Goal: Task Accomplishment & Management: Use online tool/utility

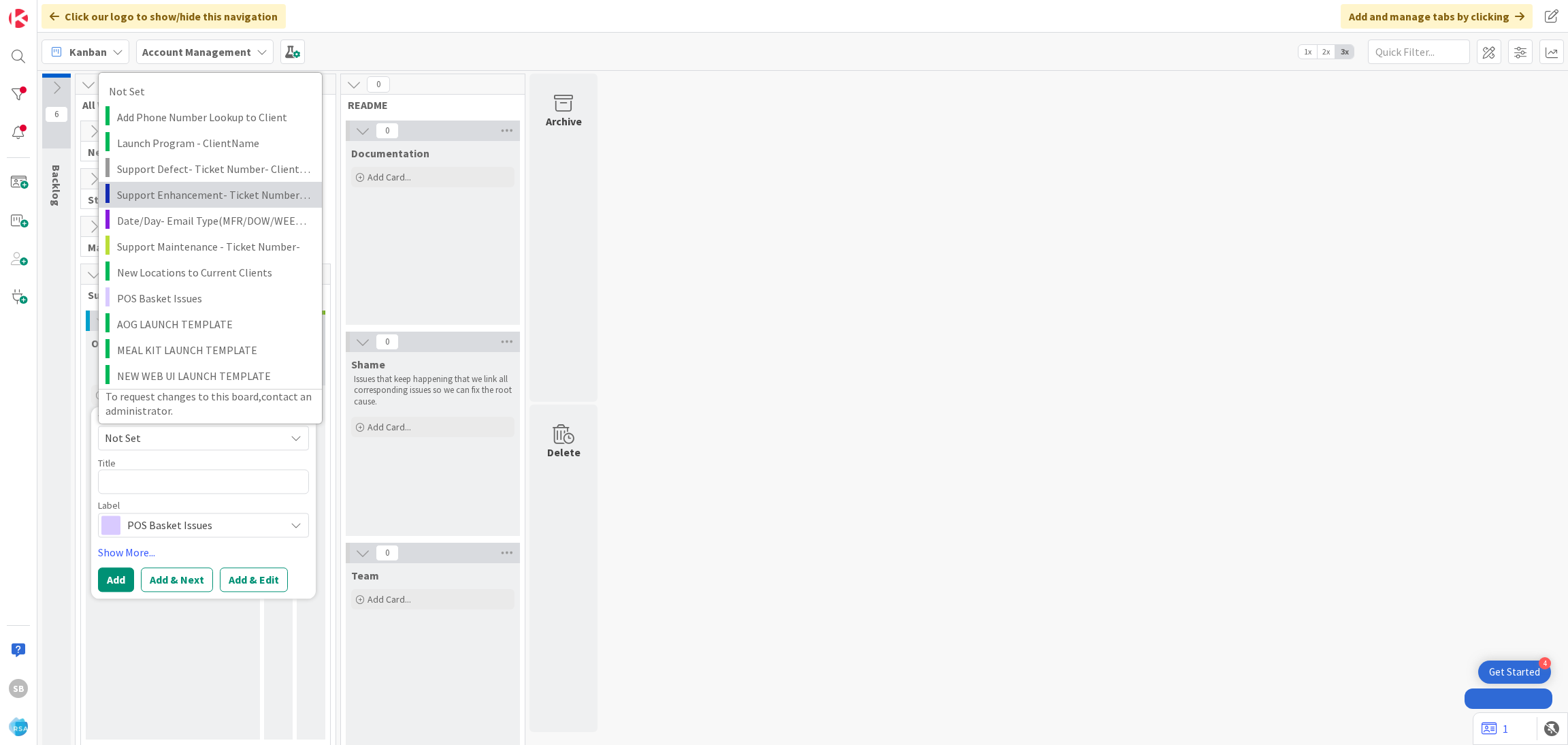
drag, startPoint x: 0, startPoint y: 0, endPoint x: 216, endPoint y: 219, distance: 307.6
click at [222, 188] on span "Support Enhancement- Ticket Number- Client Name- Product Name" at bounding box center [214, 194] width 194 height 18
type textarea "x"
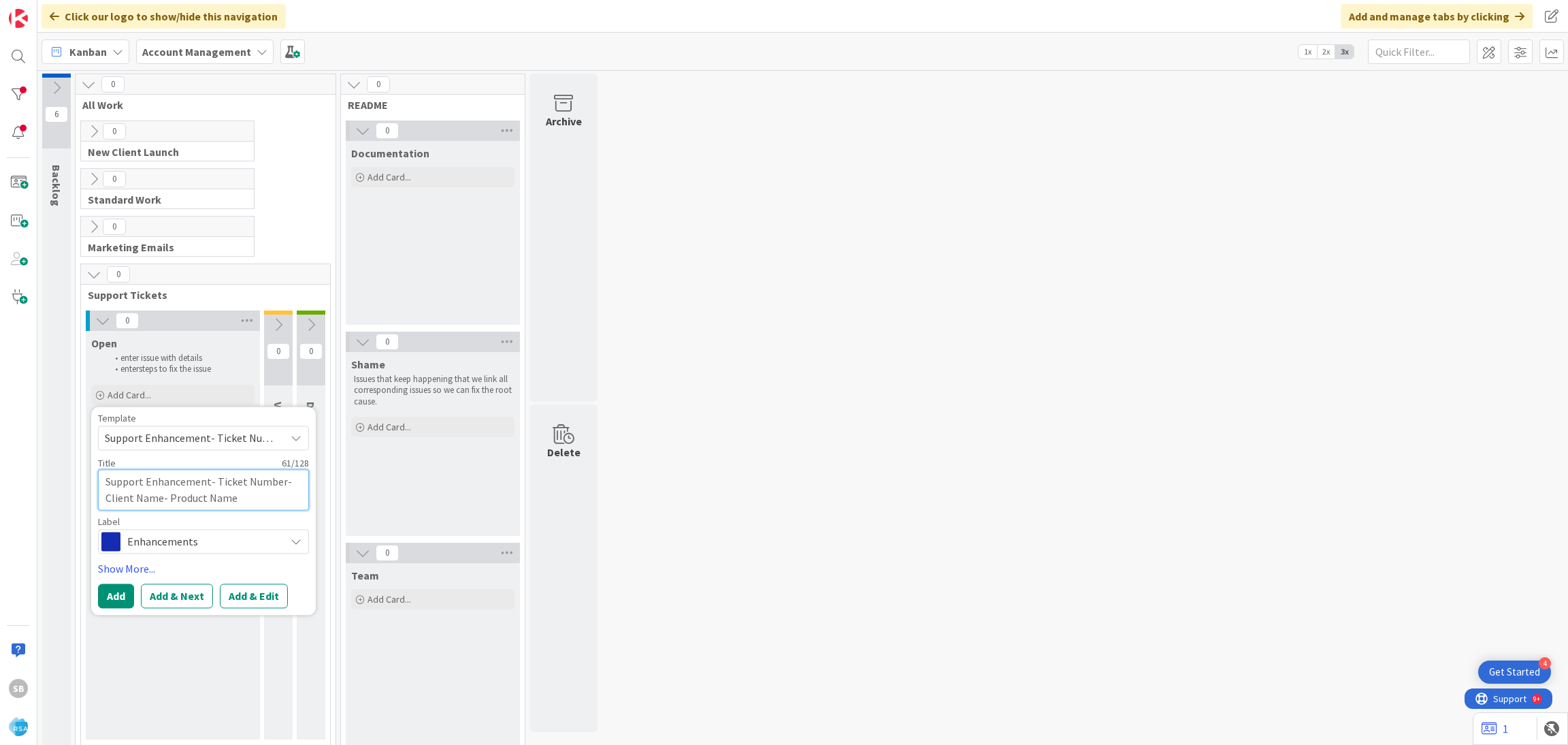
drag, startPoint x: 214, startPoint y: 479, endPoint x: 271, endPoint y: 508, distance: 64.0
click at [271, 508] on textarea "Support Enhancement- Ticket Number- Client Name- Product Name" at bounding box center [203, 489] width 211 height 41
type textarea "Support Enhancement-"
type textarea "x"
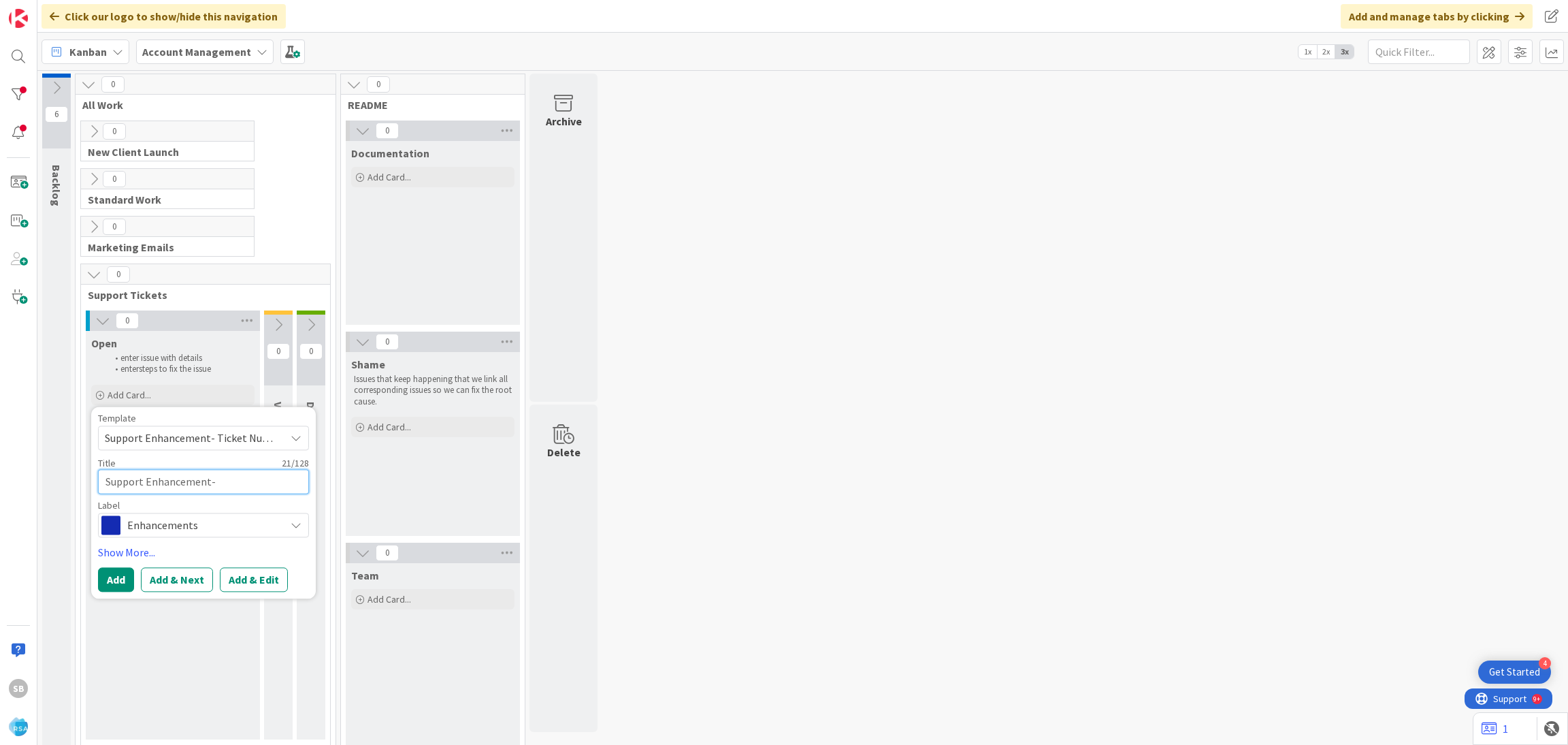
type textarea "Support Enhancement-"
type textarea "x"
paste textarea "299442"
type textarea "Support Enhancement- 299442"
type textarea "x"
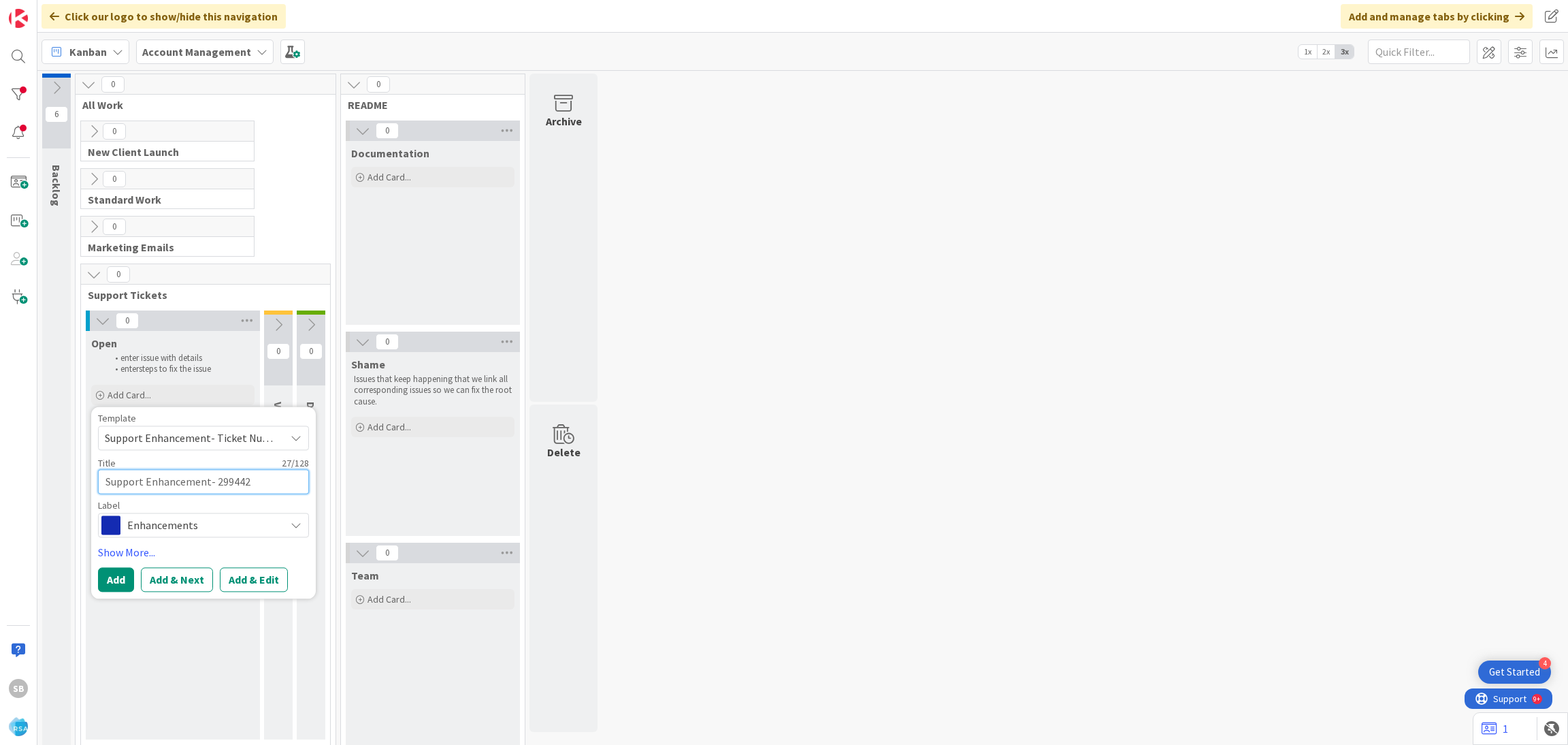
type textarea "Support Enhancement- 299442"
type textarea "x"
type textarea "Support Enhancement- 299442 ="
type textarea "x"
type textarea "Support Enhancement- 299442"
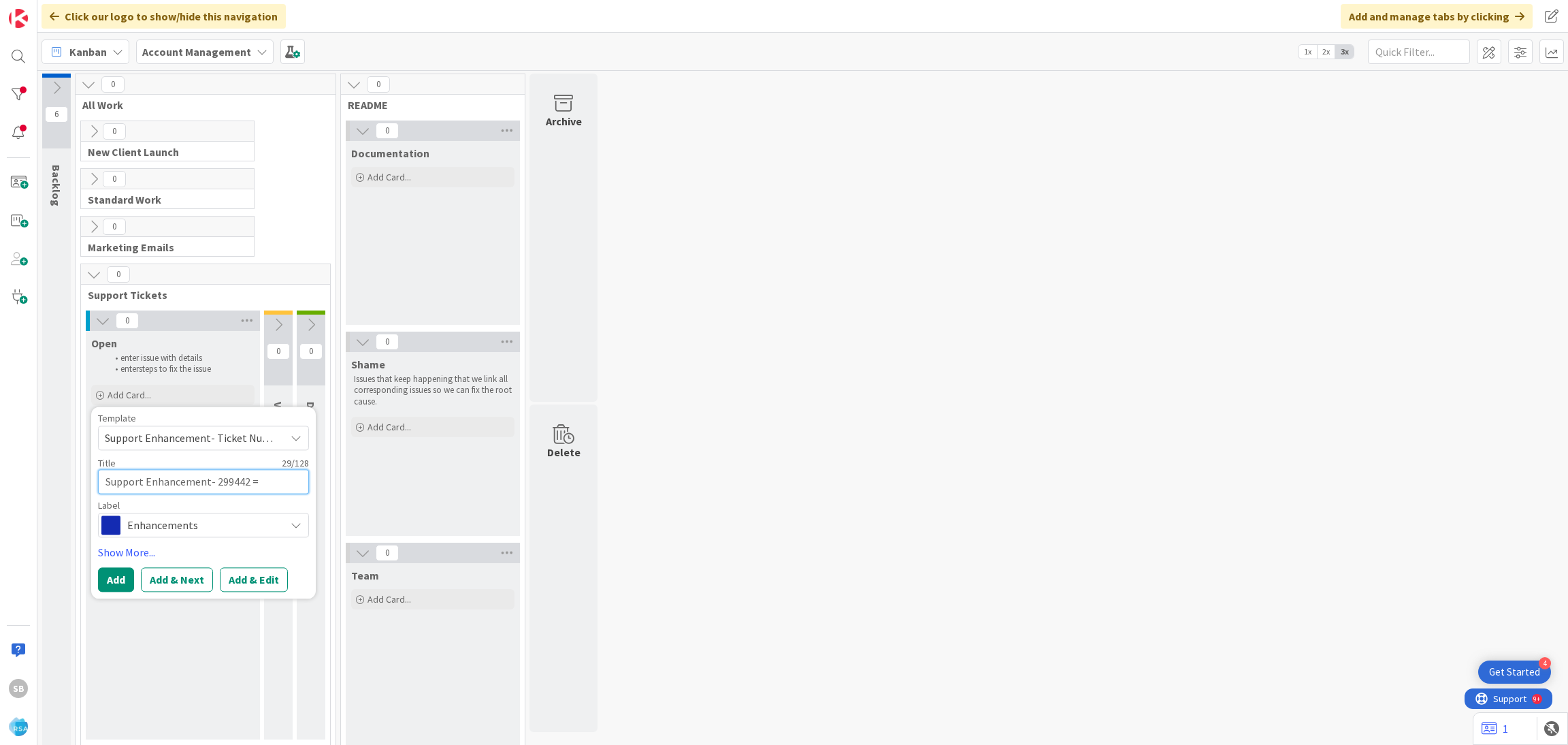
type textarea "x"
type textarea "Support Enhancement- 299442 -"
type textarea "x"
type textarea "Support Enhancement- 299442 -"
type textarea "x"
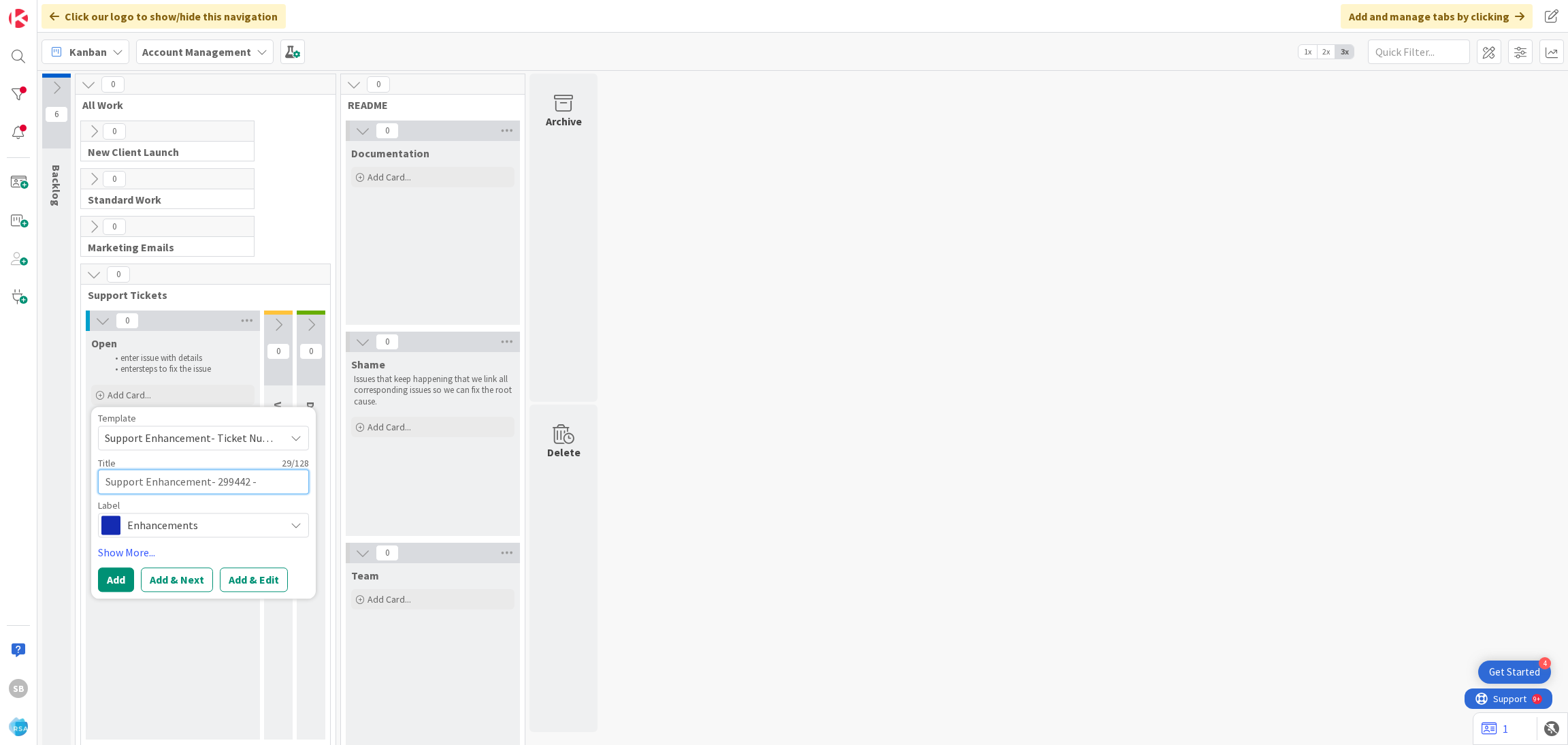
paste textarea "The Goods Market"
type textarea "Support Enhancement- 299442 -The Goods Market"
type textarea "x"
type textarea "Support Enhancement- 299442 -The Goods Market"
type textarea "x"
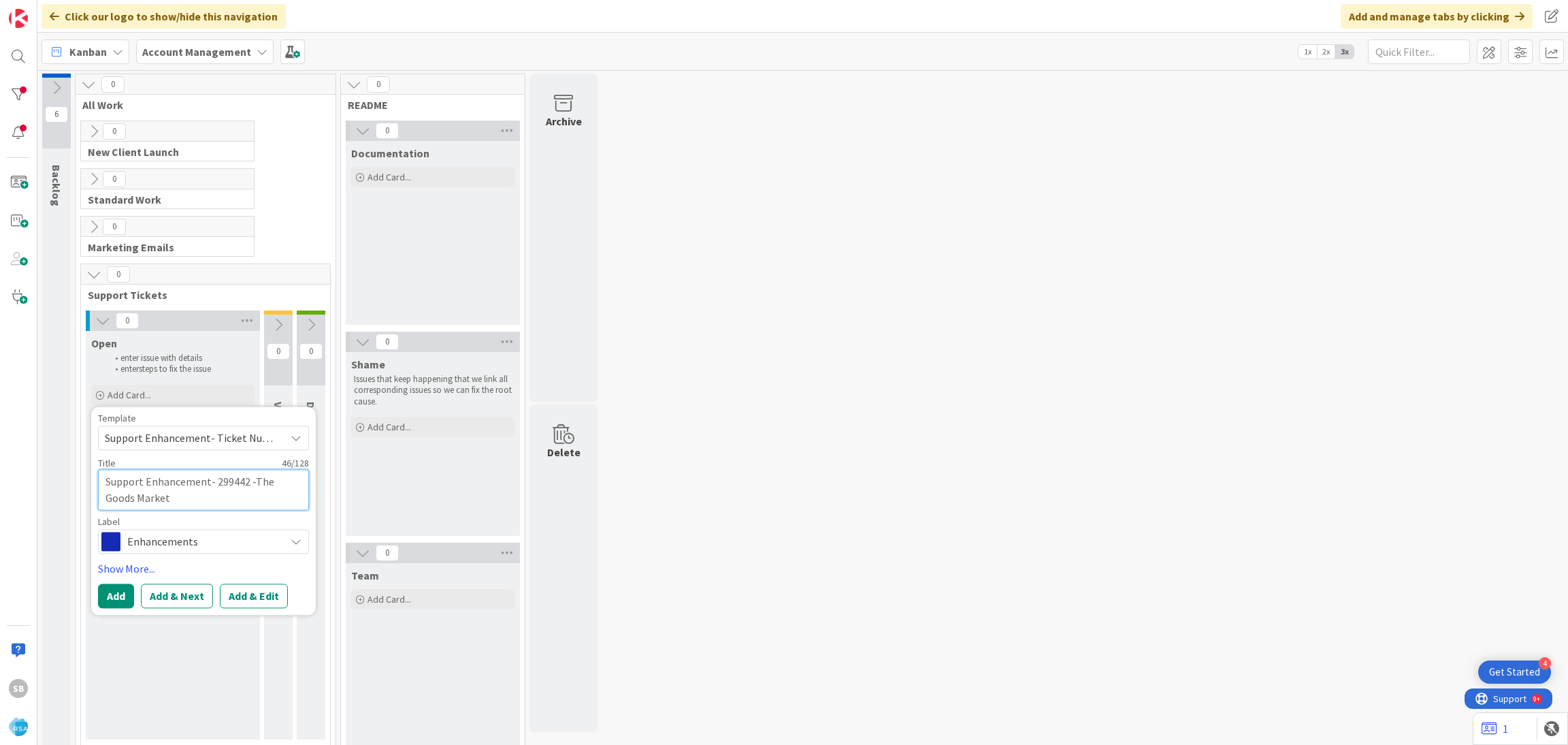
type textarea "Support Enhancement- 299442 -The Goods Market -"
type textarea "x"
type textarea "Support Enhancement- 299442 -The Goods Market -"
type textarea "x"
type textarea "Support Enhancement- 299442 -The Goods Market -"
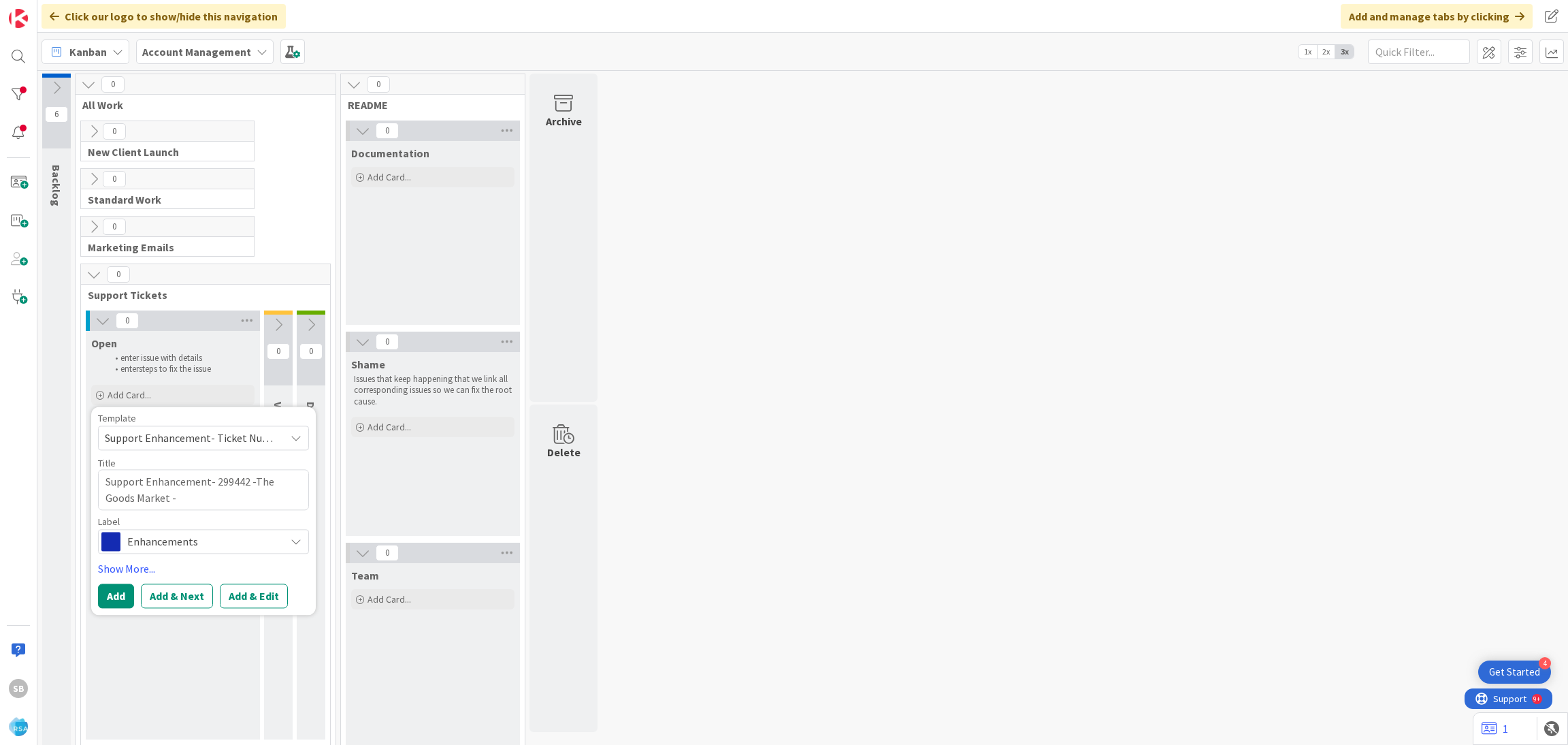
type textarea "x"
paste textarea "Time Slots"
type textarea "Support Enhancement- 299442 -The Goods Market - Time Slots"
type textarea "x"
type textarea "Support Enhancement- 299442 -The Goods Market - Time Slots"
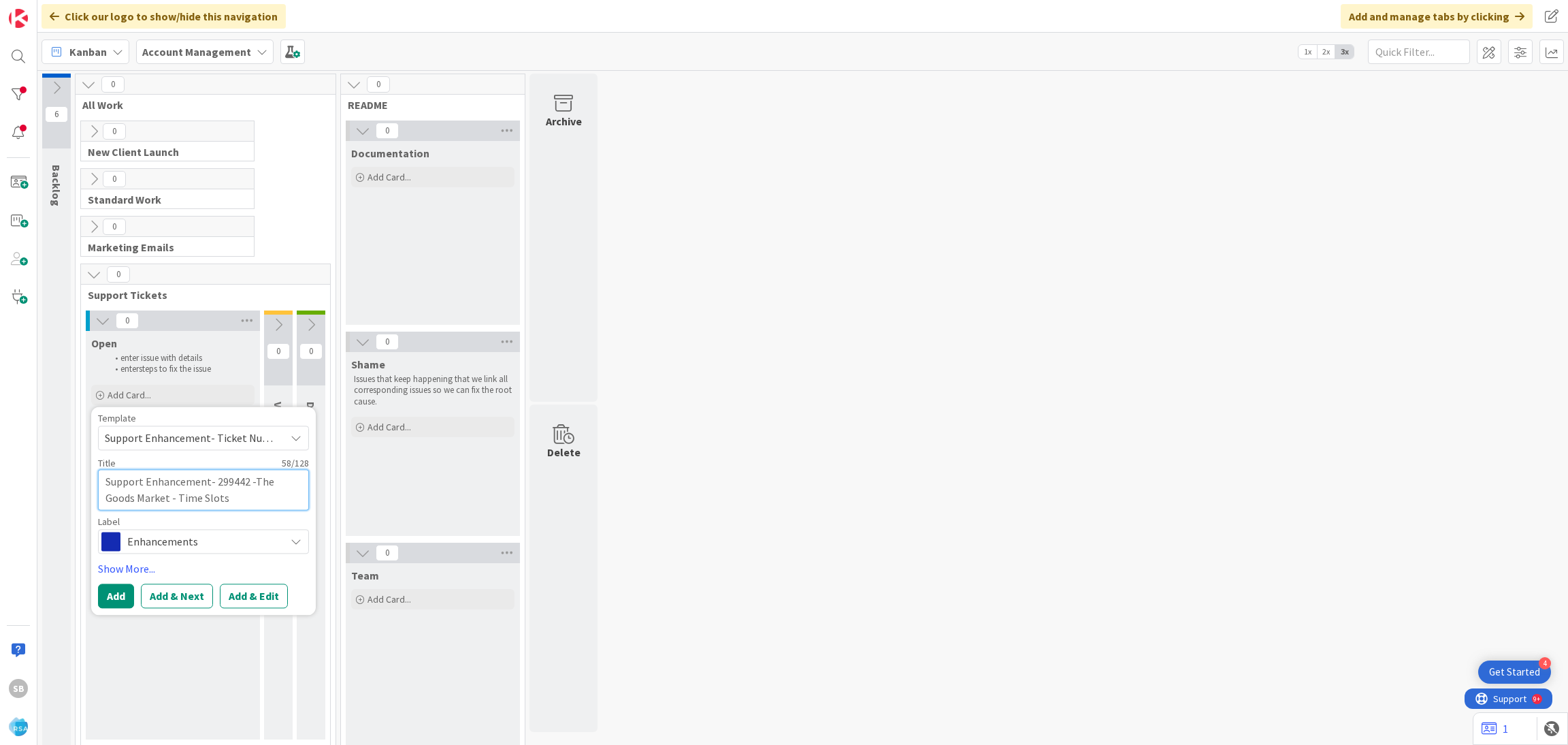
type textarea "x"
type textarea "Support Enhancement- 299442 -The Goods Market - Time Slots ("
type textarea "x"
type textarea "Support Enhancement- 299442 -The Goods Market - Time Slots (h"
type textarea "x"
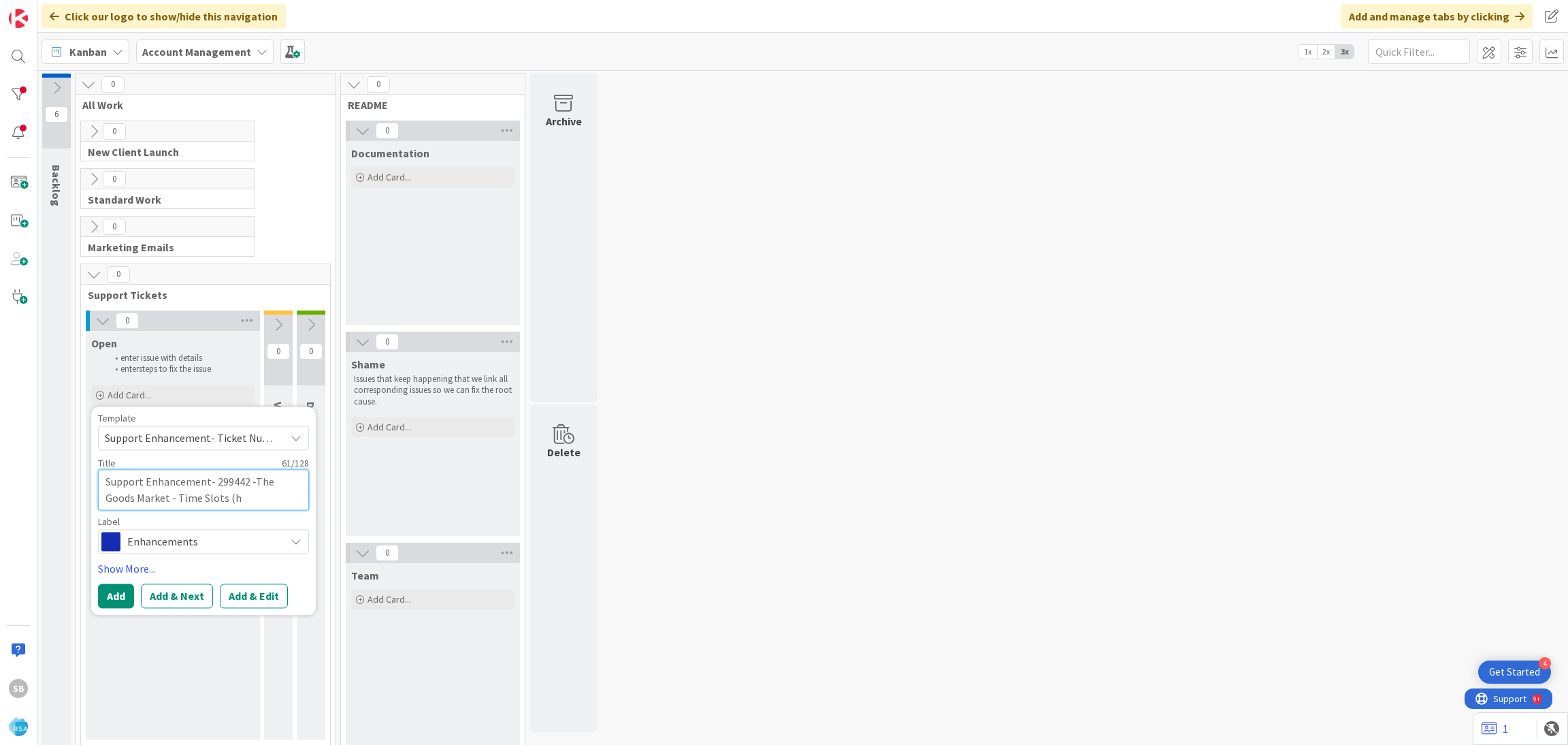
type textarea "Support Enhancement- 299442 -The Goods Market - Time Slots (he"
type textarea "x"
type textarea "Support Enhancement- 299442 -The Goods Market - Time Slots (hea"
type textarea "x"
type textarea "Support Enhancement- 299442 -The Goods Market - Time Slots (head"
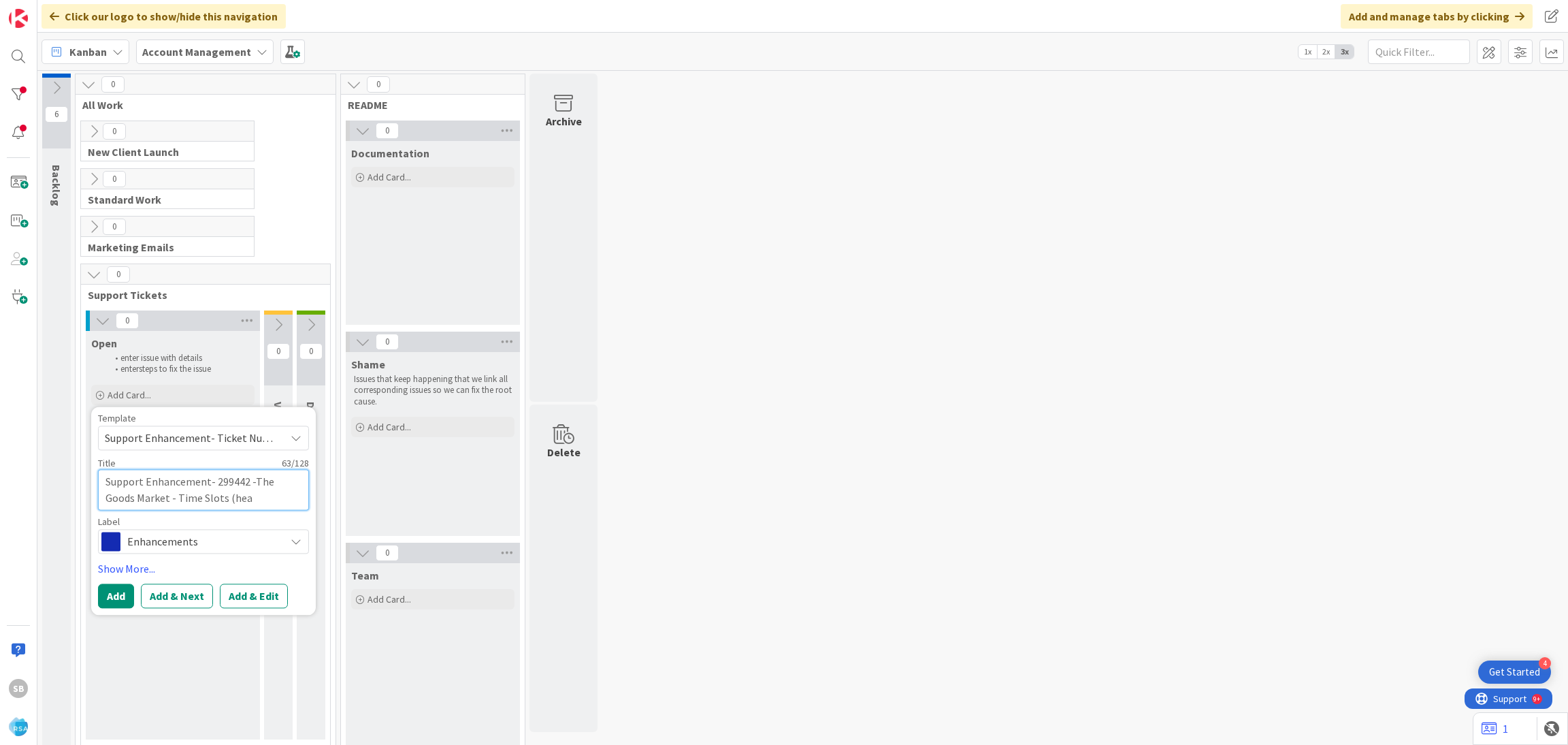
type textarea "x"
type textarea "Support Enhancement- 299442 -The Goods Market - Time Slots (heade"
type textarea "x"
type textarea "Support Enhancement- 299442 -The Goods Market - Time Slots (header"
type textarea "x"
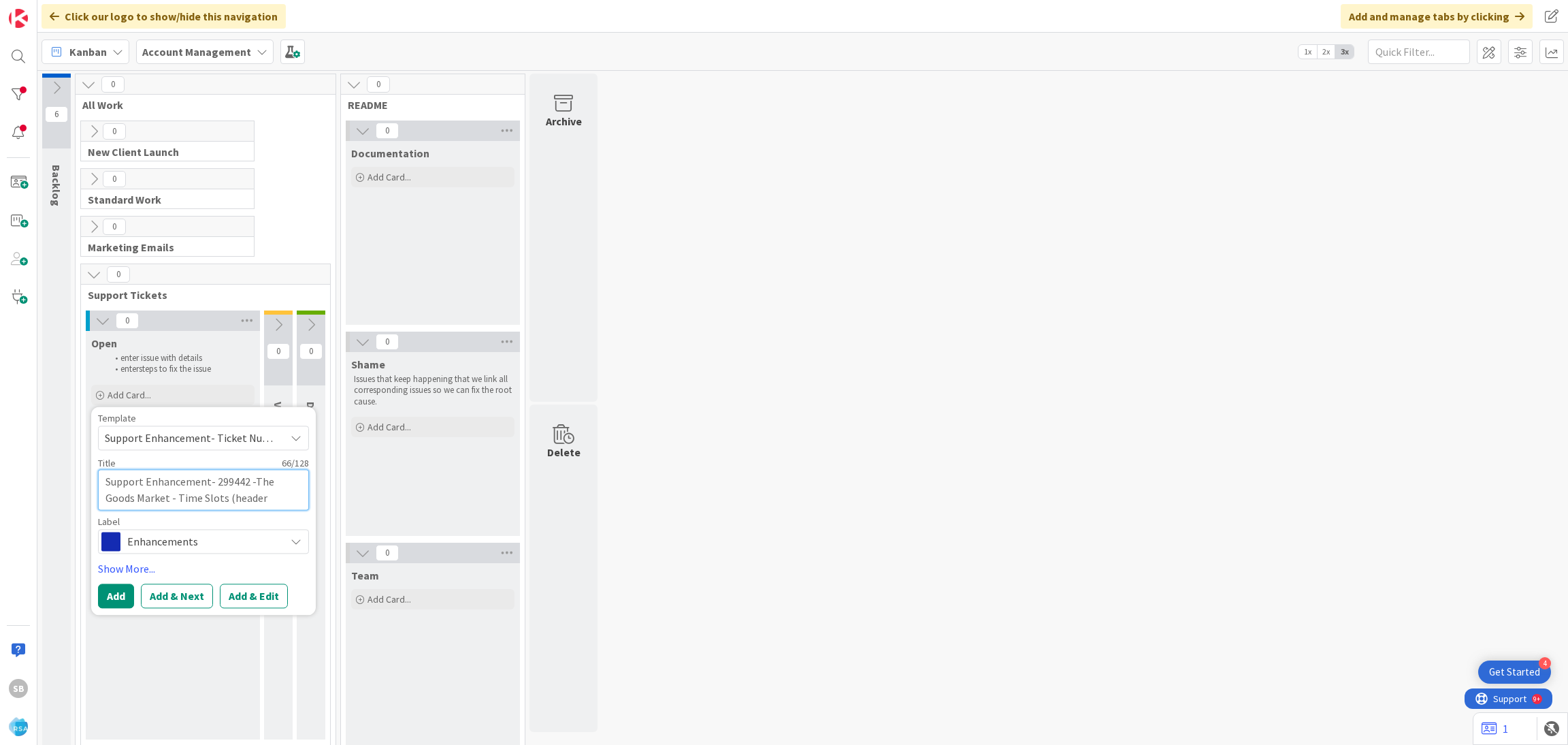
type textarea "Support Enhancement- 299442 -The Goods Market - Time Slots (header"
type textarea "x"
type textarea "Support Enhancement- 299442 -The Goods Market - Time Slots (header"
type textarea "x"
type textarea "Support Enhancement- 299442 -The Goods Market - Time Slots (header"
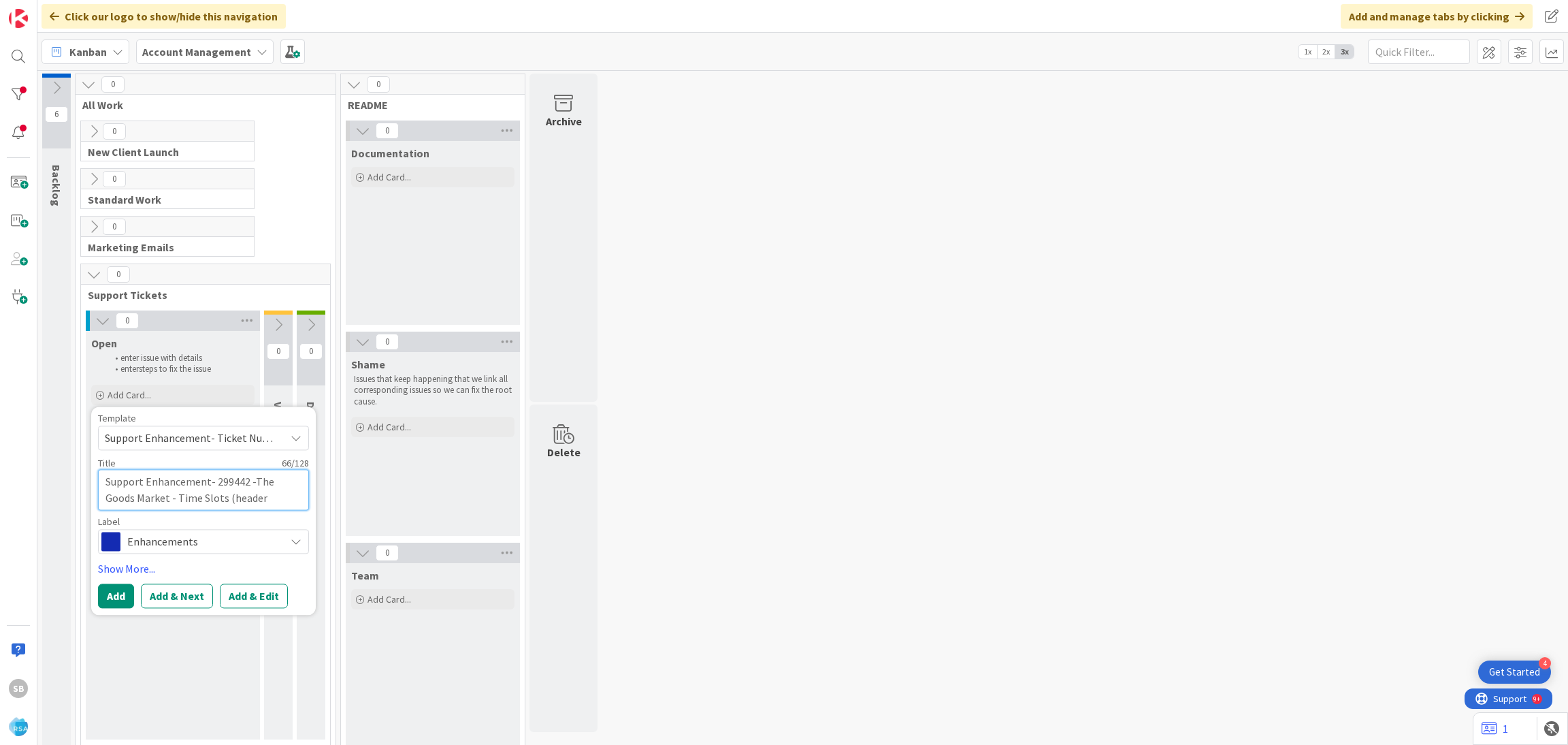
type textarea "x"
type textarea "Support Enhancement- 299442 -The Goods Market - Time Slots (header m"
type textarea "x"
type textarea "Support Enhancement- 299442 -The Goods Market - Time Slots (header me"
type textarea "x"
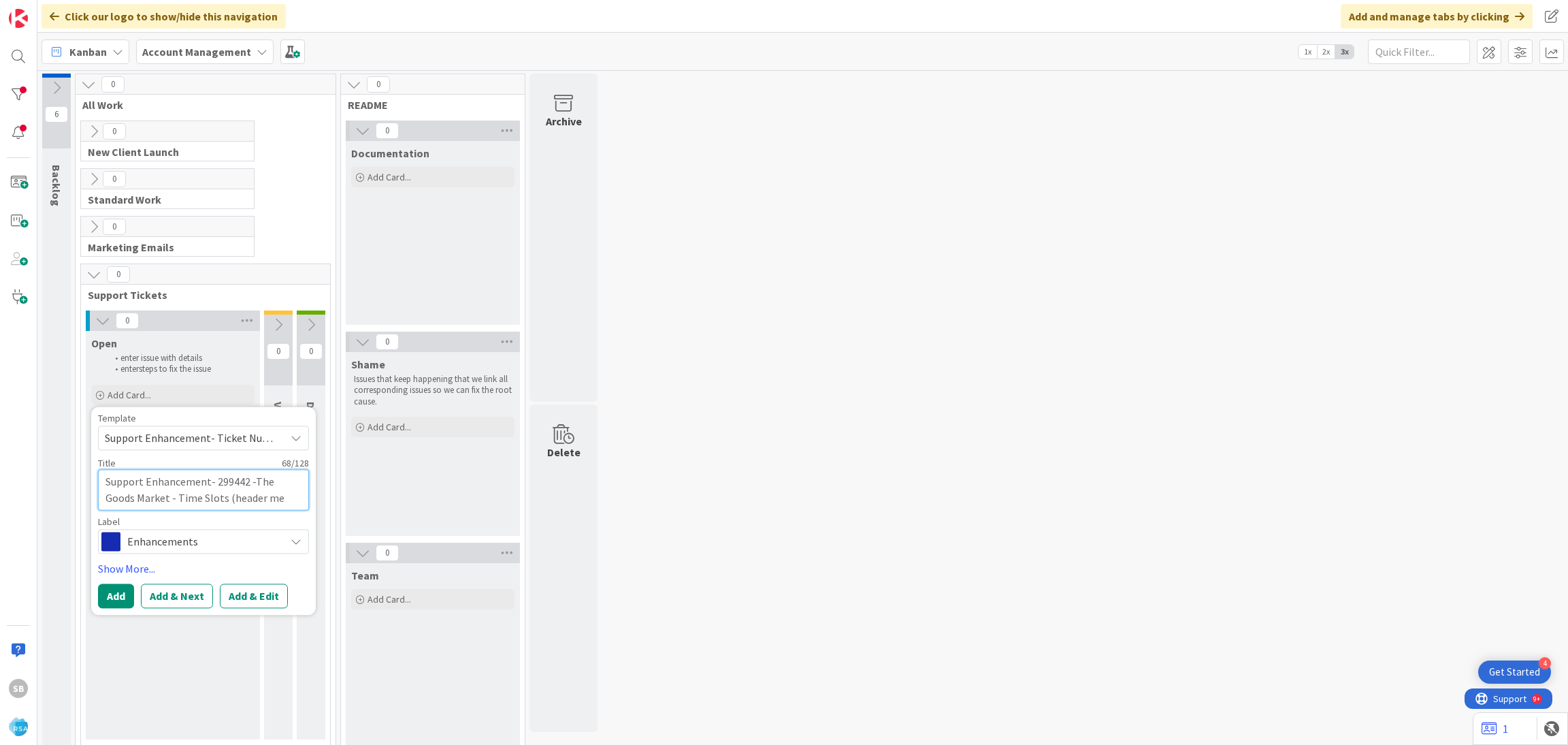
type textarea "Support Enhancement- 299442 -The Goods Market - Time Slots (header men"
type textarea "x"
type textarea "Support Enhancement- 299442 -The Goods Market - Time Slots (header menu"
type textarea "x"
type textarea "Support Enhancement- 299442 -The Goods Market - Time Slots (header menu"
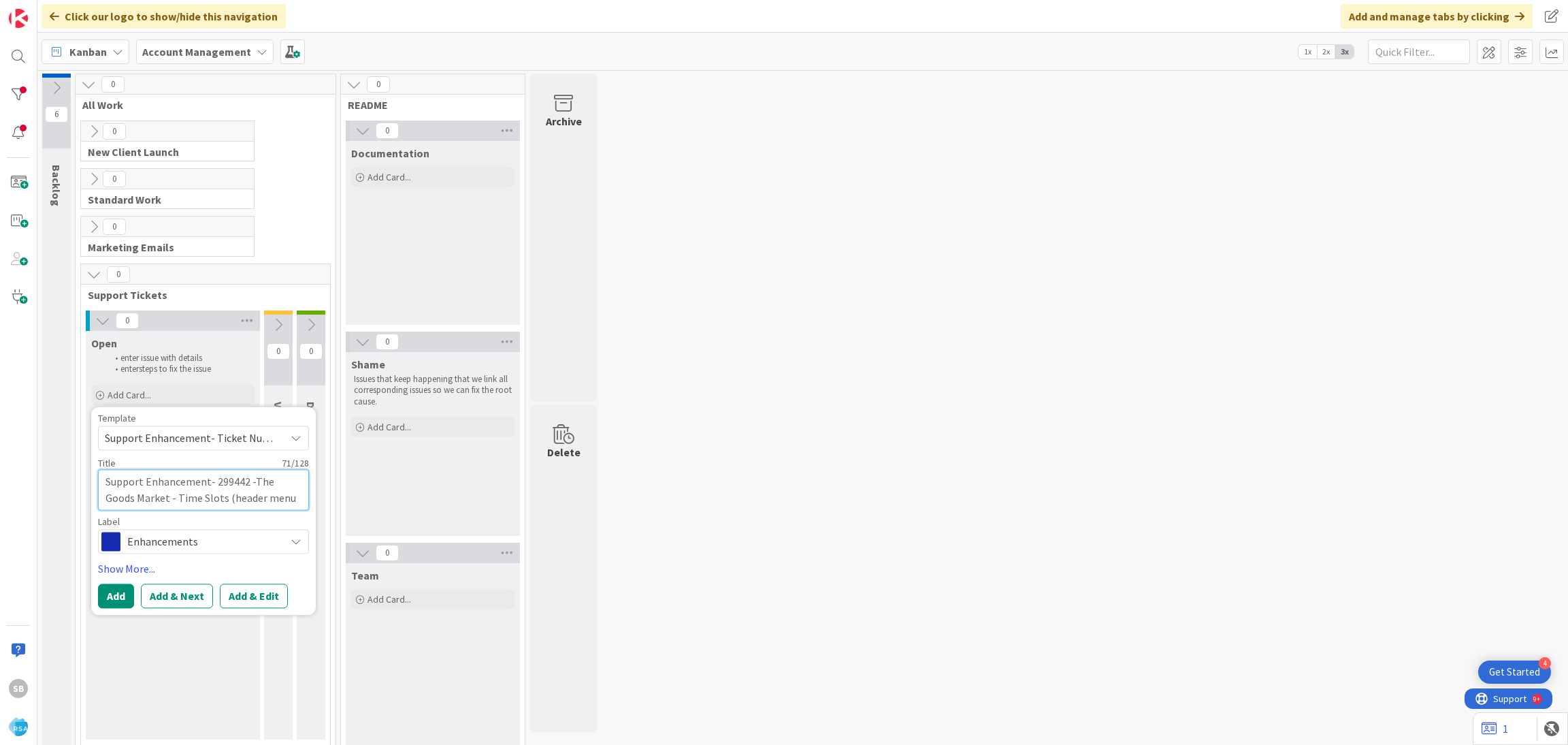
type textarea "x"
type textarea "Support Enhancement- 299442 -The Goods Market - Time Slots (header menu c"
type textarea "x"
type textarea "Support Enhancement- 299442 -The Goods Market - Time Slots (header menu ch"
type textarea "x"
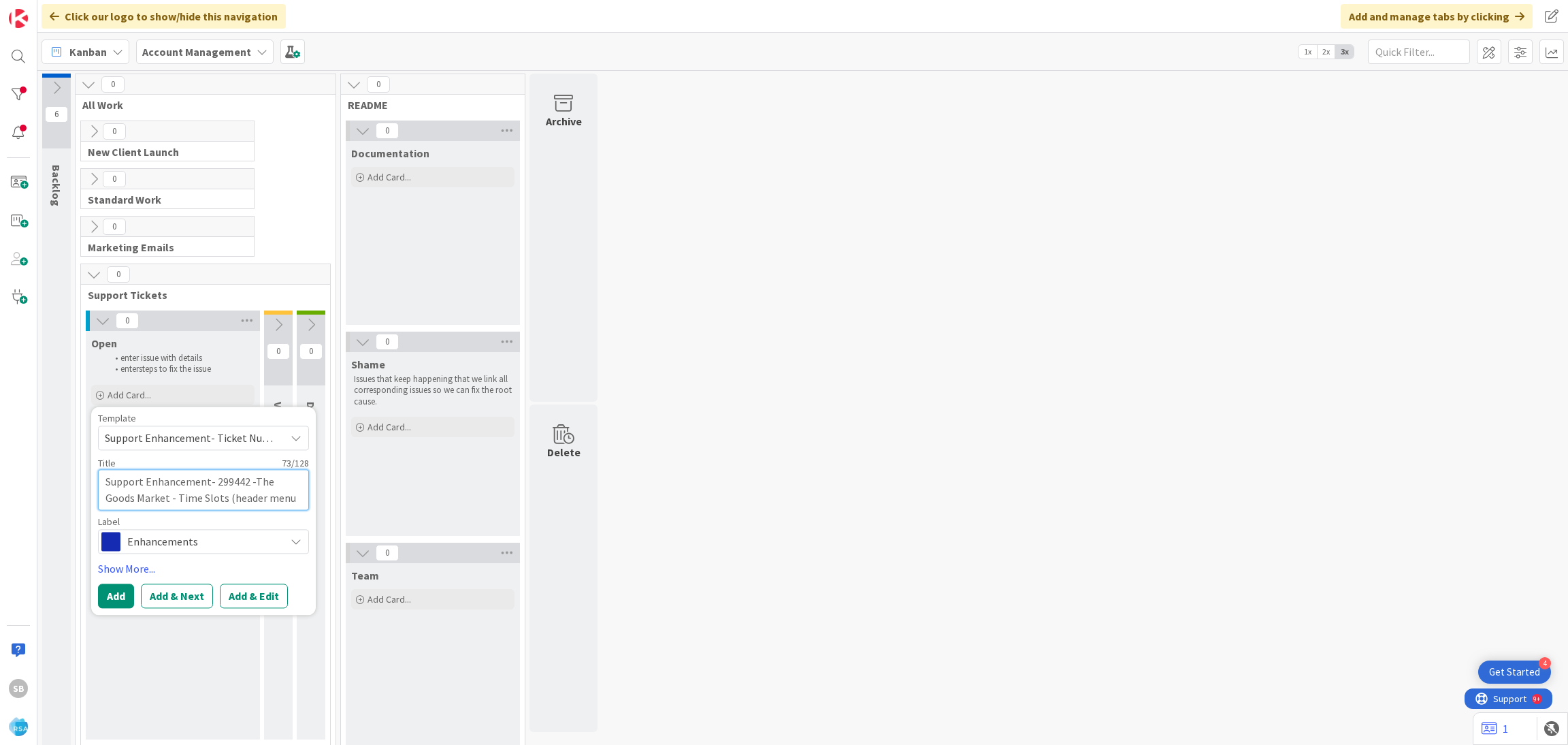
type textarea "Support Enhancement- 299442 -The Goods Market - Time Slots (header menu cha"
type textarea "x"
type textarea "Support Enhancement- 299442 -The Goods Market - Time Slots (header menu chan"
type textarea "x"
type textarea "Support Enhancement- 299442 -The Goods Market - Time Slots (header menu [PERSON…"
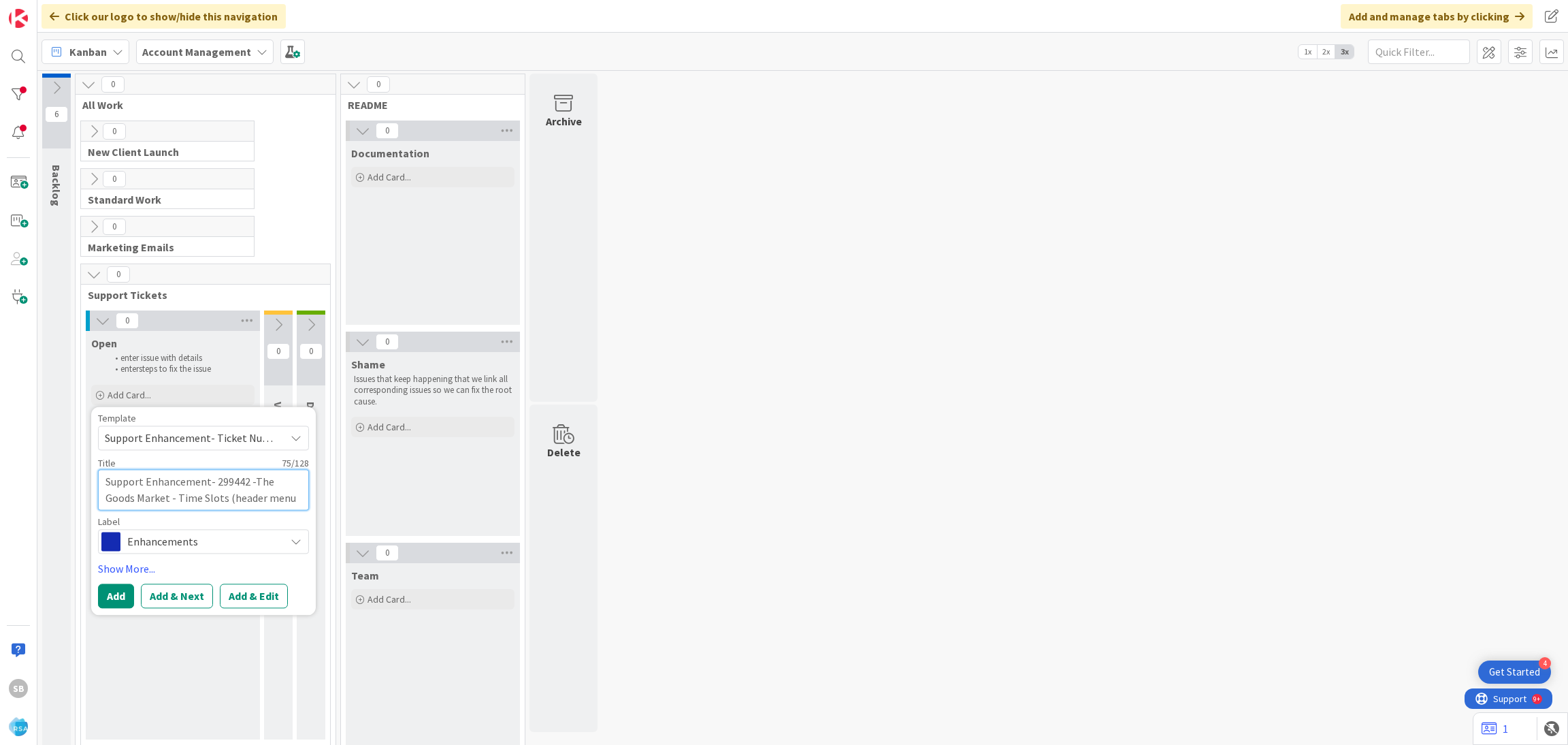
type textarea "x"
type textarea "Support Enhancement- 299442 -The Goods Market - Time Slots (header menu change"
type textarea "x"
type textarea "Support Enhancement- 299442 -The Goods Market - Time Slots (header menu change)"
type textarea "x"
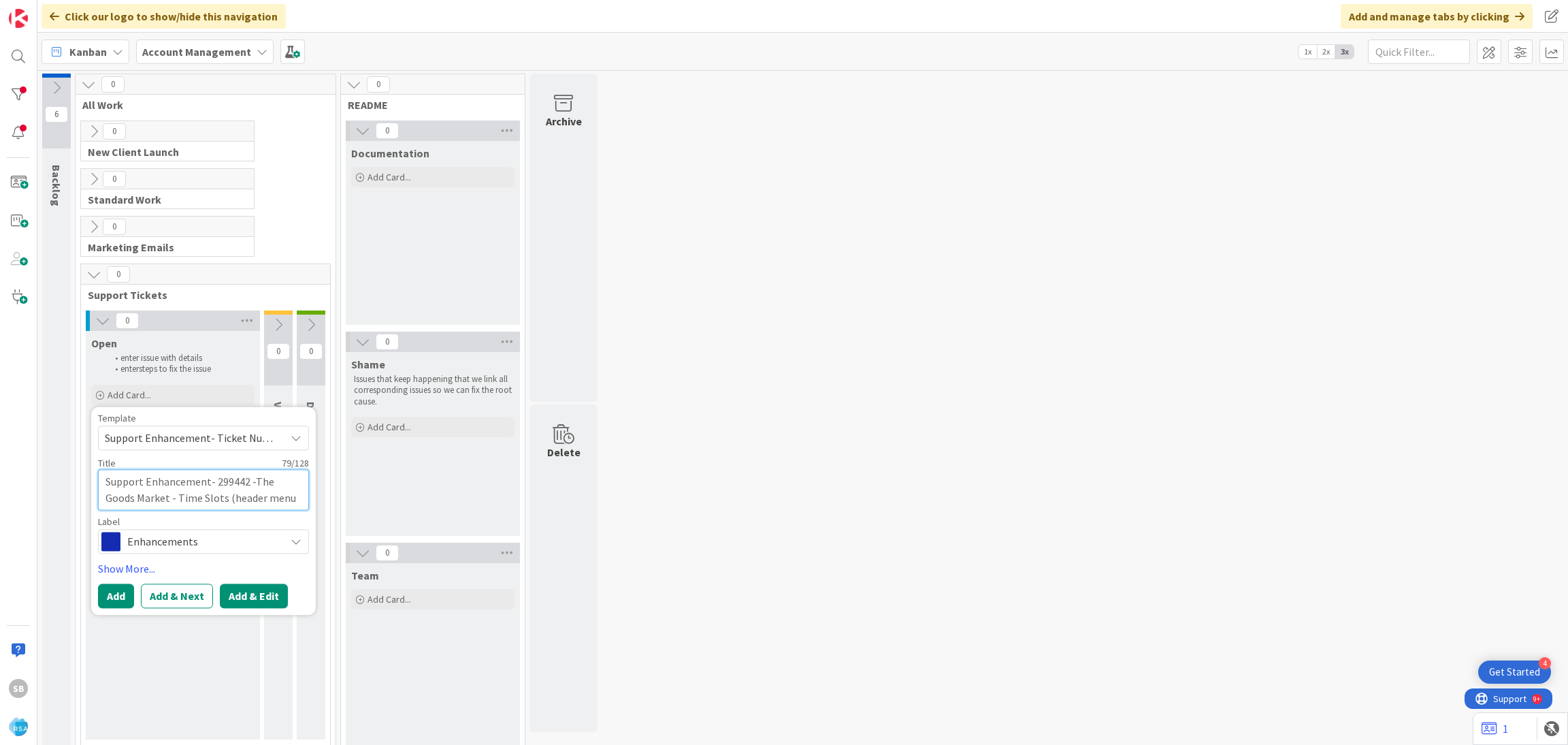
type textarea "Support Enhancement- 299442 -The Goods Market - Time Slots (header menu change)"
click at [256, 594] on button "Add & Edit" at bounding box center [254, 595] width 68 height 24
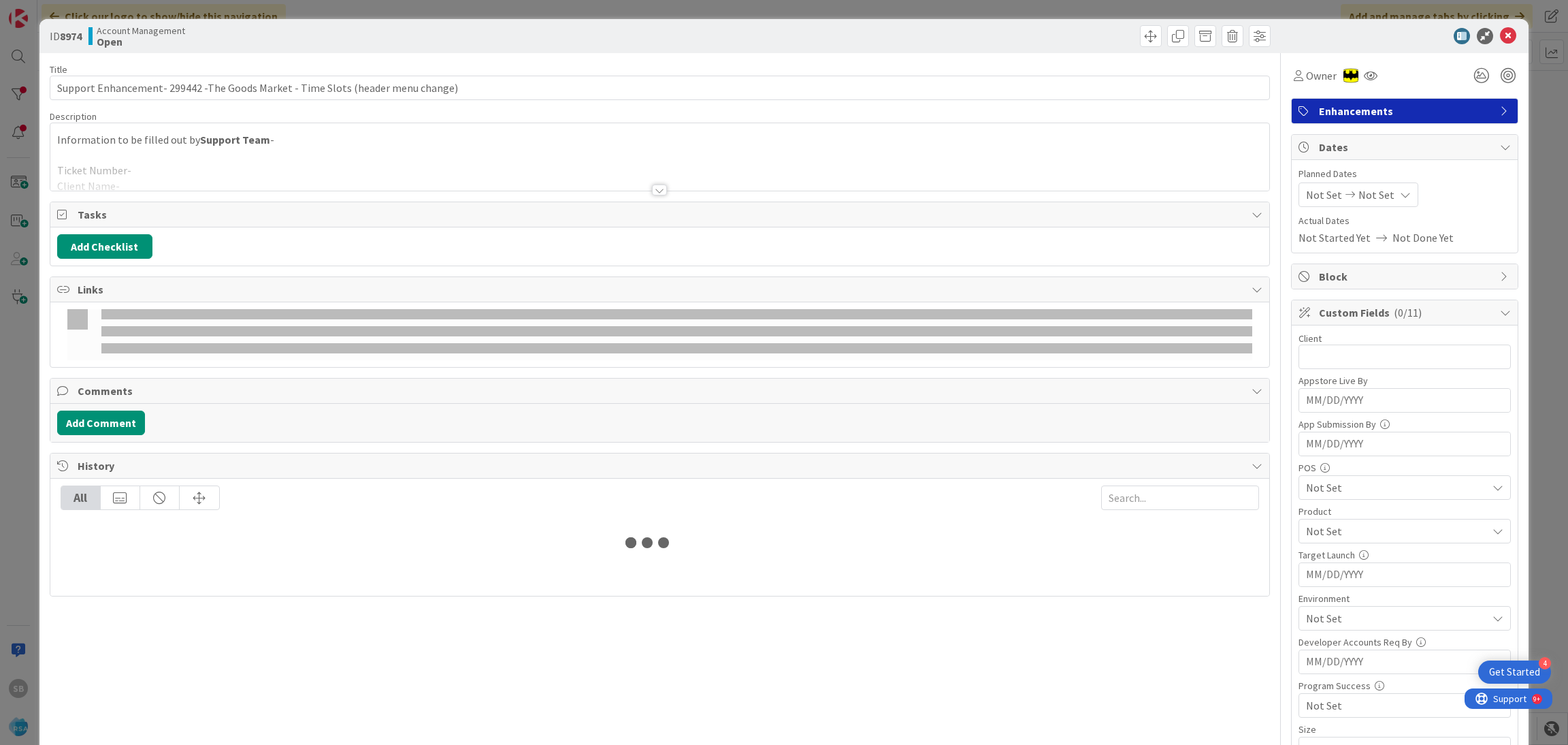
click at [287, 201] on div "Tasks Add Checklist" at bounding box center [660, 233] width 1221 height 65
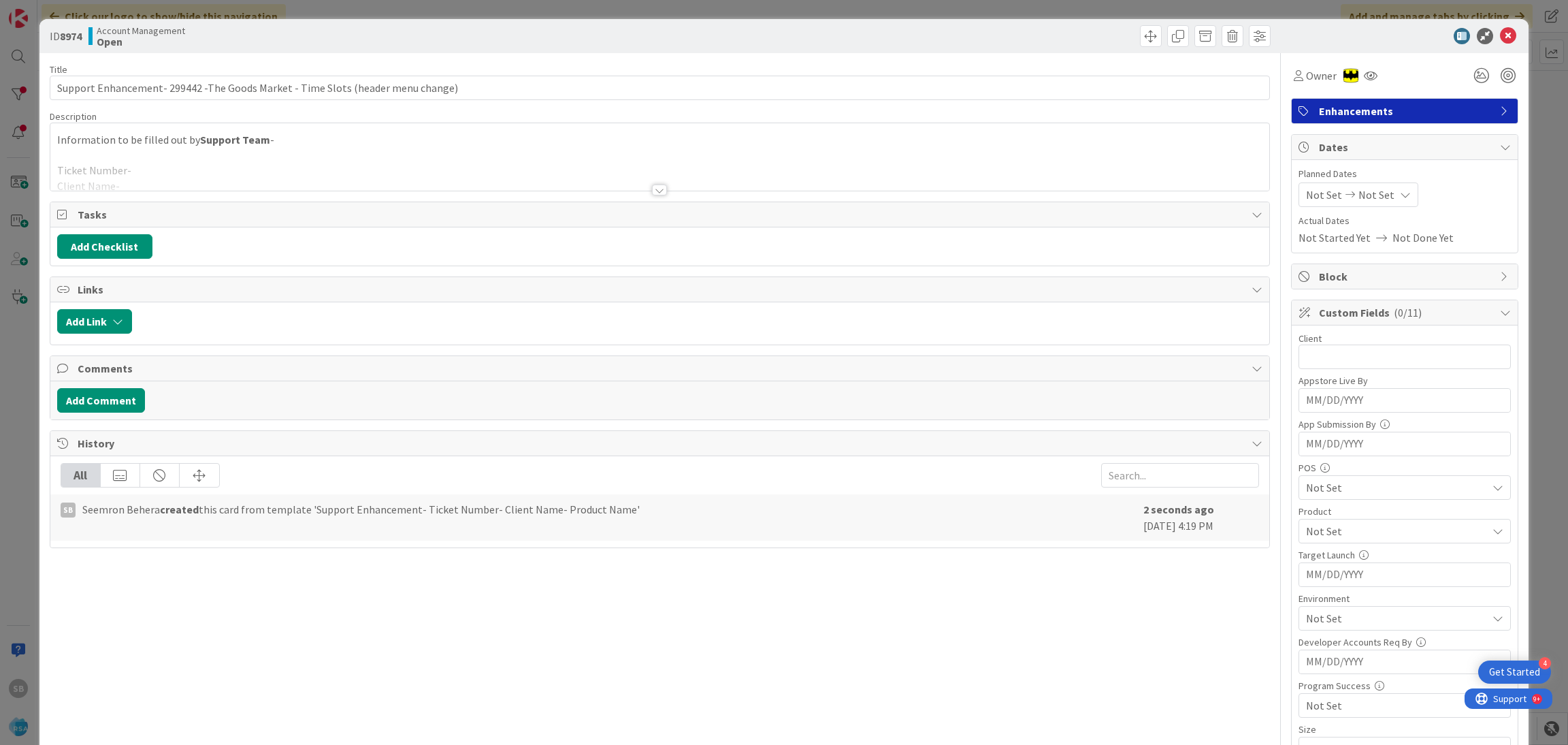
click at [212, 188] on div at bounding box center [660, 173] width 1220 height 35
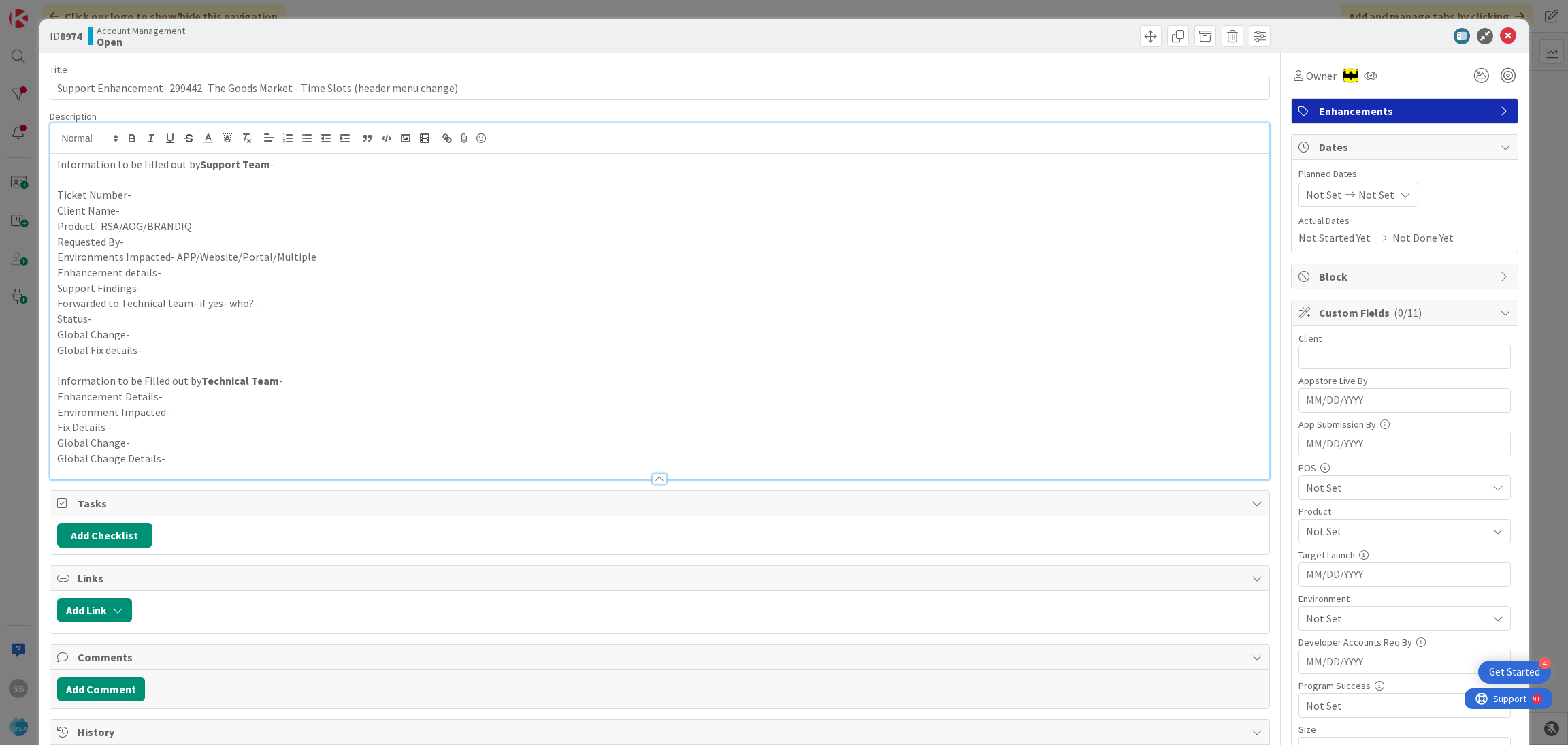
click at [173, 198] on p "Ticket Number-" at bounding box center [660, 195] width 1206 height 16
click at [168, 204] on p "Client Name-" at bounding box center [660, 211] width 1206 height 16
click at [216, 229] on p "Product- RSA/AOG/BRANDIQ" at bounding box center [660, 227] width 1206 height 16
click at [205, 229] on p "Product- RSA/AOG/BRANDIQ - RSA" at bounding box center [660, 227] width 1206 height 16
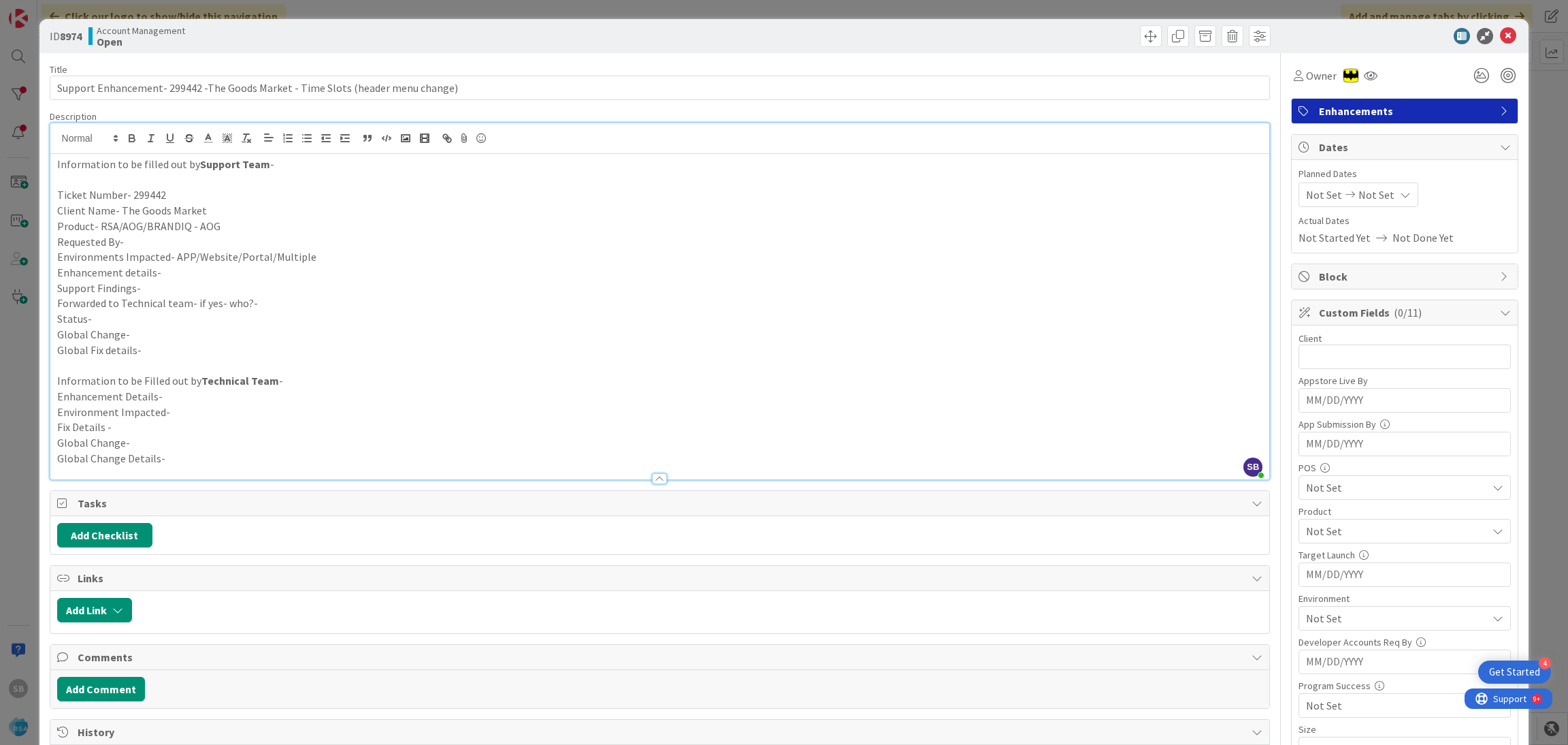
click at [155, 241] on p "Requested By-" at bounding box center [660, 242] width 1206 height 16
click at [328, 255] on p "Environments Impacted- APP/Website/Portal/Multiple" at bounding box center [660, 257] width 1206 height 16
click at [197, 280] on p "Support Findings-" at bounding box center [660, 288] width 1206 height 16
click at [174, 266] on p "Enhancement details-" at bounding box center [660, 272] width 1206 height 16
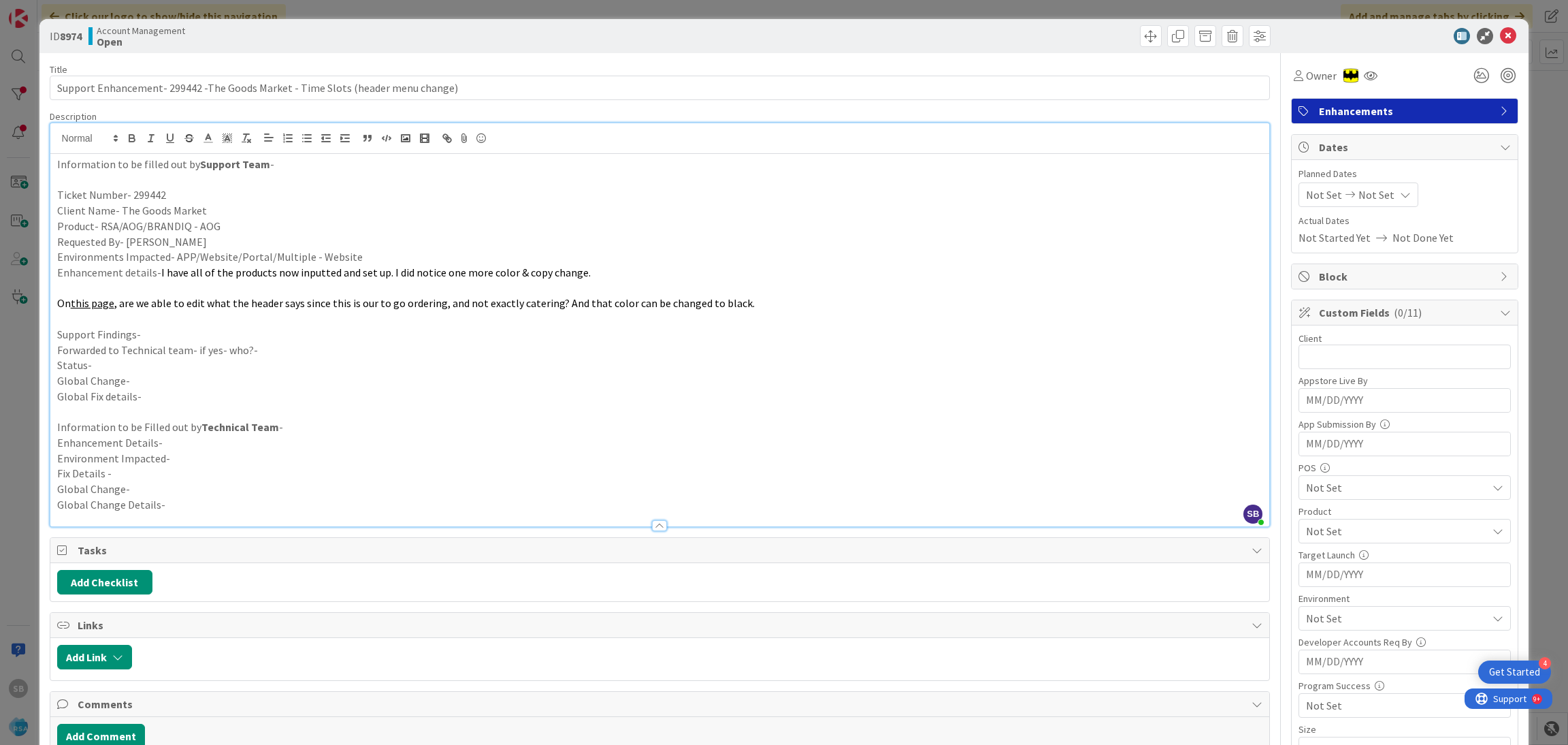
click at [140, 342] on p "Forwarded to Technical team- if yes- who?-" at bounding box center [660, 350] width 1206 height 16
click at [118, 336] on p "Support Findings-" at bounding box center [660, 335] width 1206 height 16
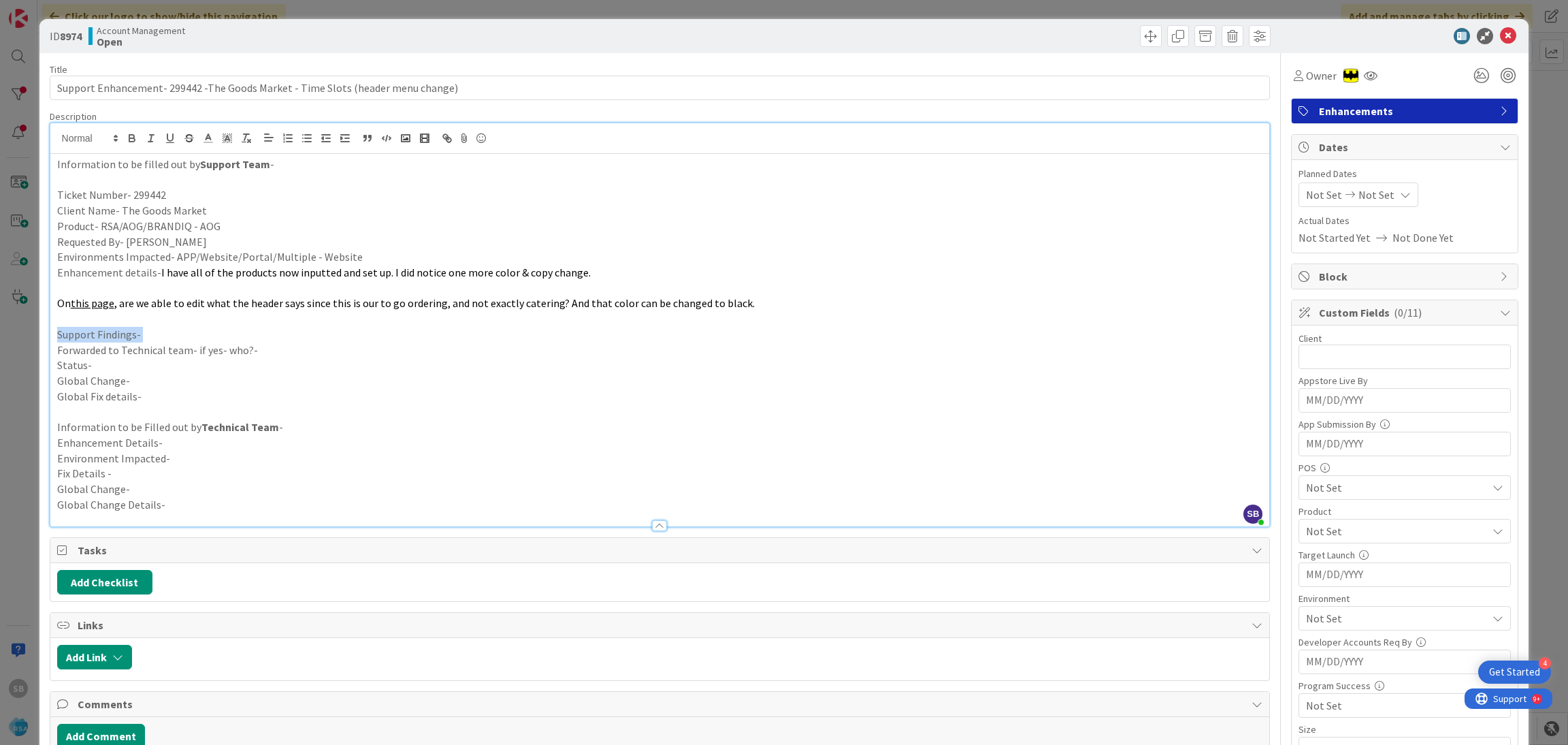
click at [118, 336] on p "Support Findings-" at bounding box center [660, 335] width 1206 height 16
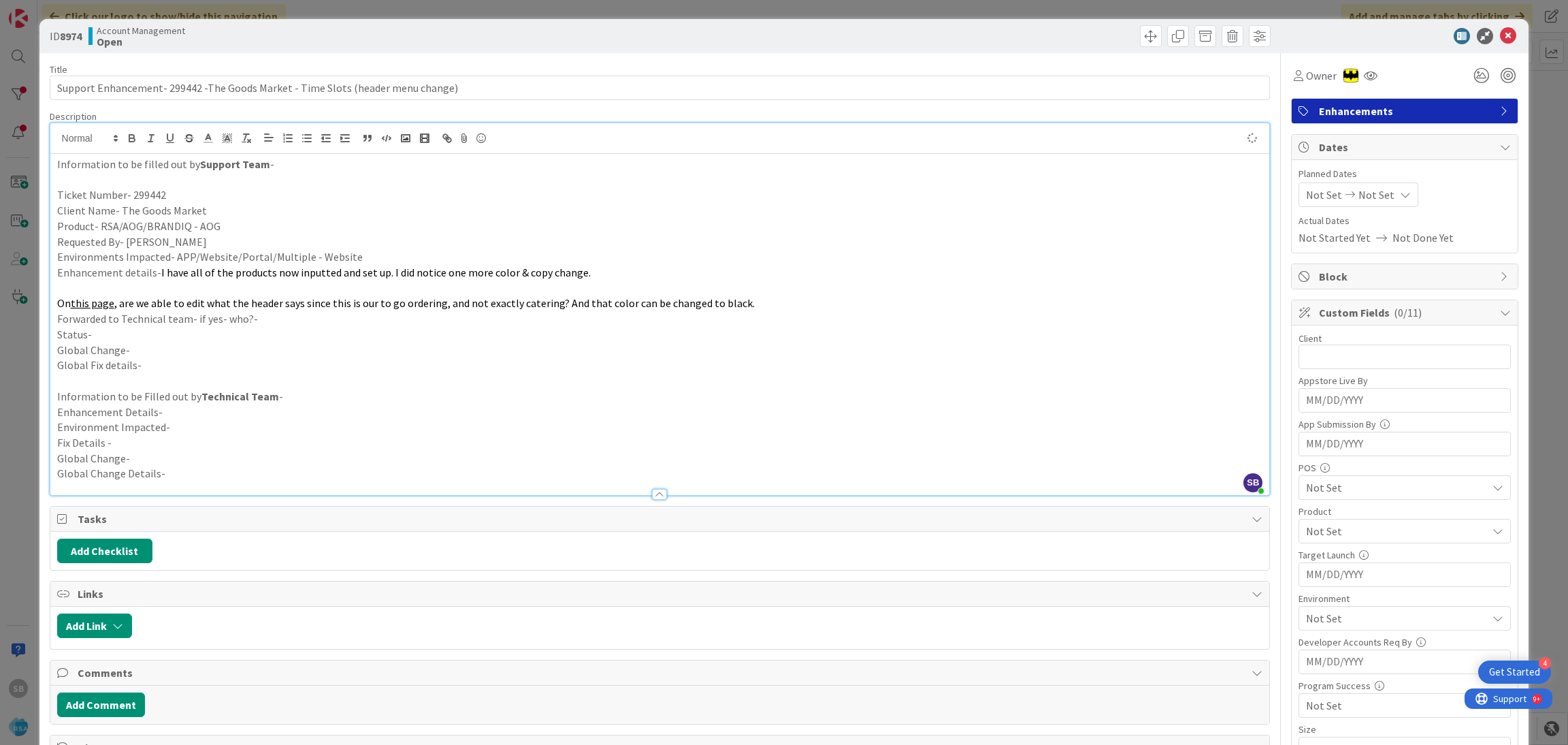
click at [296, 311] on p "Forwarded to Technical team- if yes- who?-" at bounding box center [660, 319] width 1206 height 16
click at [260, 332] on p "Status-" at bounding box center [660, 335] width 1206 height 16
click at [1307, 197] on span "Not Set" at bounding box center [1324, 195] width 36 height 17
click at [1341, 311] on td "4" at bounding box center [1353, 313] width 26 height 26
type input "[DATE]"
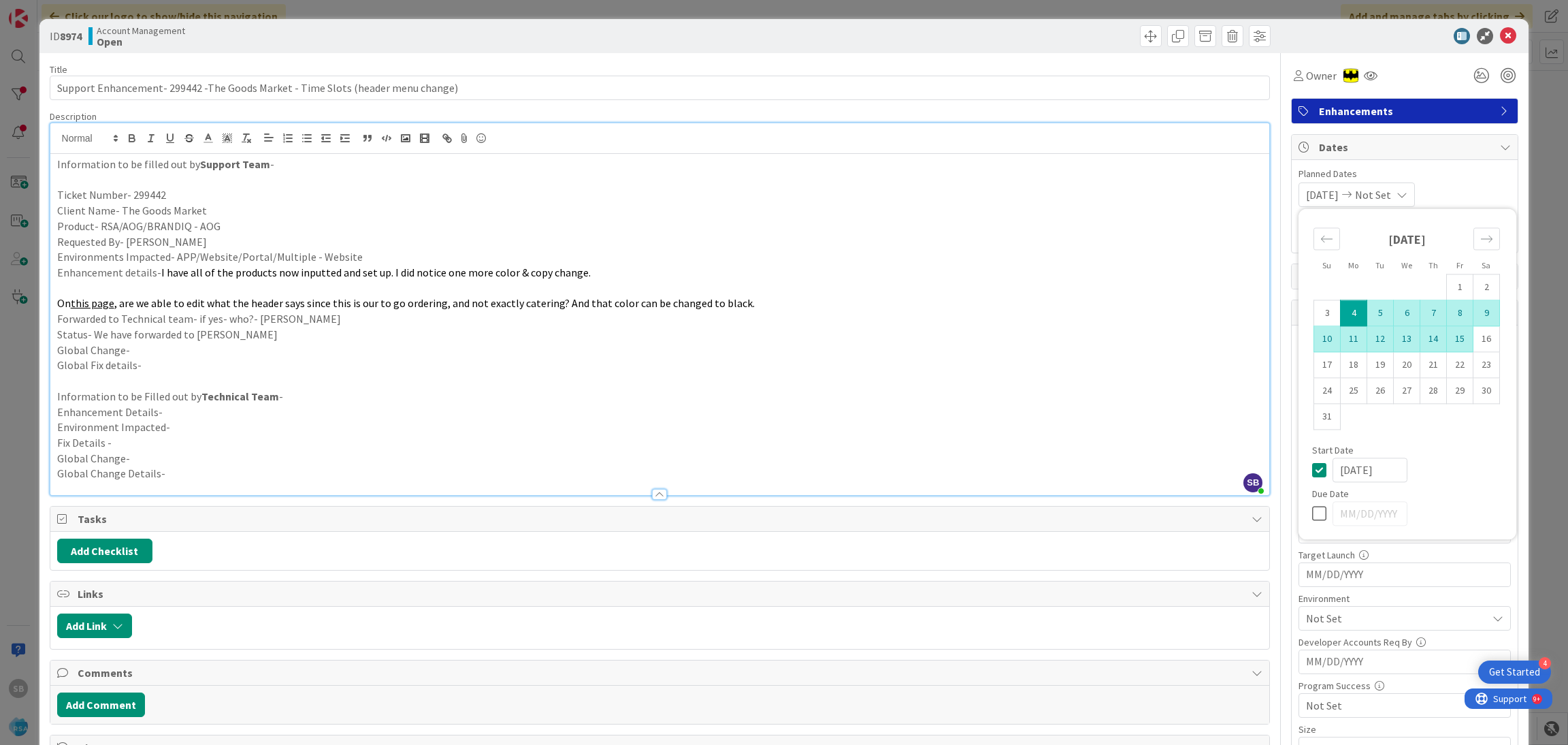
click at [1447, 343] on td "15" at bounding box center [1460, 338] width 26 height 26
type input "[DATE]"
click at [1466, 192] on div "[DATE] [DATE] Su Mo Tu We Th Fr Sa [DATE] 1 2 3 4 5 6 7 8 9 10 11 12 13 14 15 1…" at bounding box center [1405, 195] width 212 height 24
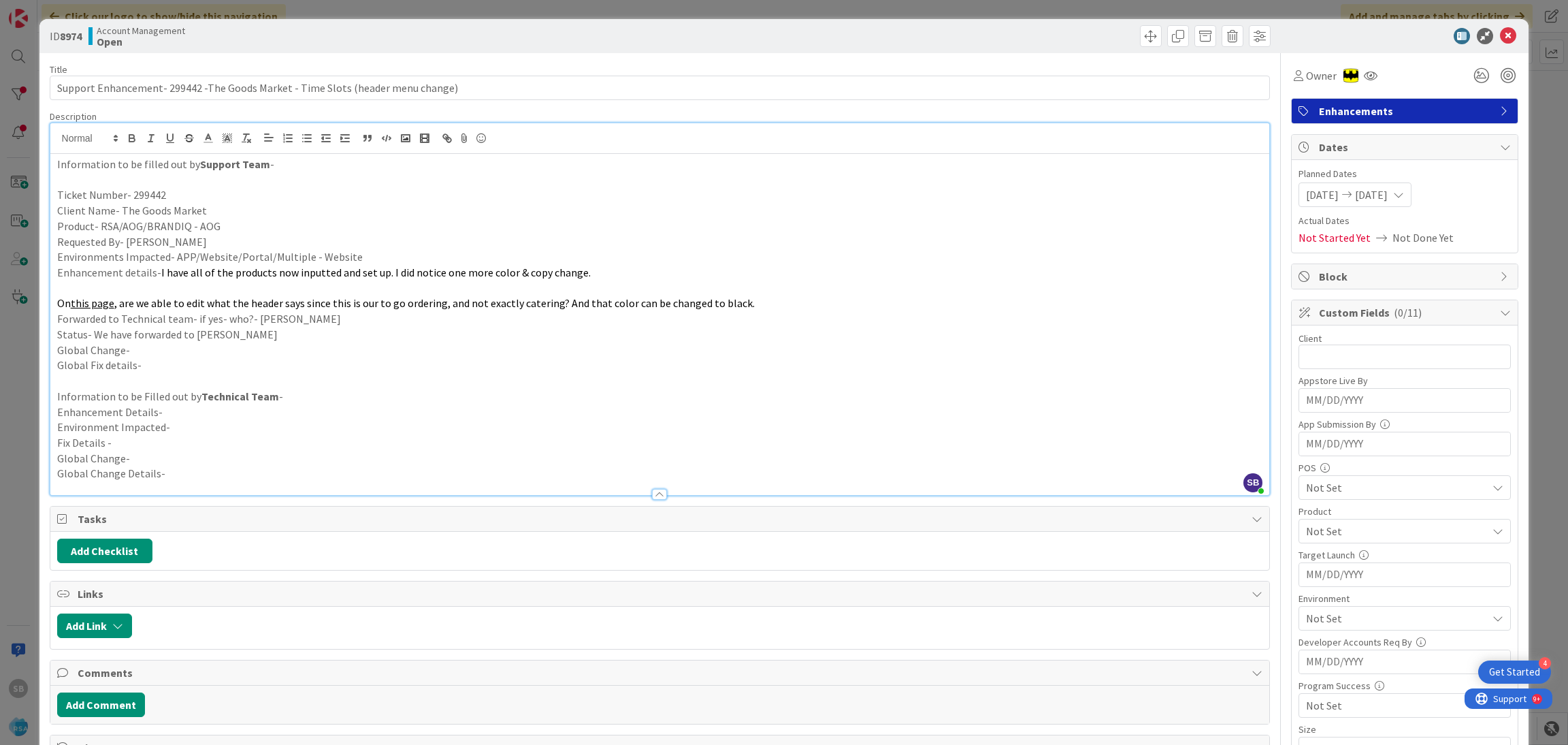
click at [1334, 372] on div "Client 0 / 32 Appstore Live By Navigate forward to interact with the calendar a…" at bounding box center [1405, 569] width 212 height 473
click at [1320, 361] on input "text" at bounding box center [1405, 356] width 212 height 24
type input "The Goods Market"
click at [1307, 525] on span "Not Set" at bounding box center [1397, 531] width 181 height 17
click at [1318, 557] on span "RSA" at bounding box center [1327, 563] width 18 height 20
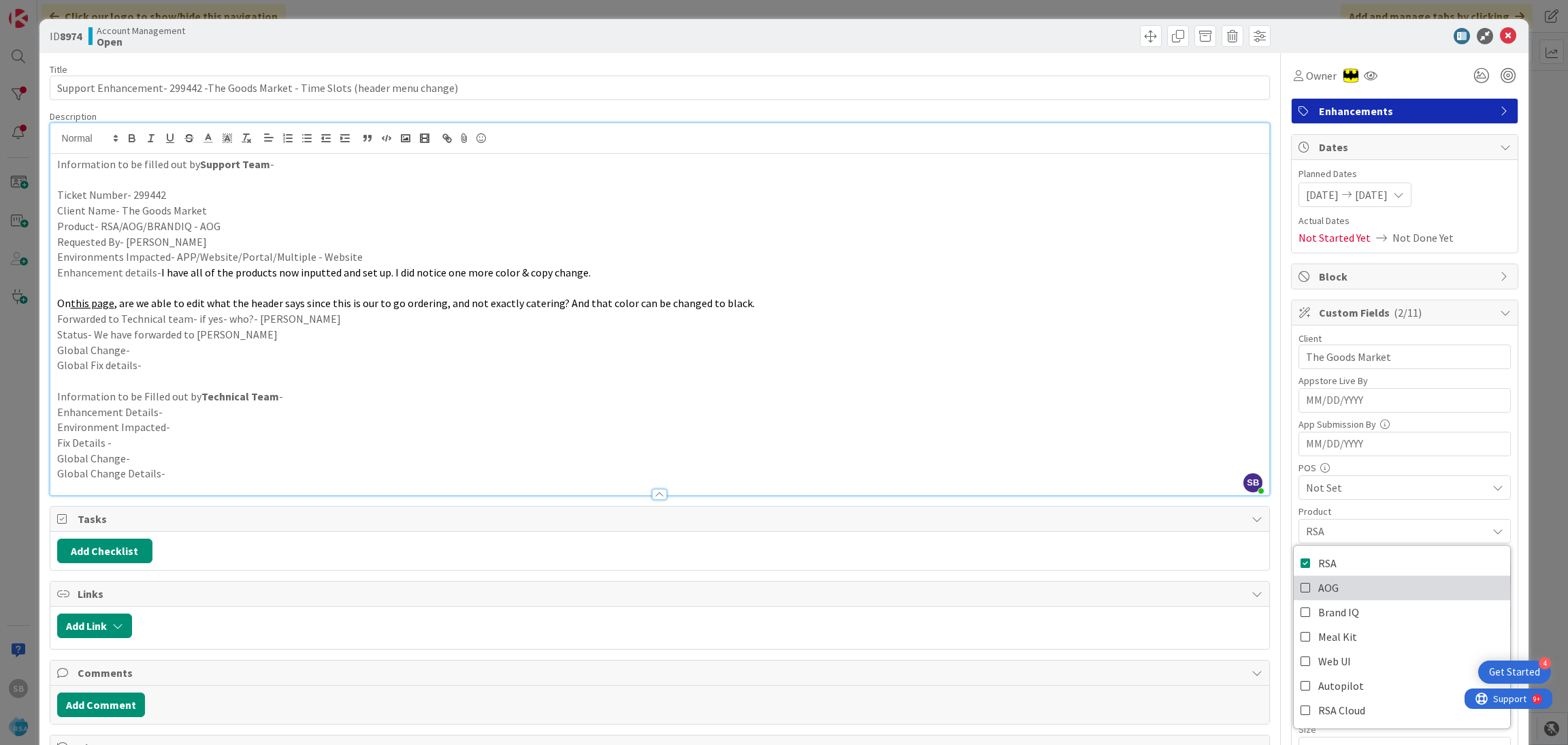
click at [1318, 585] on span "AOG" at bounding box center [1328, 587] width 20 height 20
click at [1365, 532] on span "AOG" at bounding box center [1397, 531] width 181 height 17
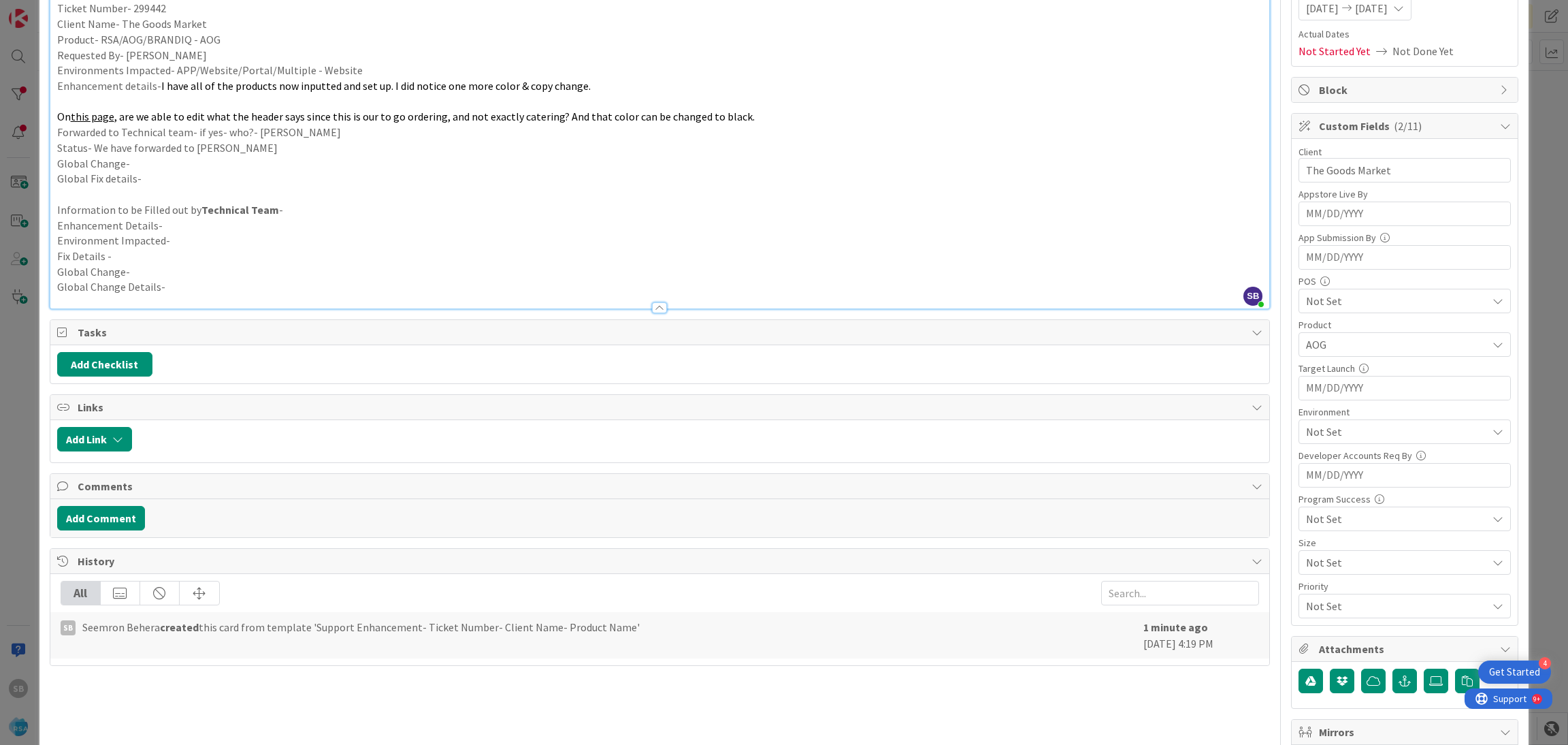
click at [1366, 424] on div "Not Set" at bounding box center [1405, 431] width 212 height 24
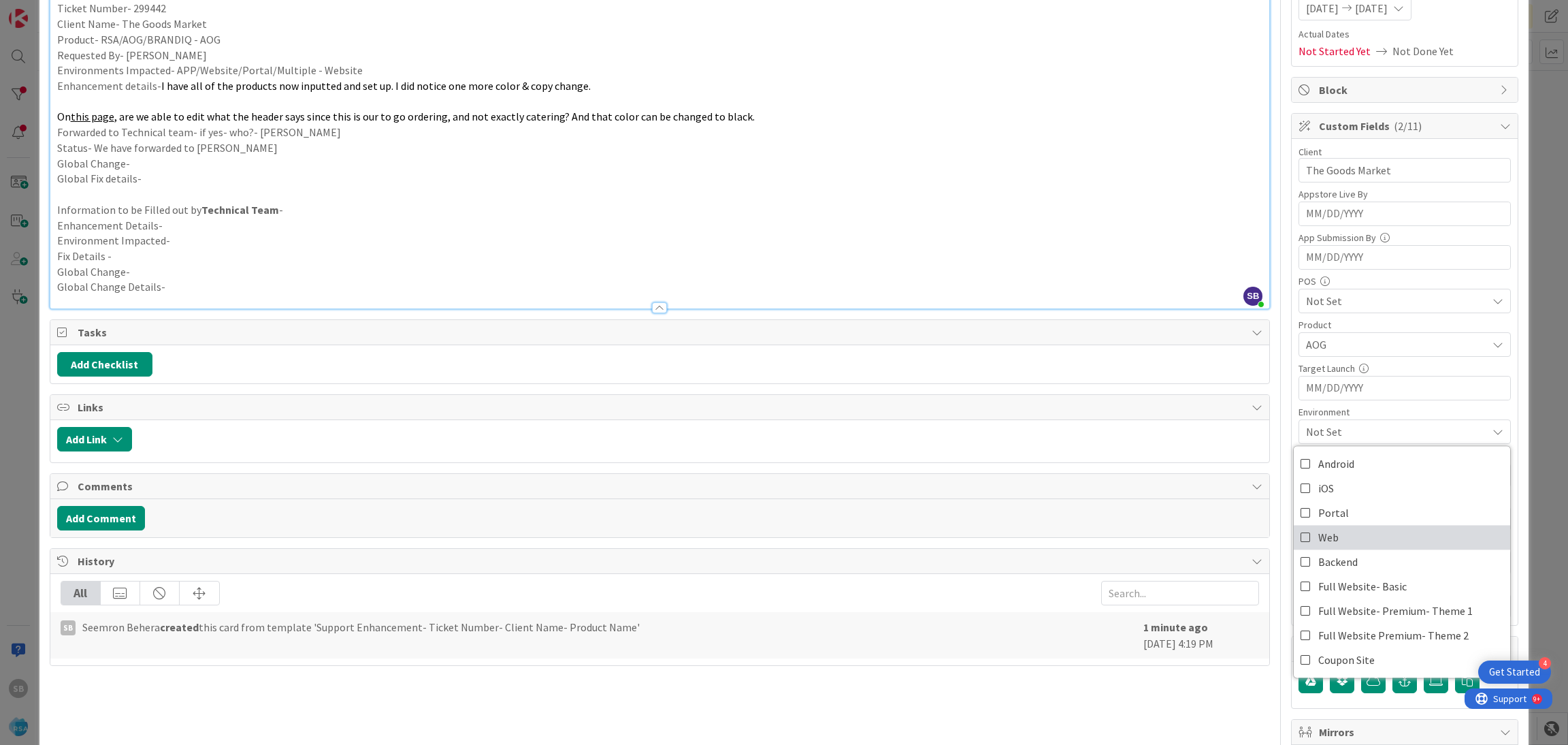
click at [1325, 528] on link "Web" at bounding box center [1402, 537] width 217 height 24
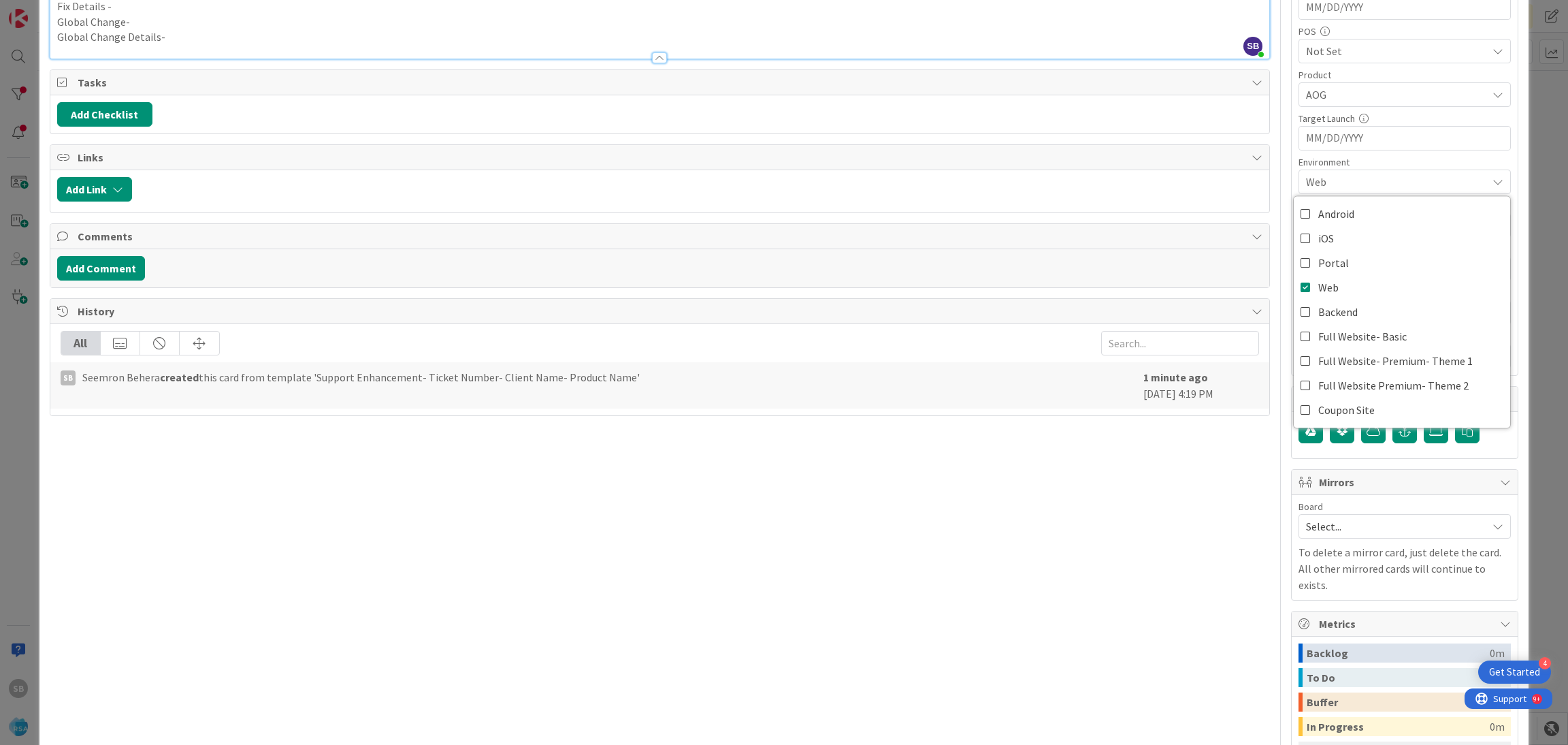
click at [1354, 526] on span "Select..." at bounding box center [1393, 526] width 174 height 19
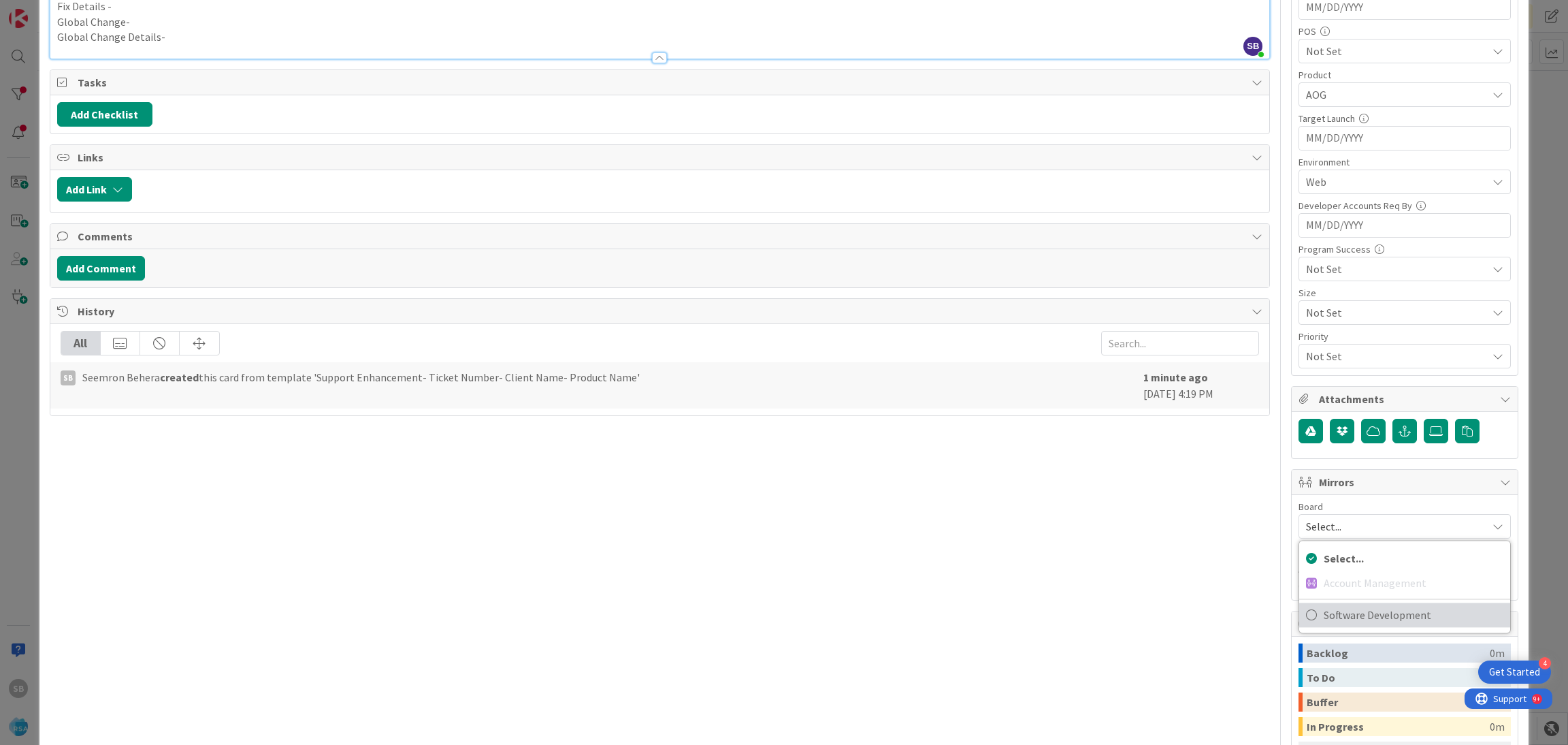
click at [1334, 615] on span "Software Development" at bounding box center [1413, 615] width 180 height 20
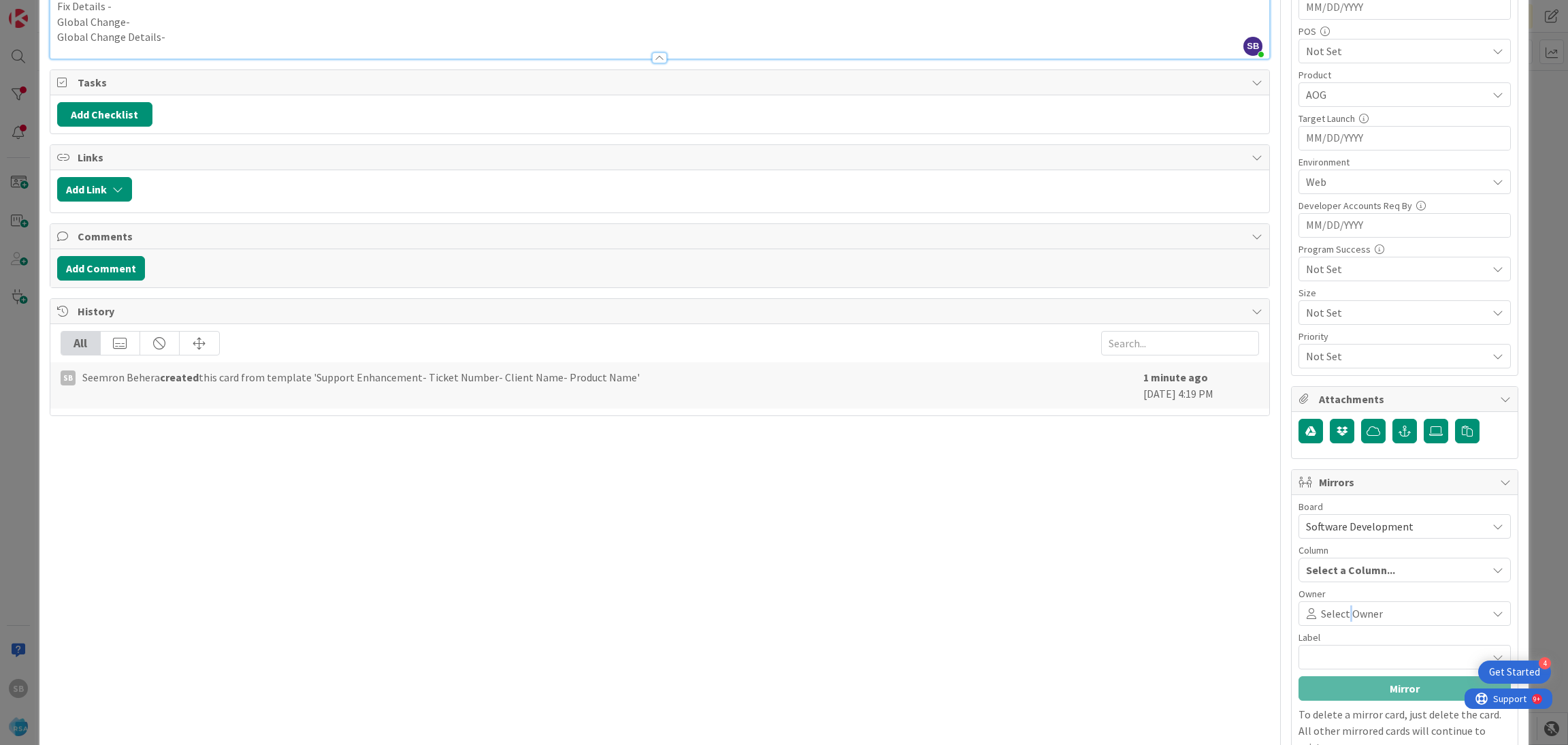
click at [1334, 615] on span "Select Owner" at bounding box center [1352, 613] width 62 height 17
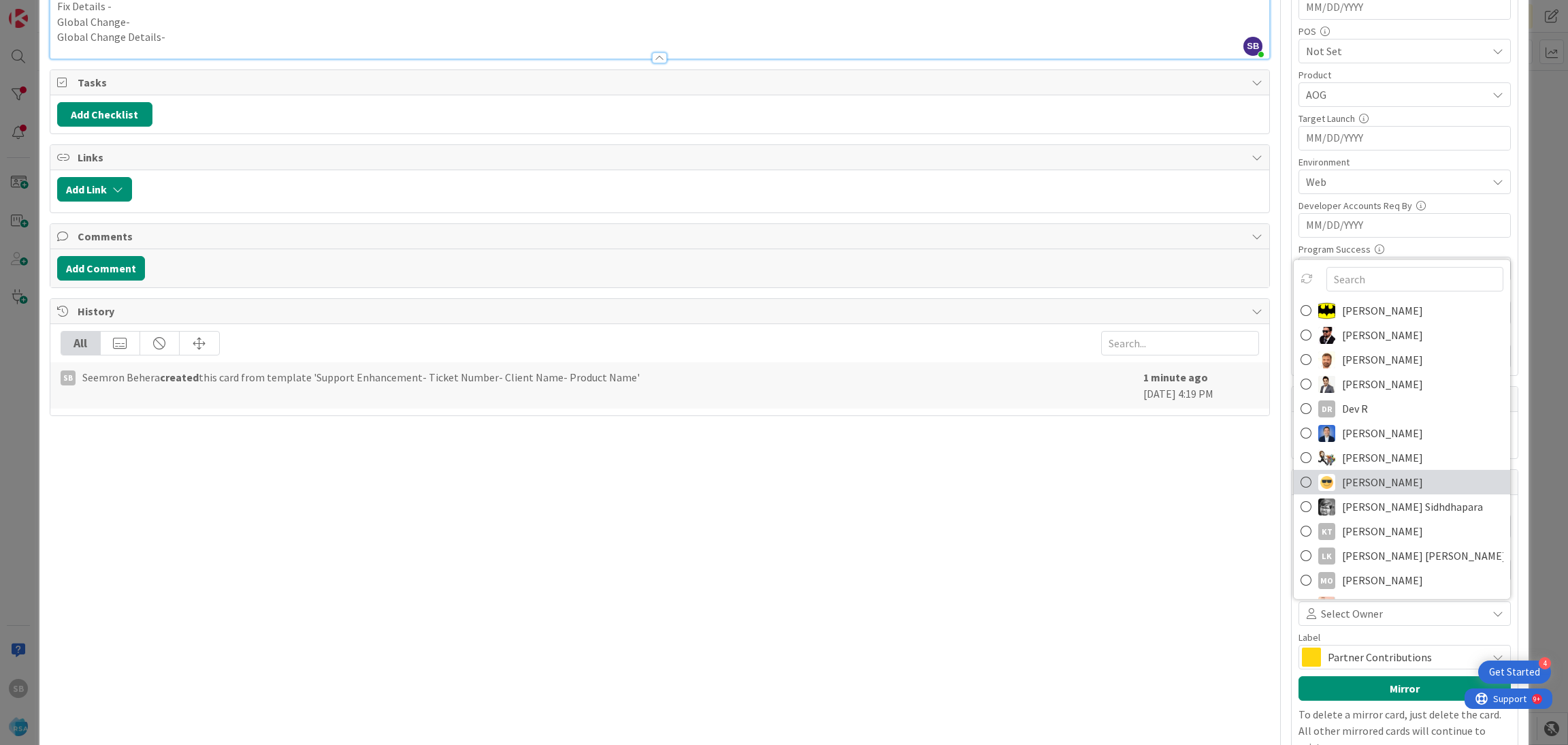
click at [1366, 480] on span "[PERSON_NAME]" at bounding box center [1382, 481] width 81 height 20
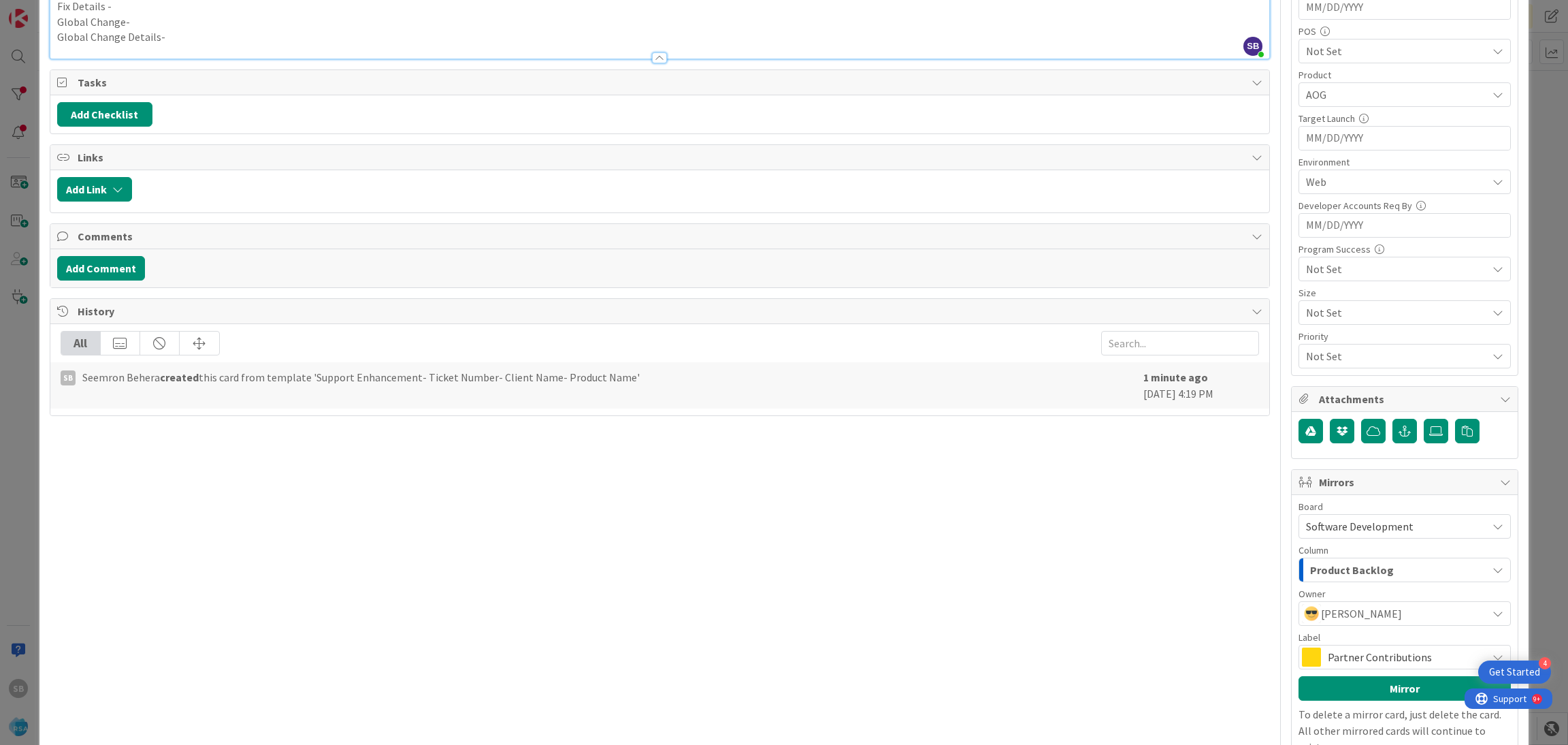
click at [1328, 656] on span "Partner Contributions" at bounding box center [1404, 657] width 153 height 19
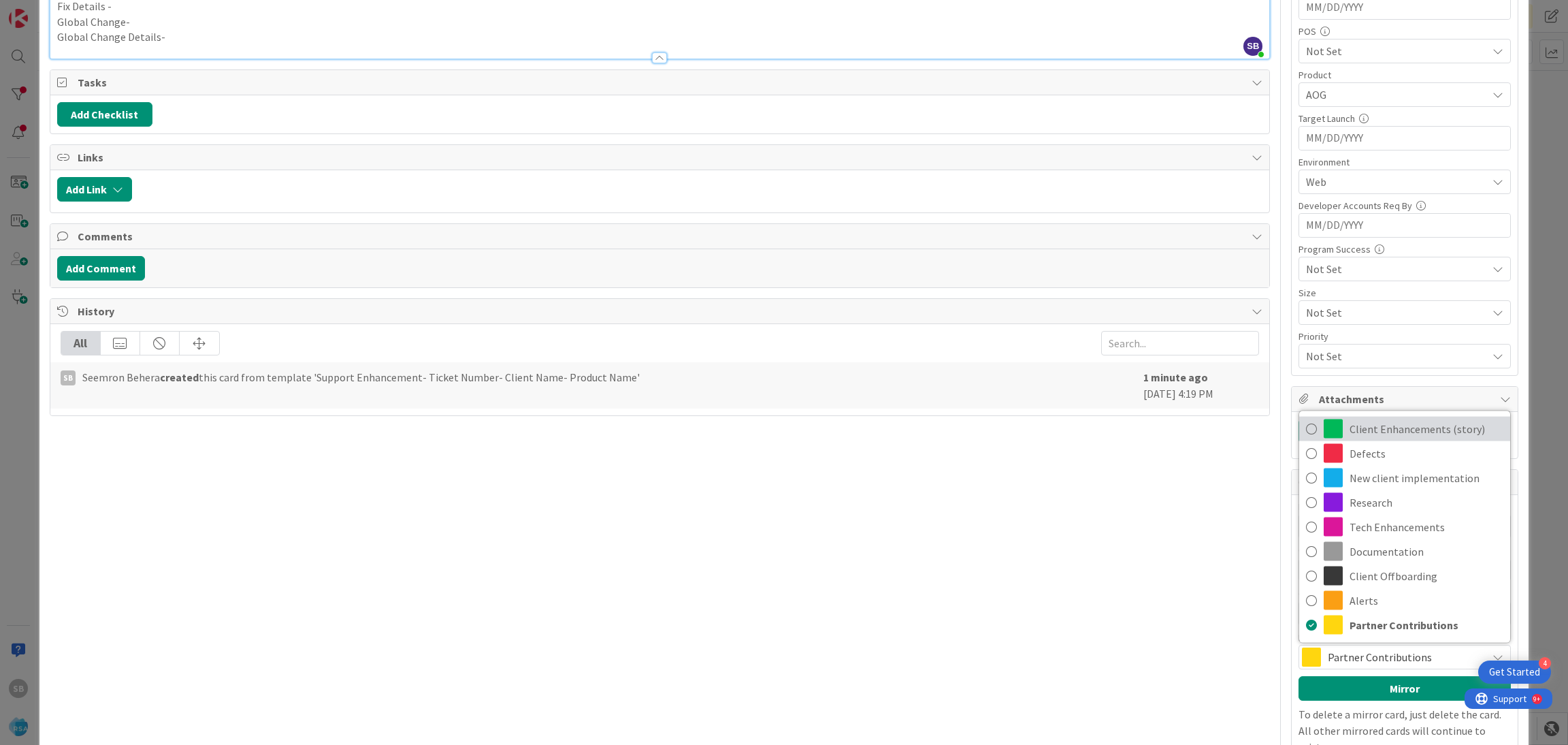
click at [1365, 437] on span "Client Enhancements (story)" at bounding box center [1426, 429] width 154 height 20
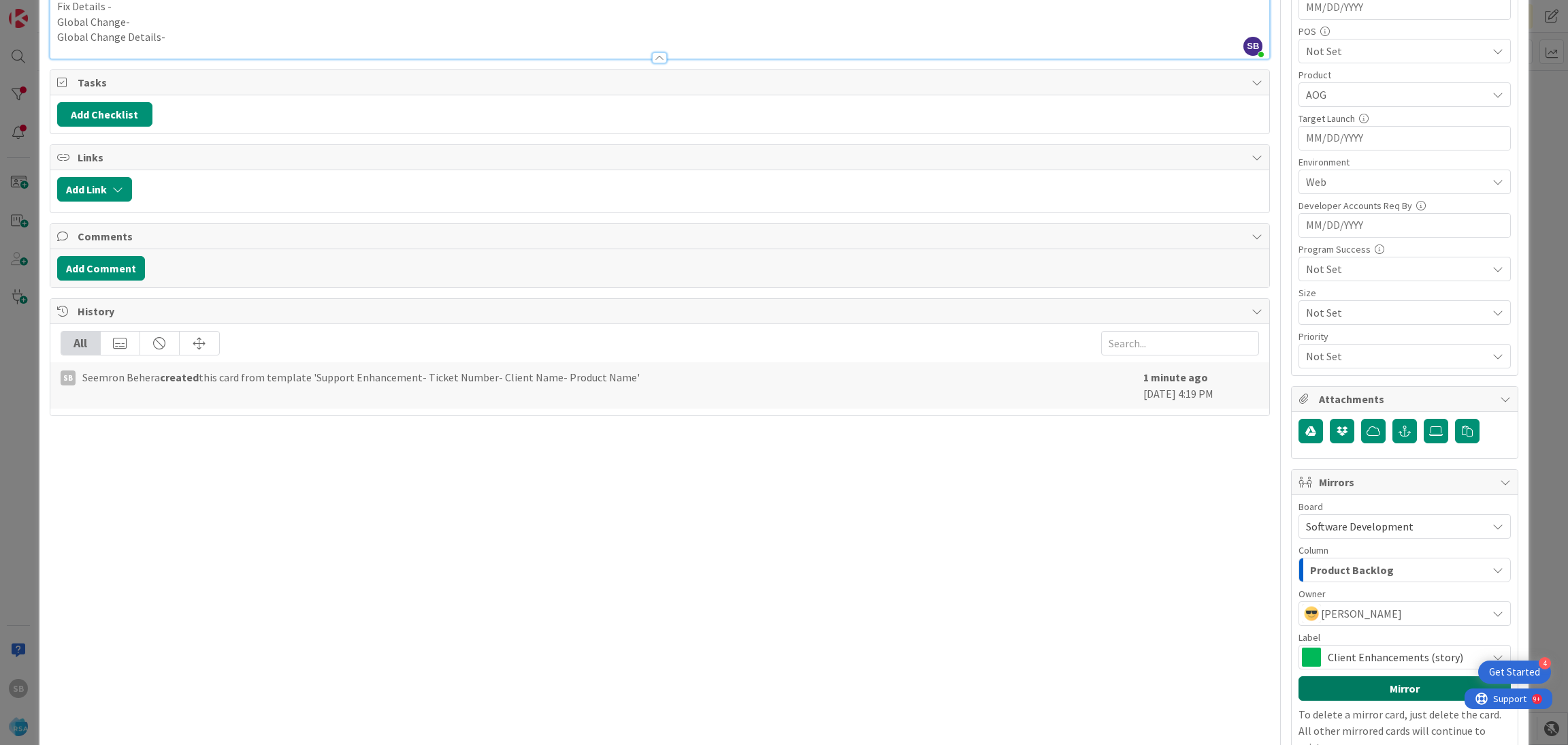
click at [1368, 684] on button "Mirror" at bounding box center [1405, 688] width 212 height 24
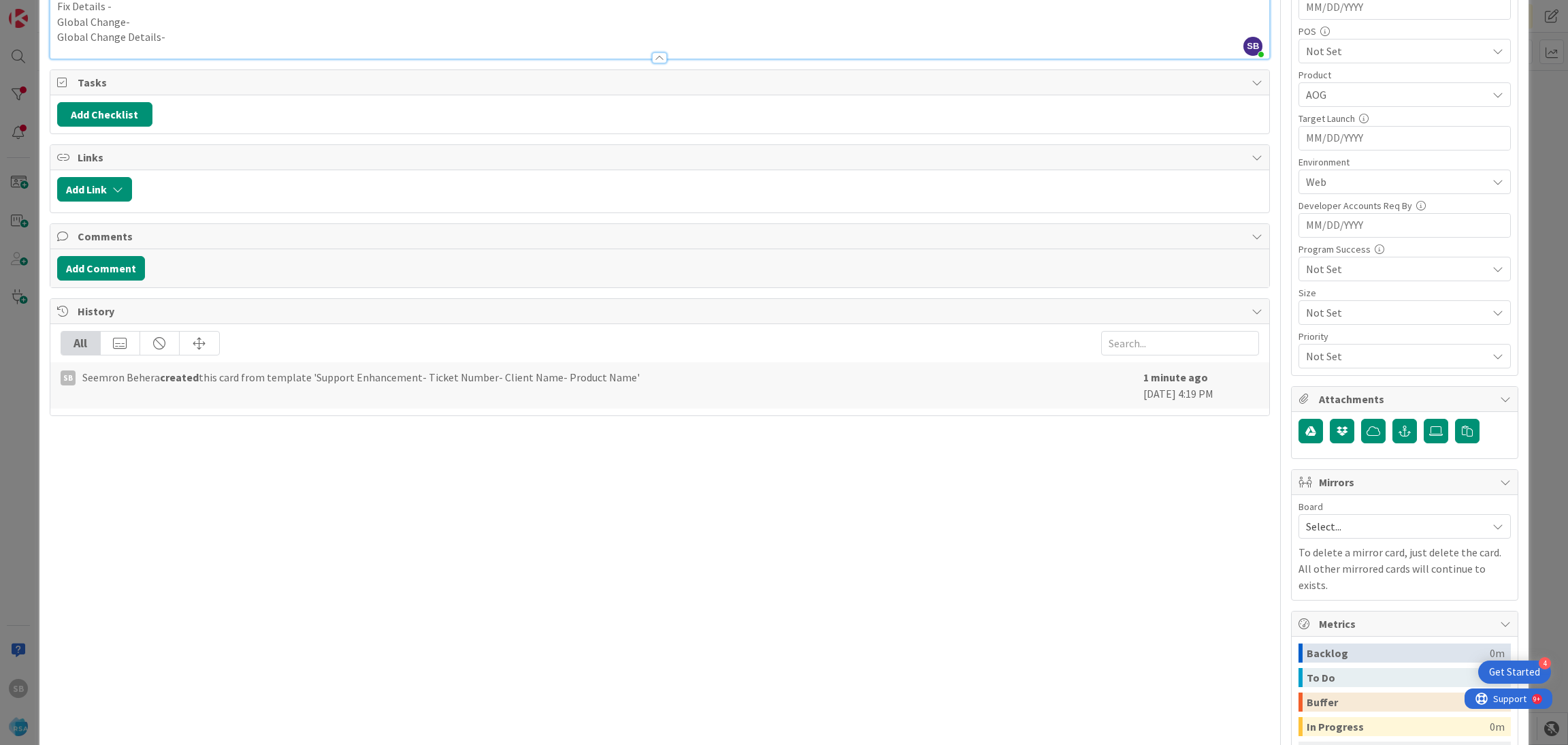
scroll to position [0, 0]
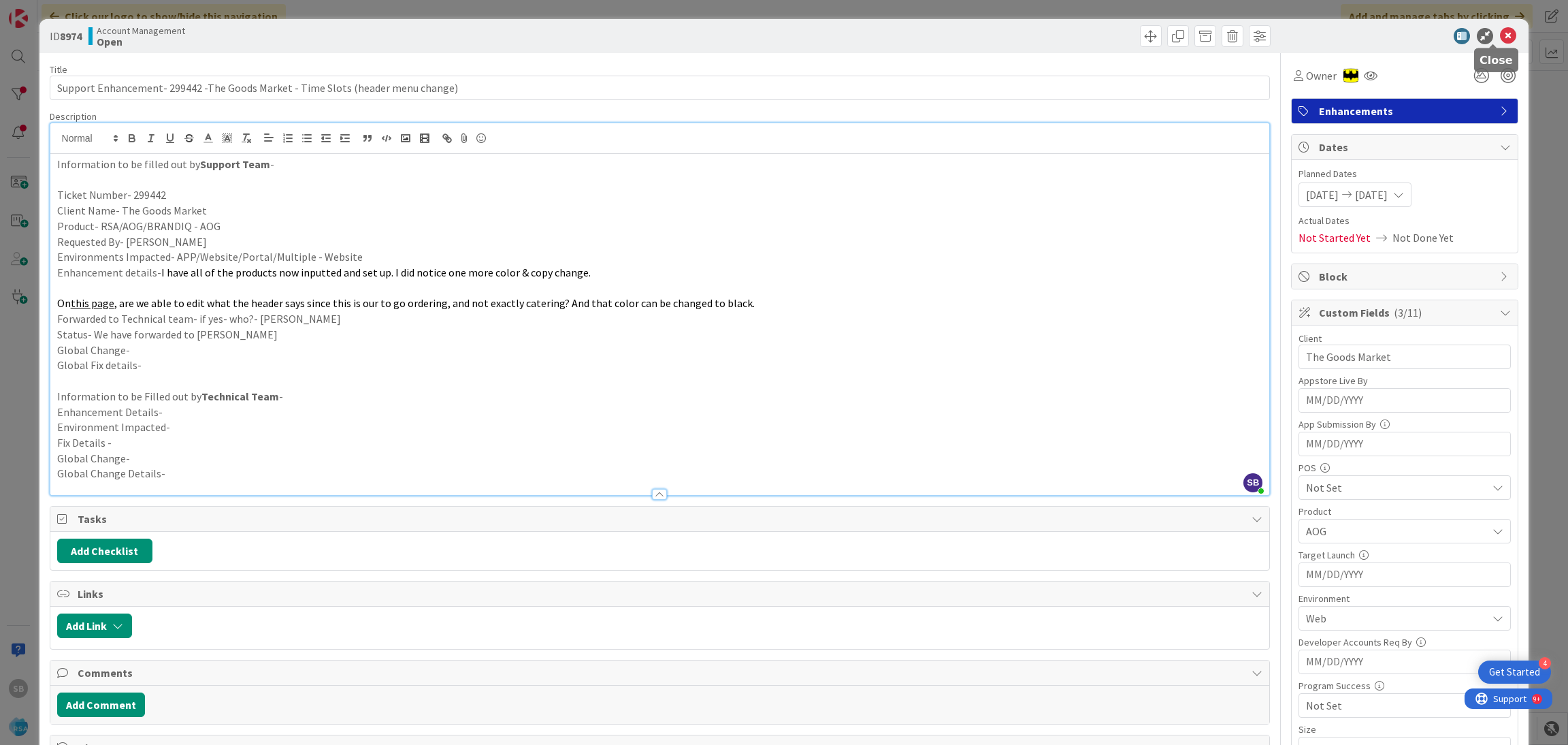
click at [1500, 36] on icon at bounding box center [1508, 36] width 17 height 17
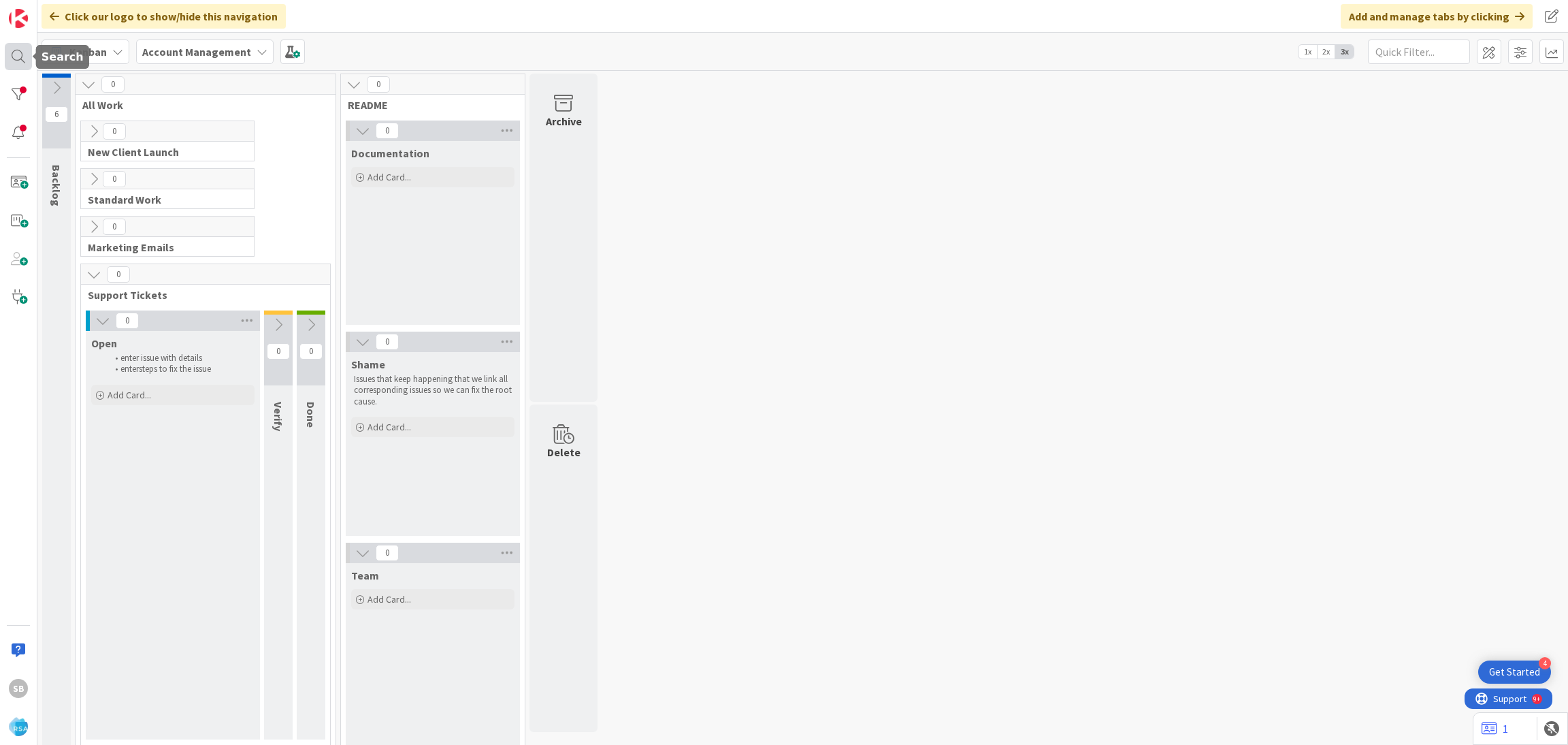
click at [27, 67] on div at bounding box center [18, 56] width 27 height 27
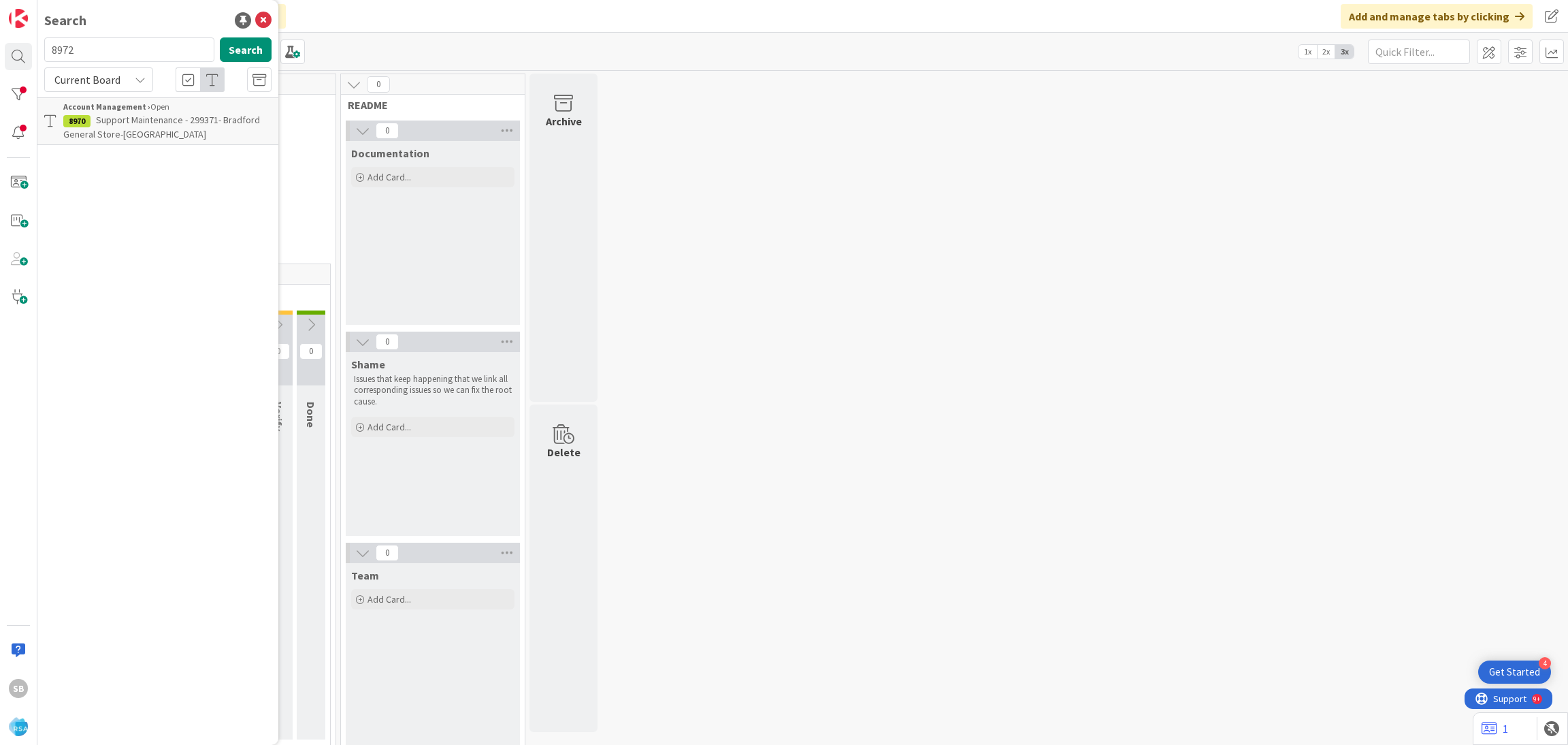
type input "8972"
click at [165, 111] on div "Account Management › Open" at bounding box center [167, 107] width 208 height 13
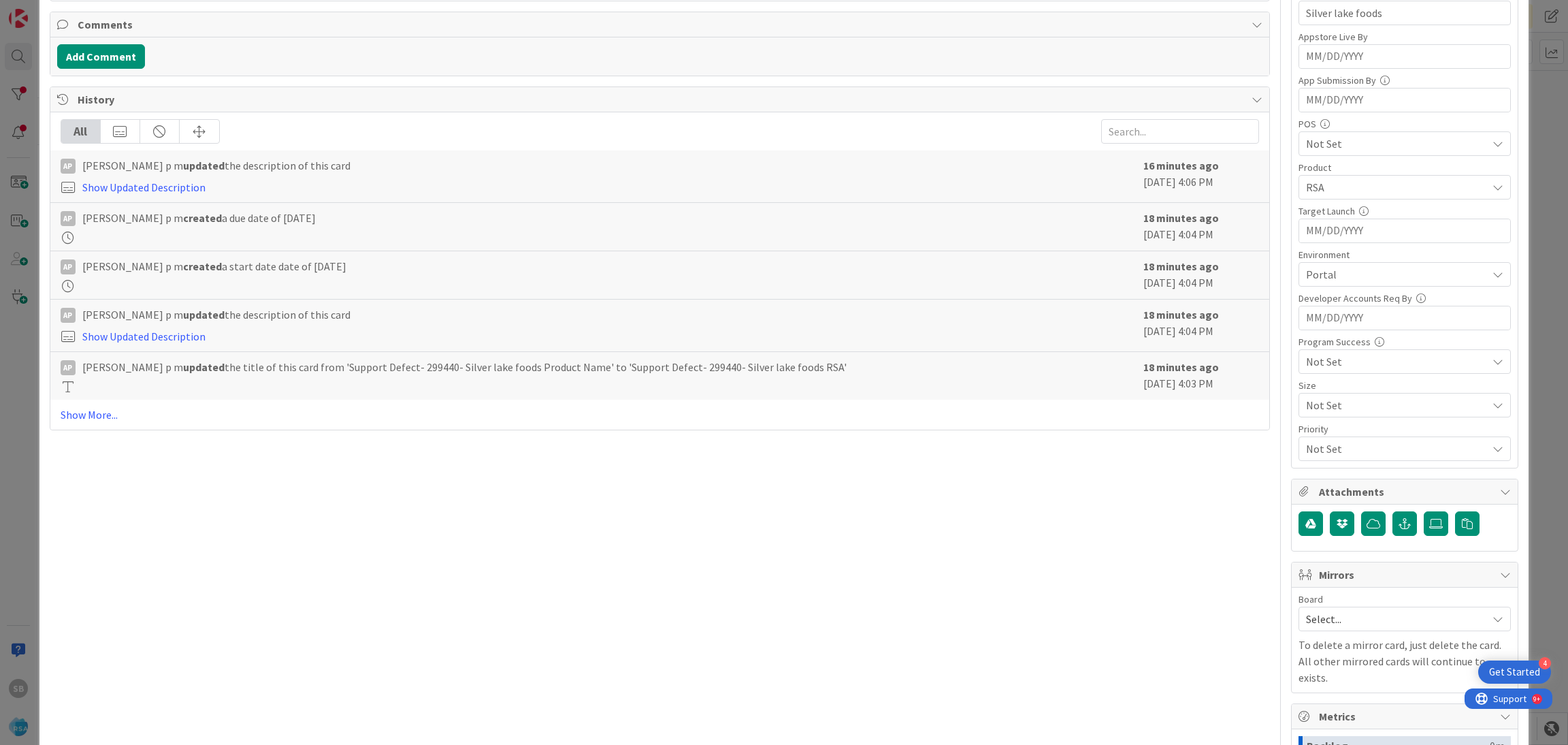
click at [1330, 610] on div "Select..." at bounding box center [1405, 619] width 212 height 24
click at [1328, 707] on span "Software Development" at bounding box center [1413, 707] width 180 height 20
click at [1328, 707] on span "Select Owner" at bounding box center [1352, 706] width 62 height 17
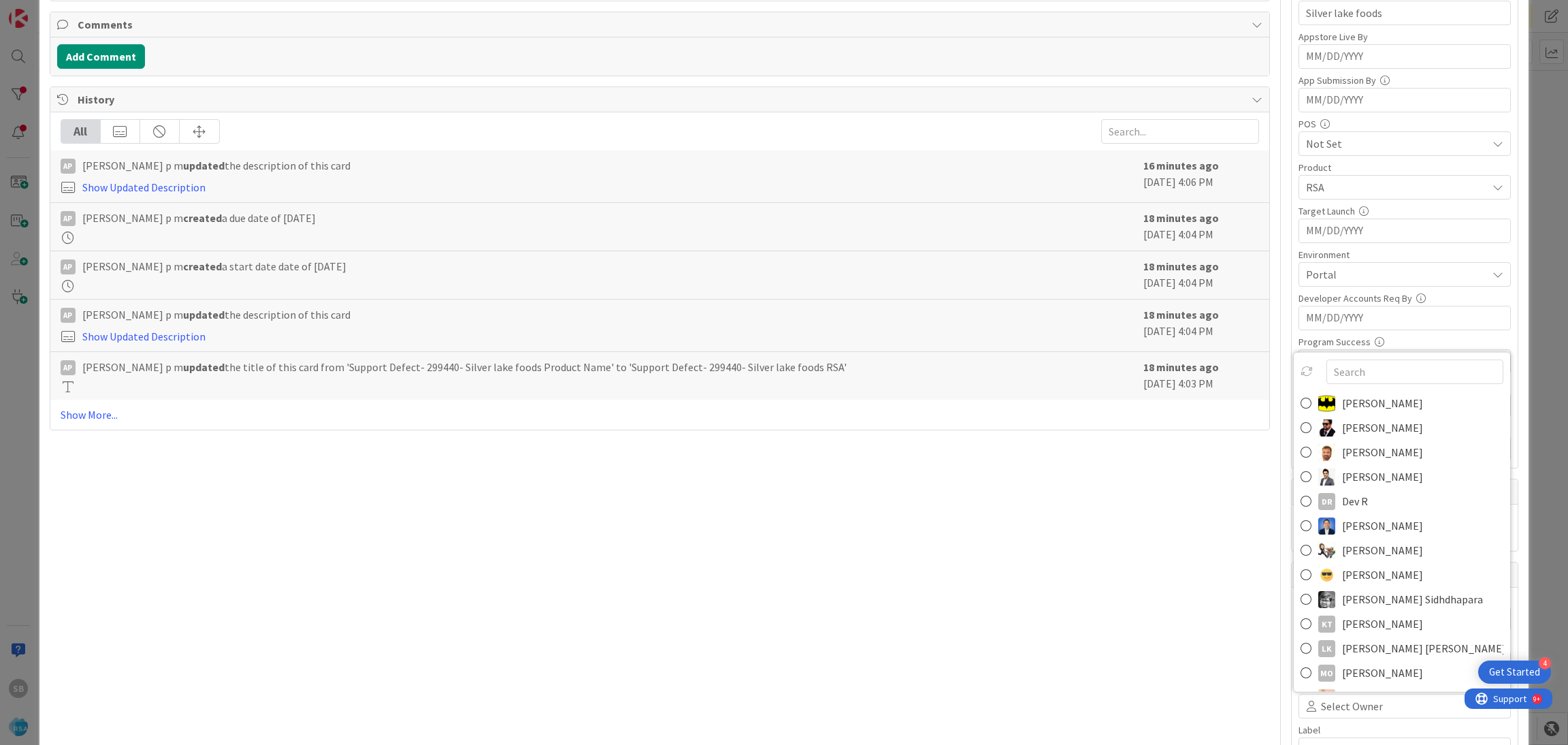
scroll to position [352, 0]
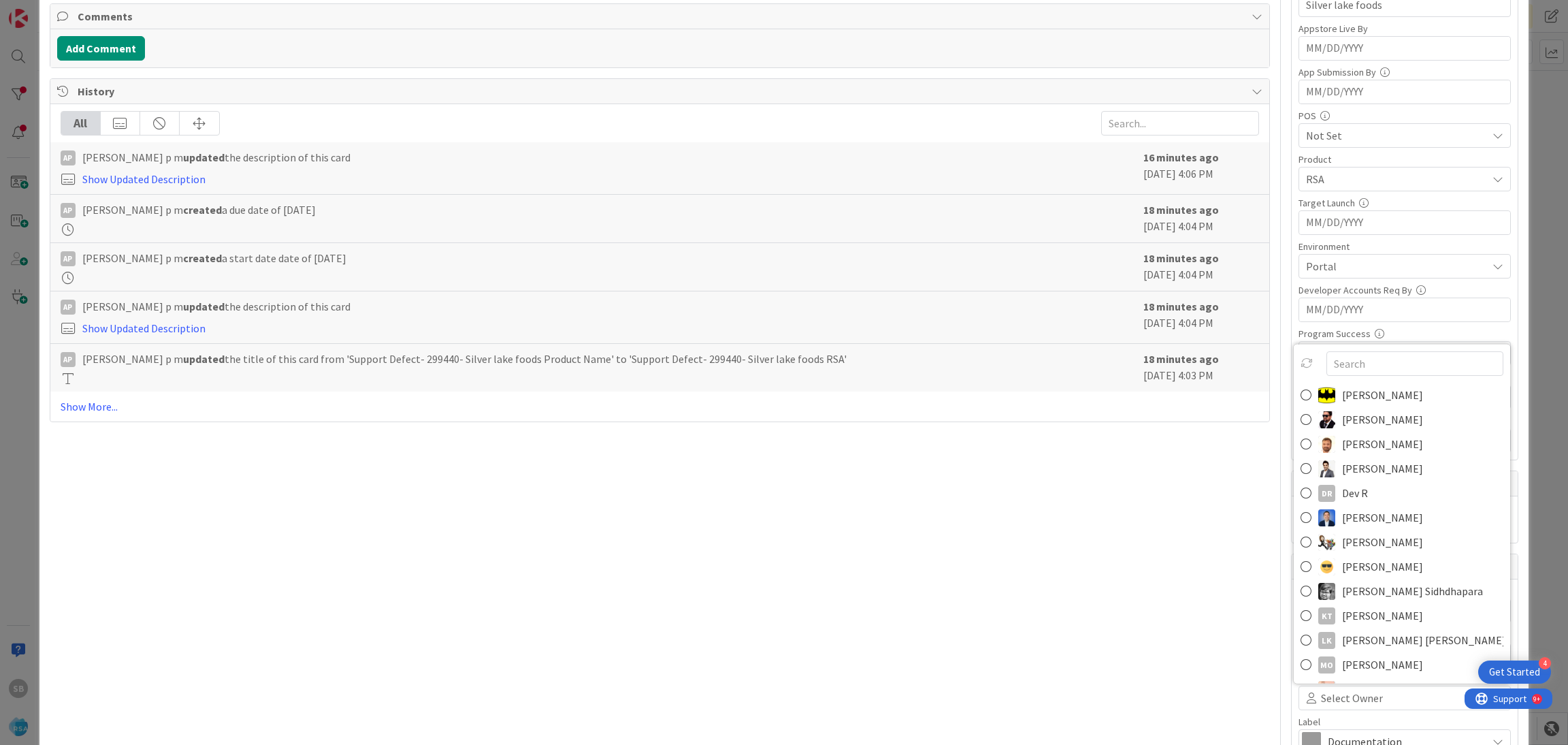
click at [1342, 451] on span "[PERSON_NAME]" at bounding box center [1382, 443] width 81 height 20
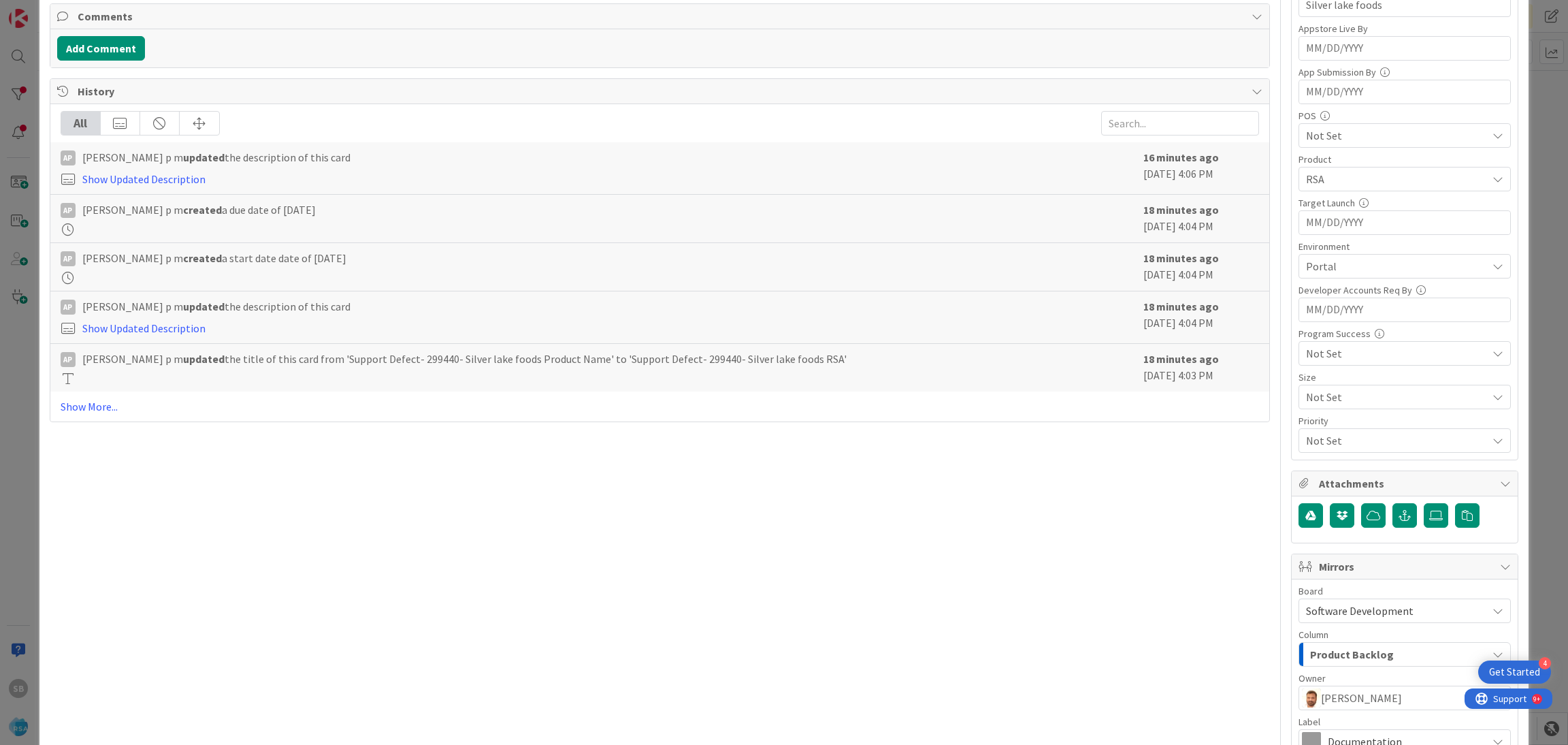
scroll to position [627, 0]
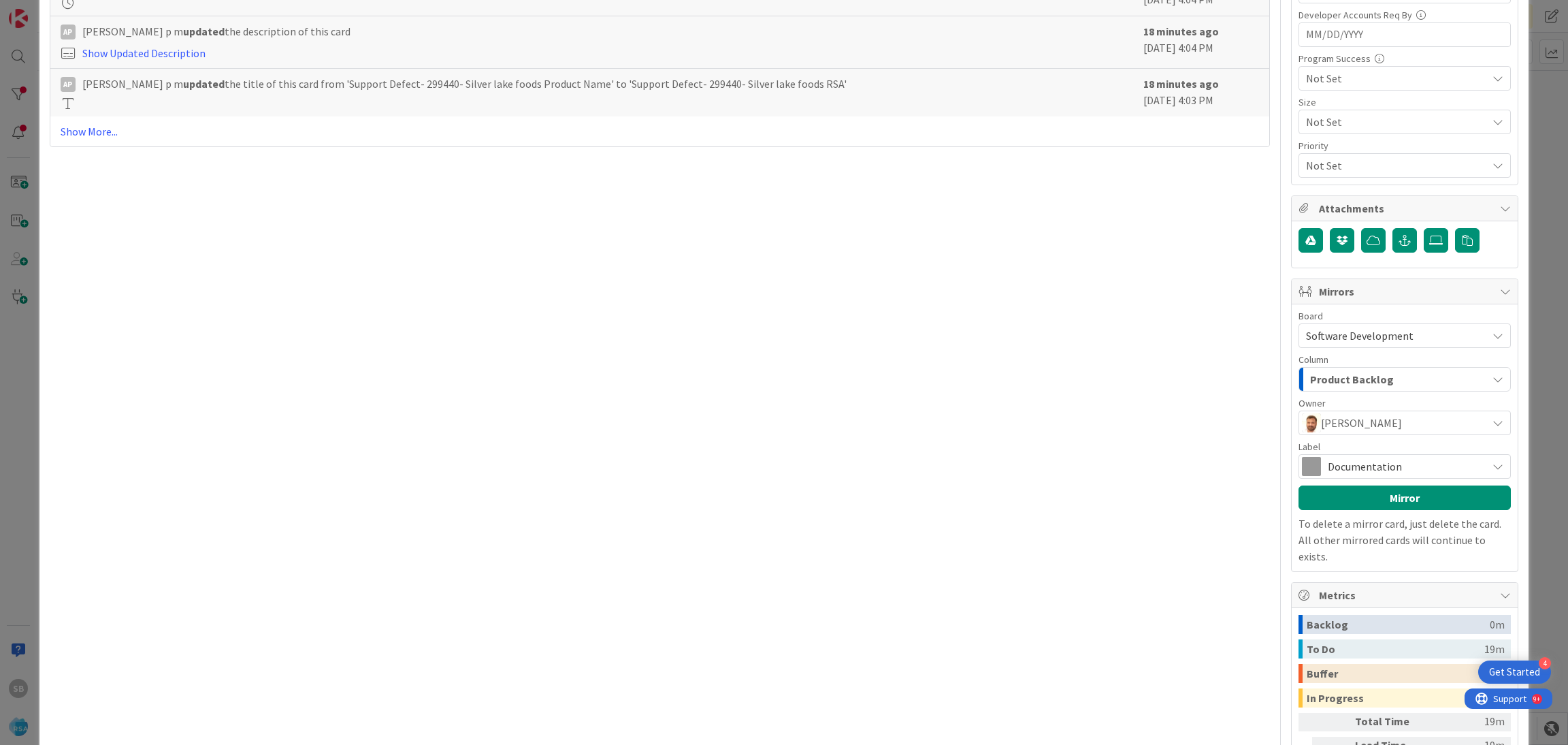
click at [1381, 465] on span "Documentation" at bounding box center [1404, 467] width 153 height 19
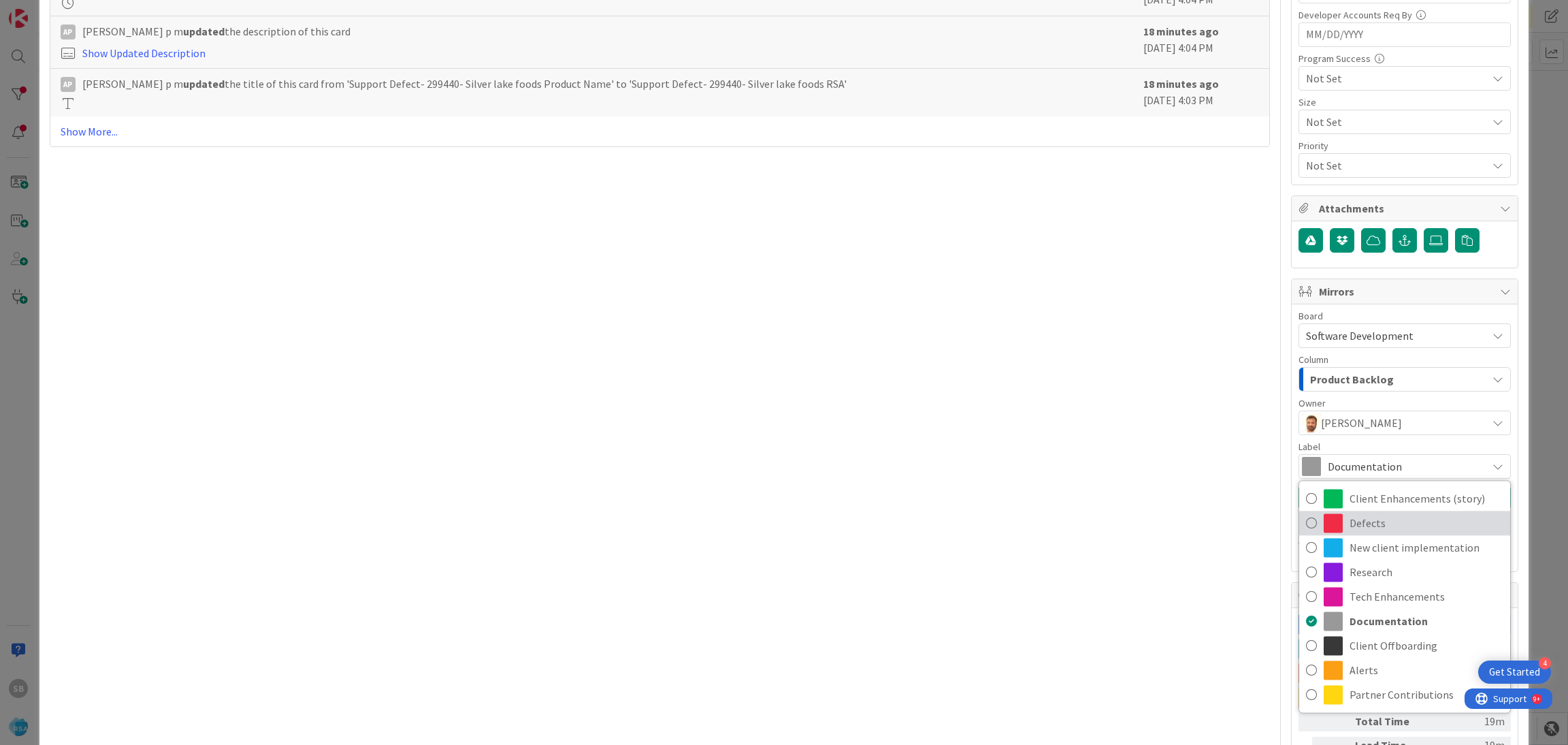
click at [1363, 519] on span "Defects" at bounding box center [1426, 522] width 154 height 20
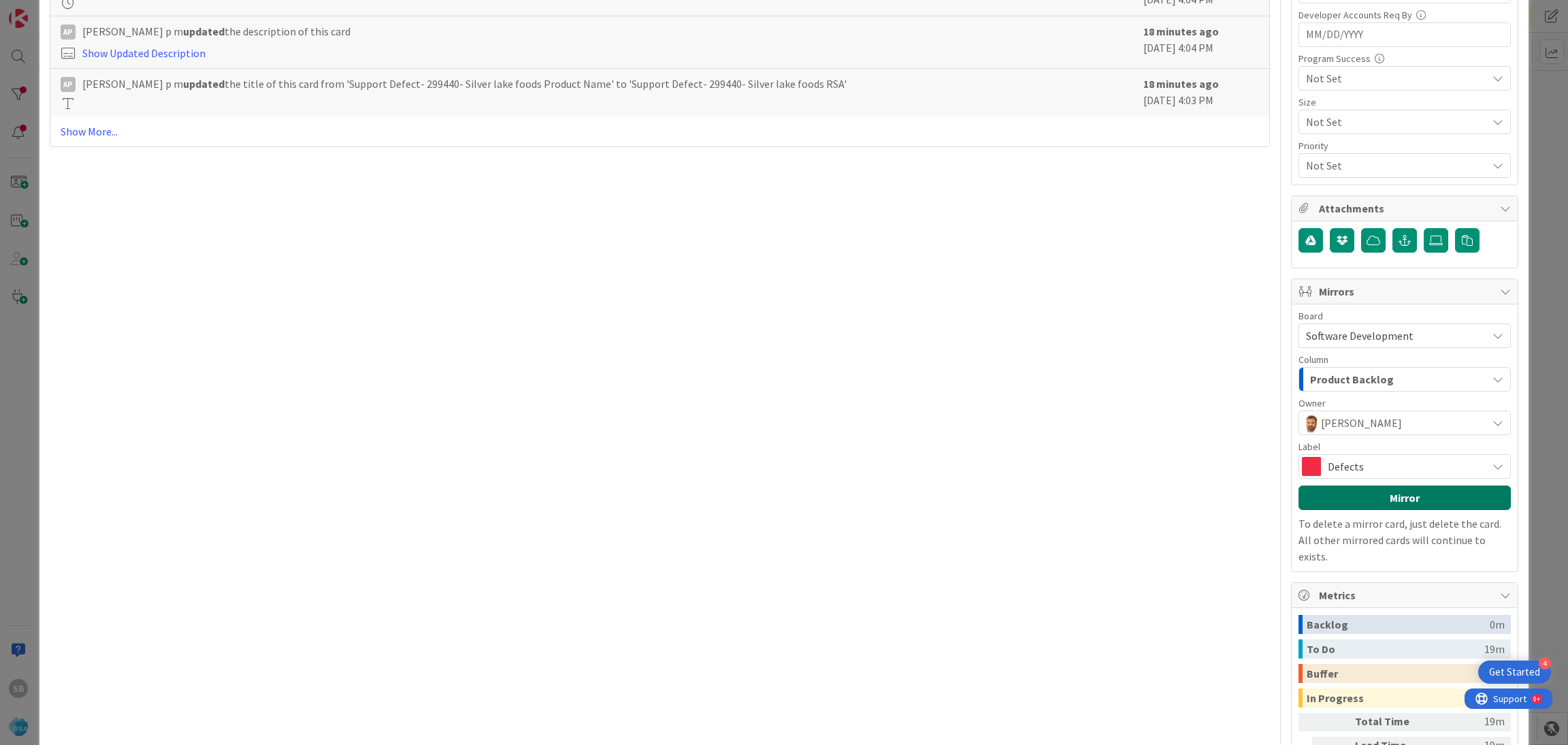
click at [1334, 505] on button "Mirror" at bounding box center [1405, 497] width 212 height 24
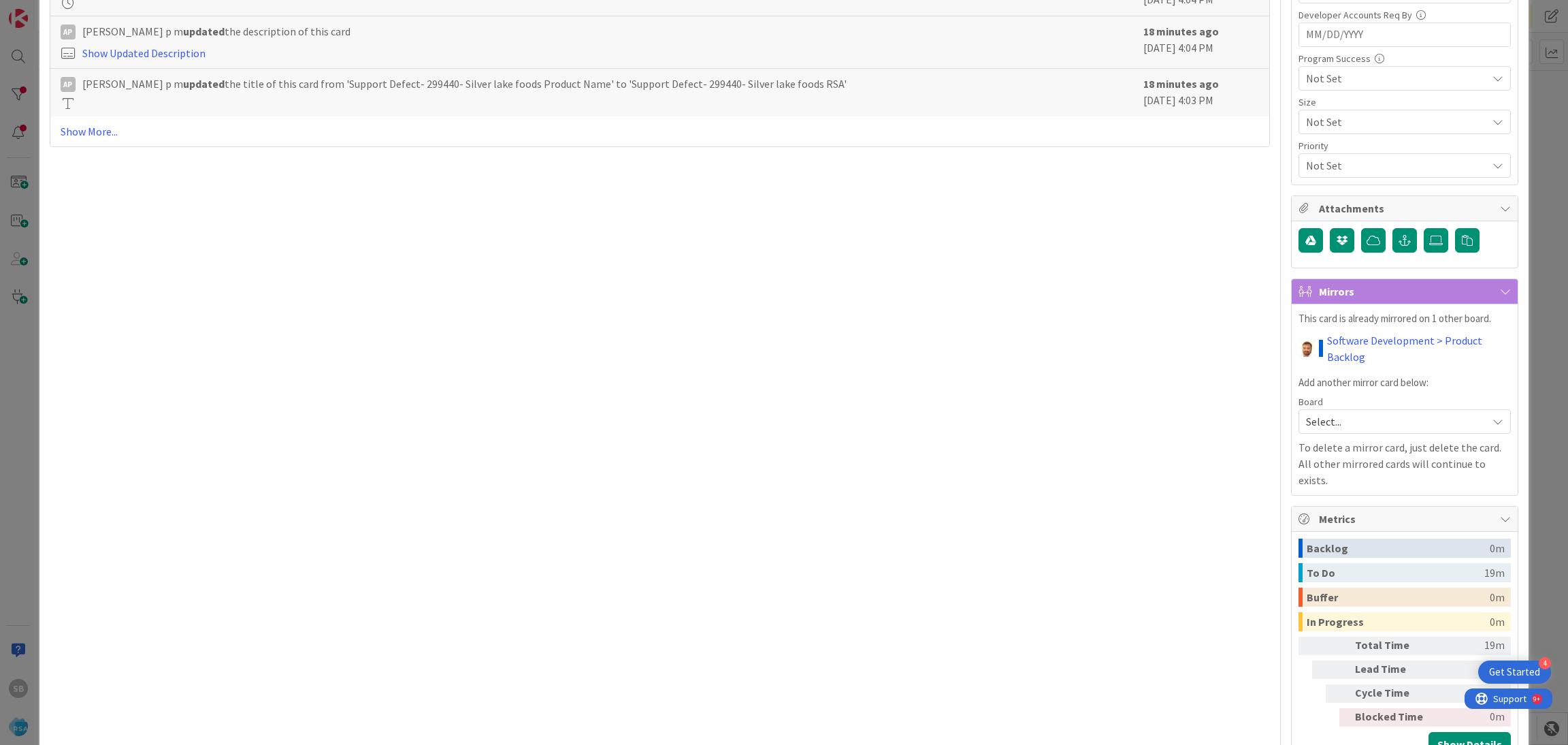
scroll to position [0, 0]
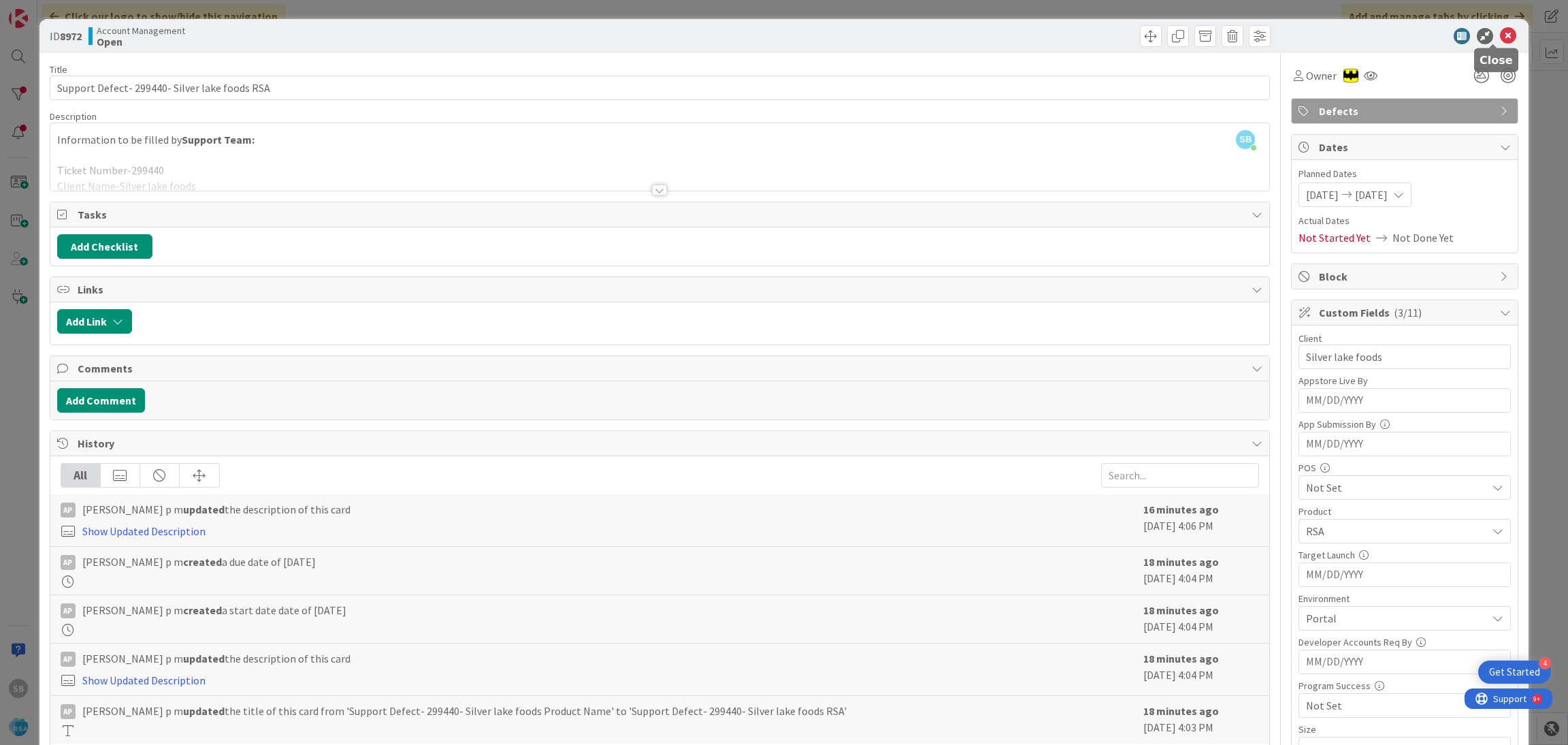
click at [1500, 38] on icon at bounding box center [1508, 36] width 17 height 17
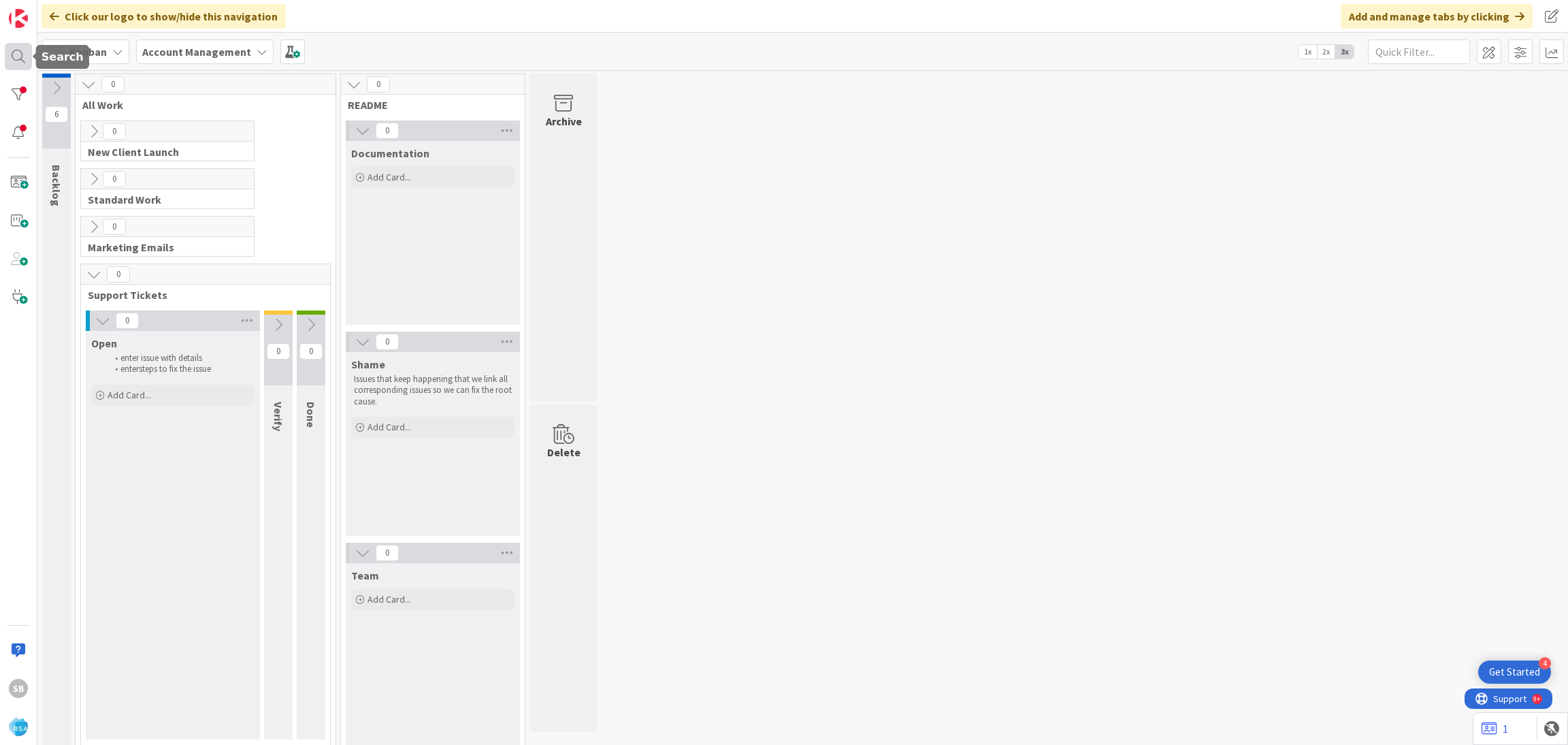
click at [17, 56] on div at bounding box center [18, 56] width 27 height 27
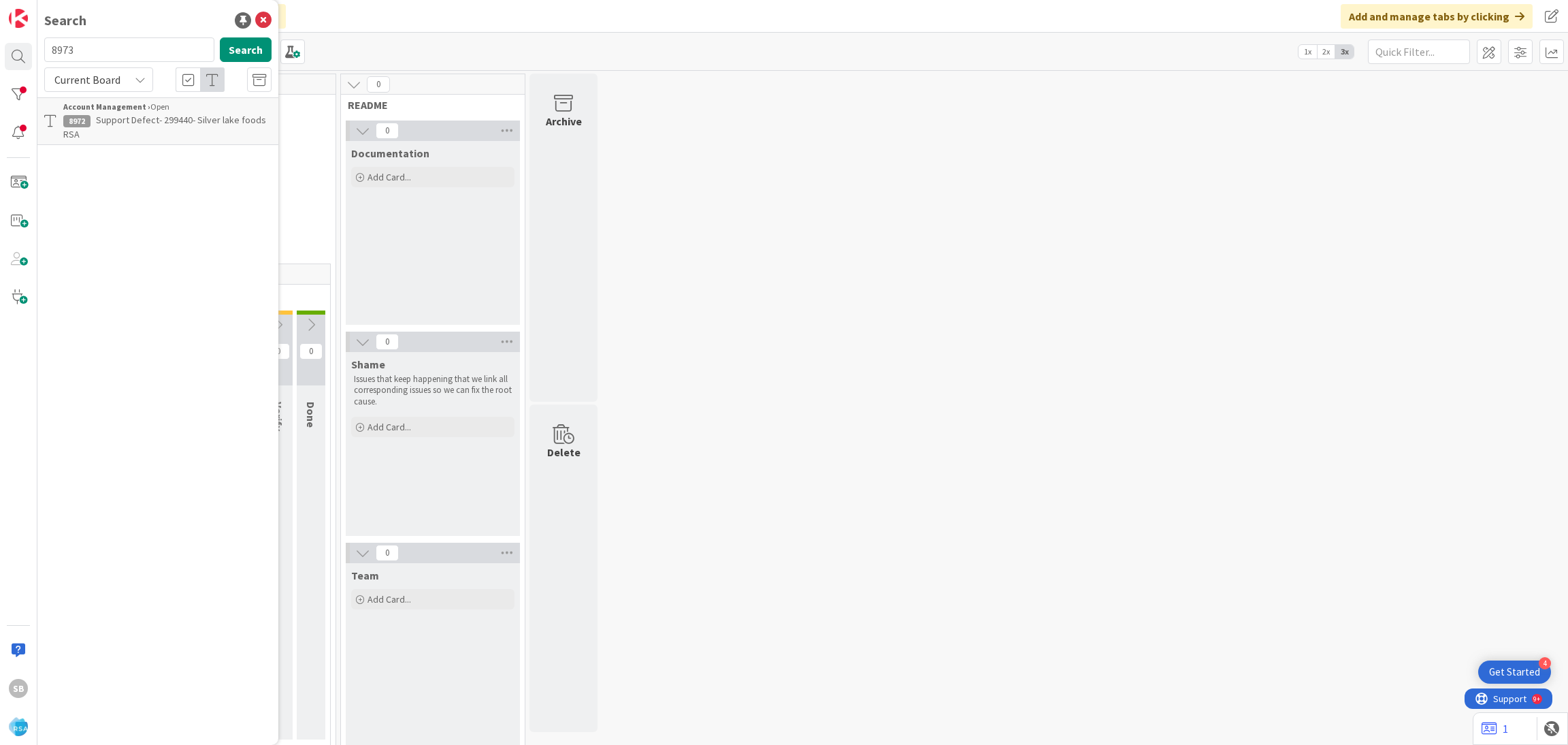
type input "8973"
click at [183, 115] on span "Support Defect-299465- [PERSON_NAME]'s Fresh Market- RSA" at bounding box center [165, 126] width 205 height 26
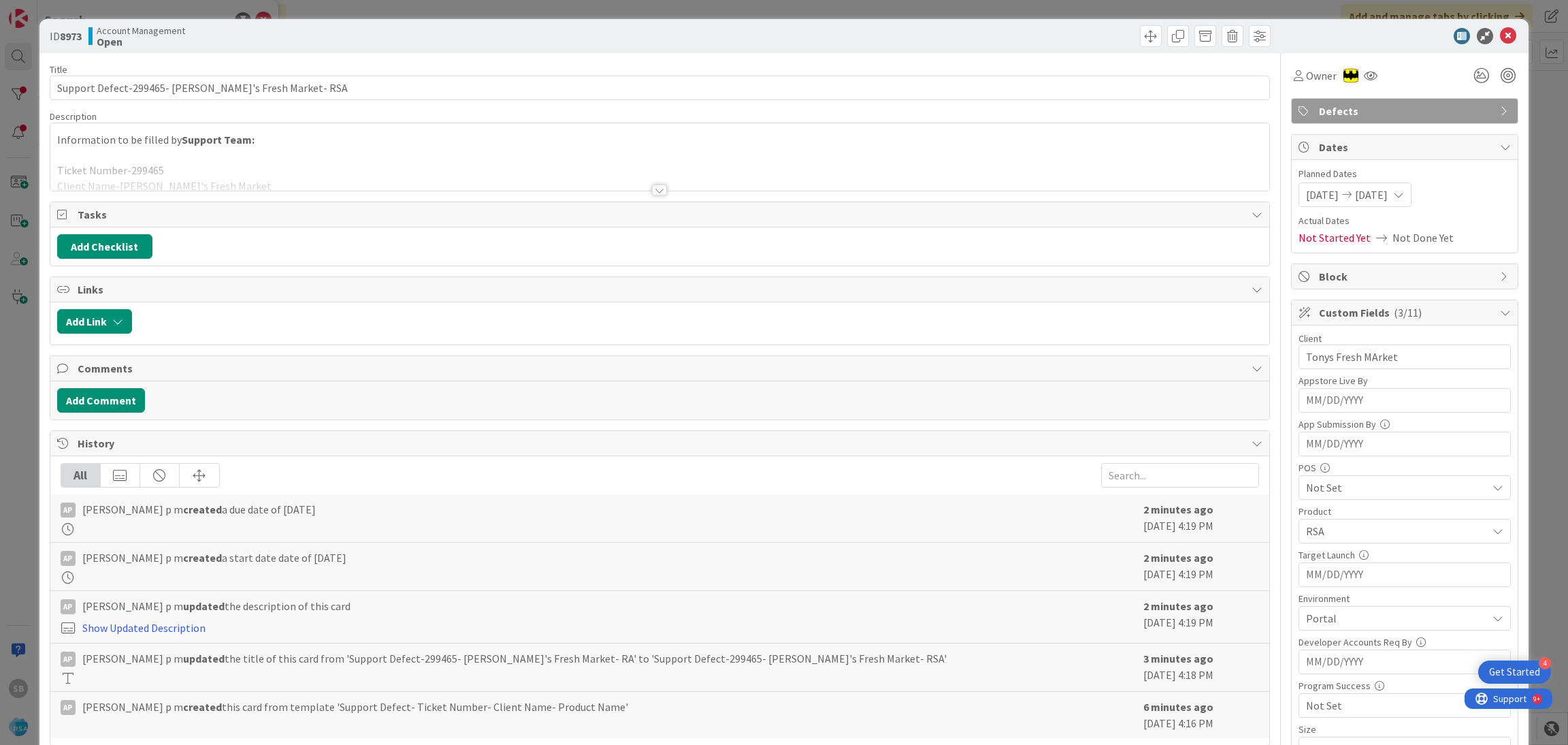
scroll to position [575, 0]
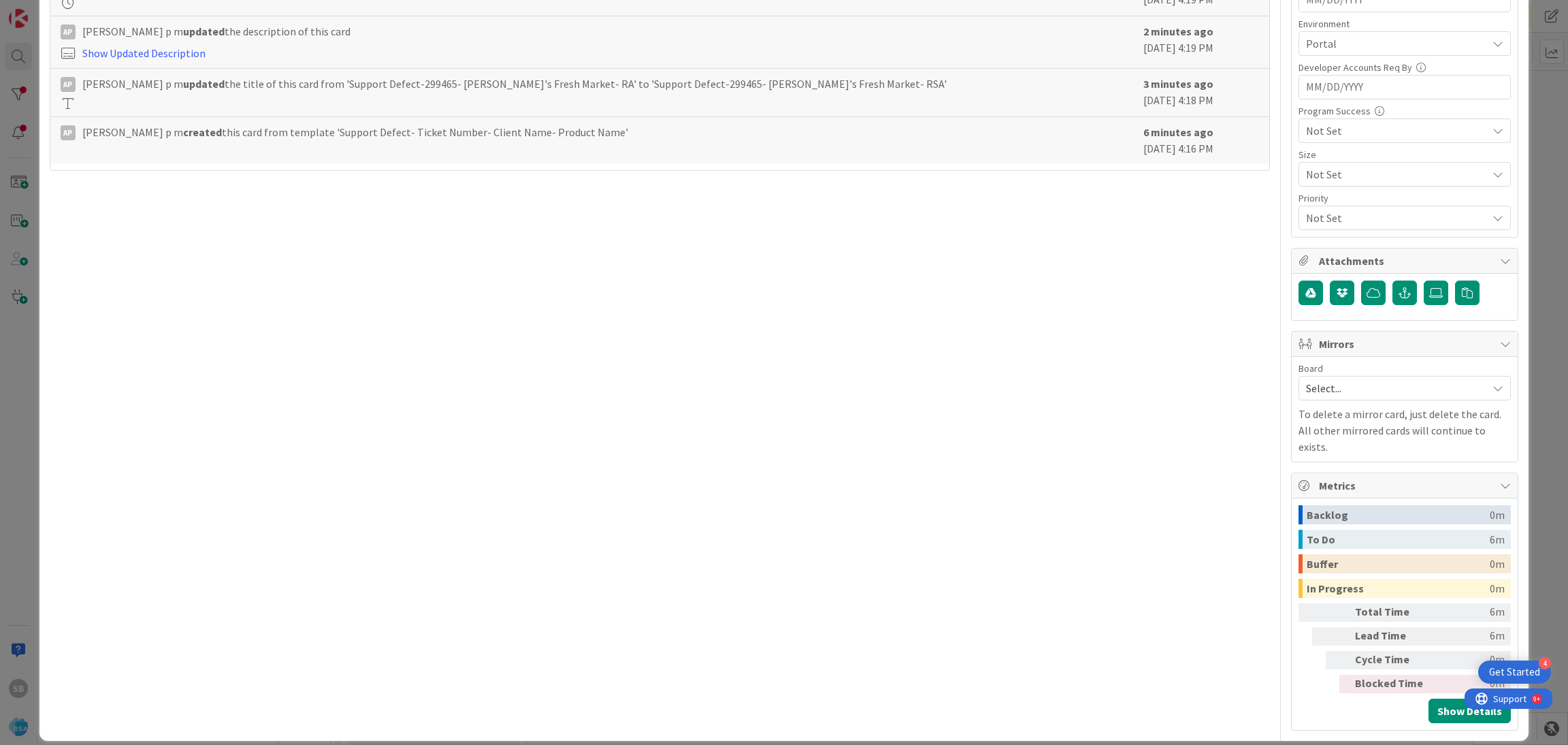
click at [1308, 384] on span "Select..." at bounding box center [1393, 388] width 174 height 19
click at [1324, 485] on span "Software Development" at bounding box center [1413, 477] width 180 height 20
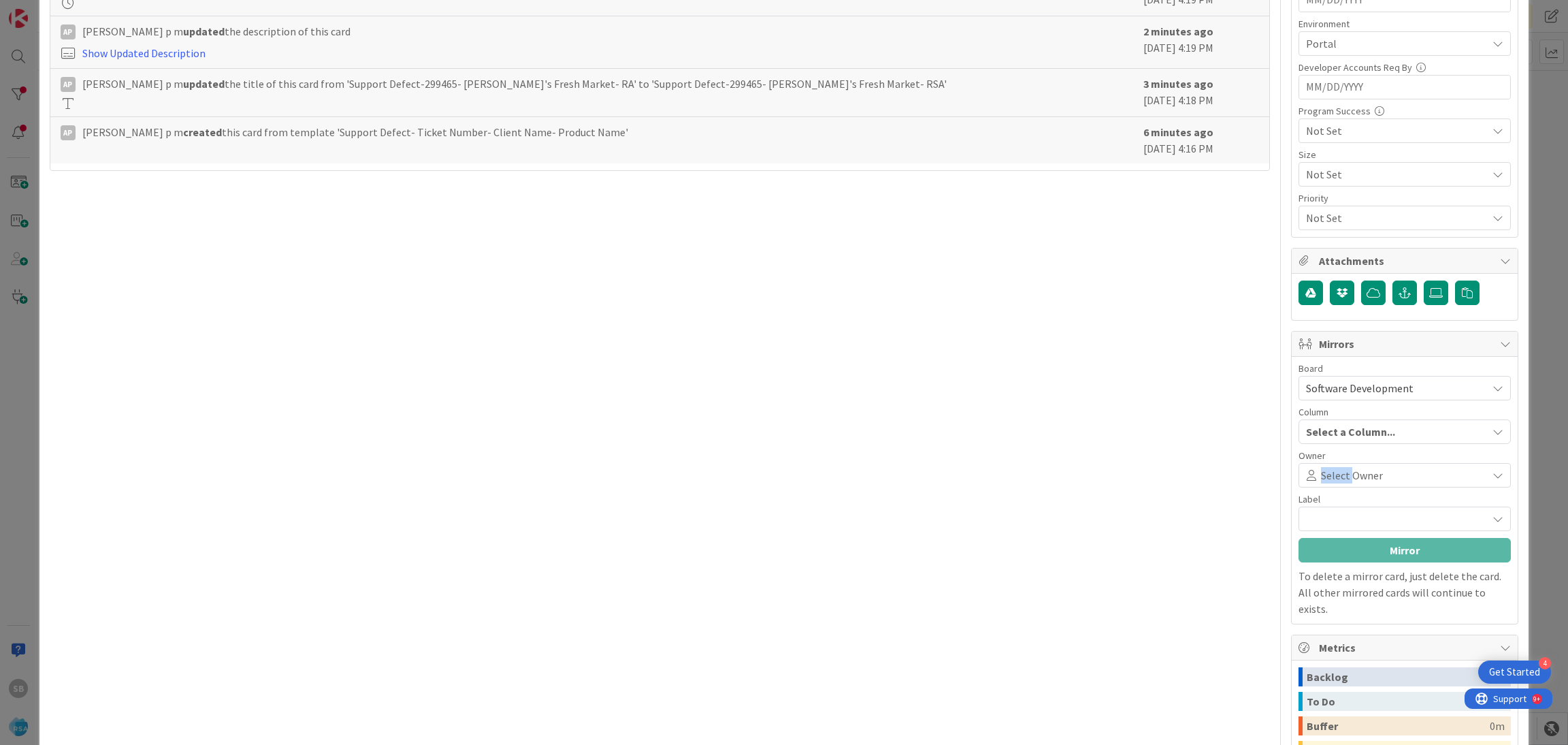
click at [1322, 483] on span "Select Owner" at bounding box center [1352, 475] width 62 height 17
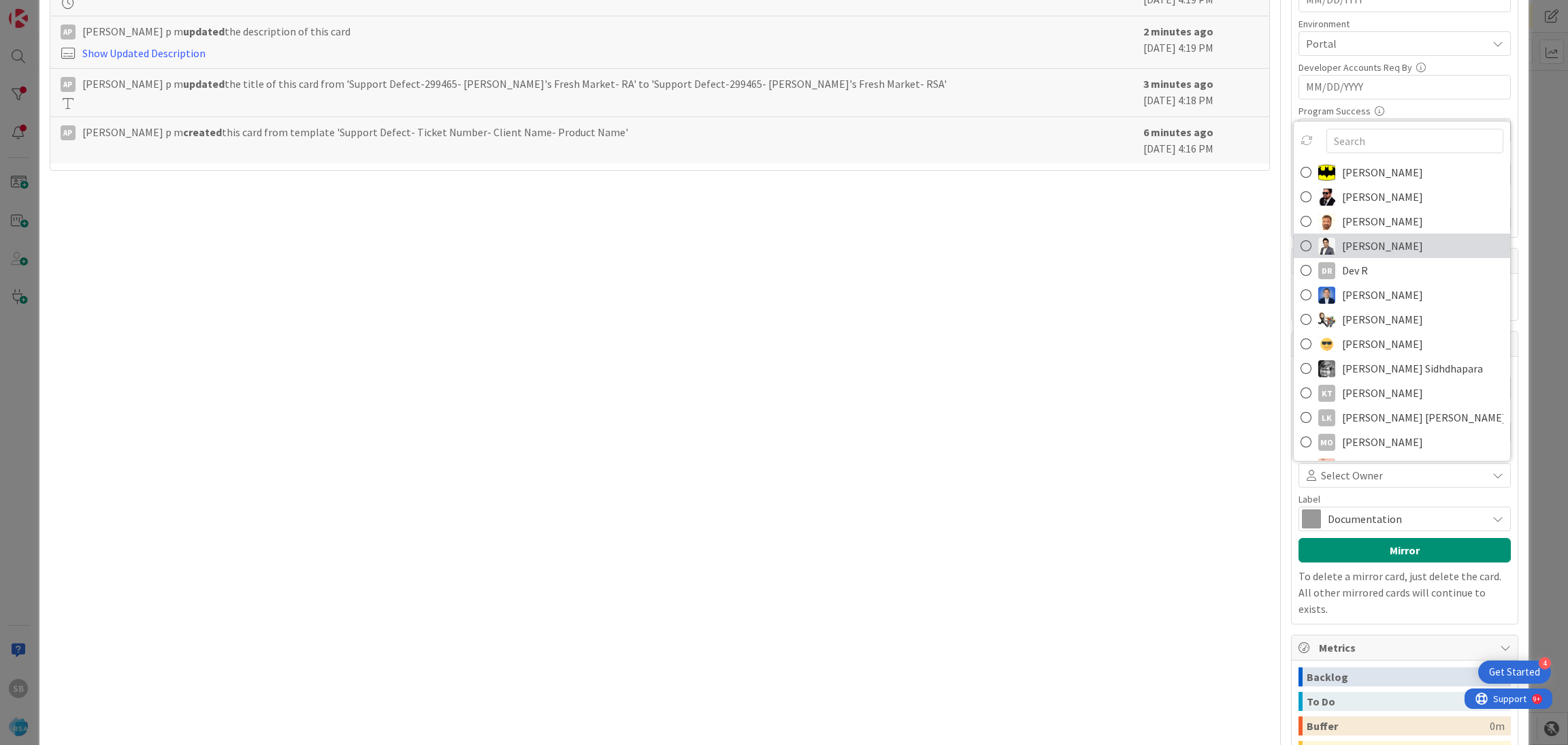
click at [1396, 235] on link "[PERSON_NAME]" at bounding box center [1402, 245] width 217 height 24
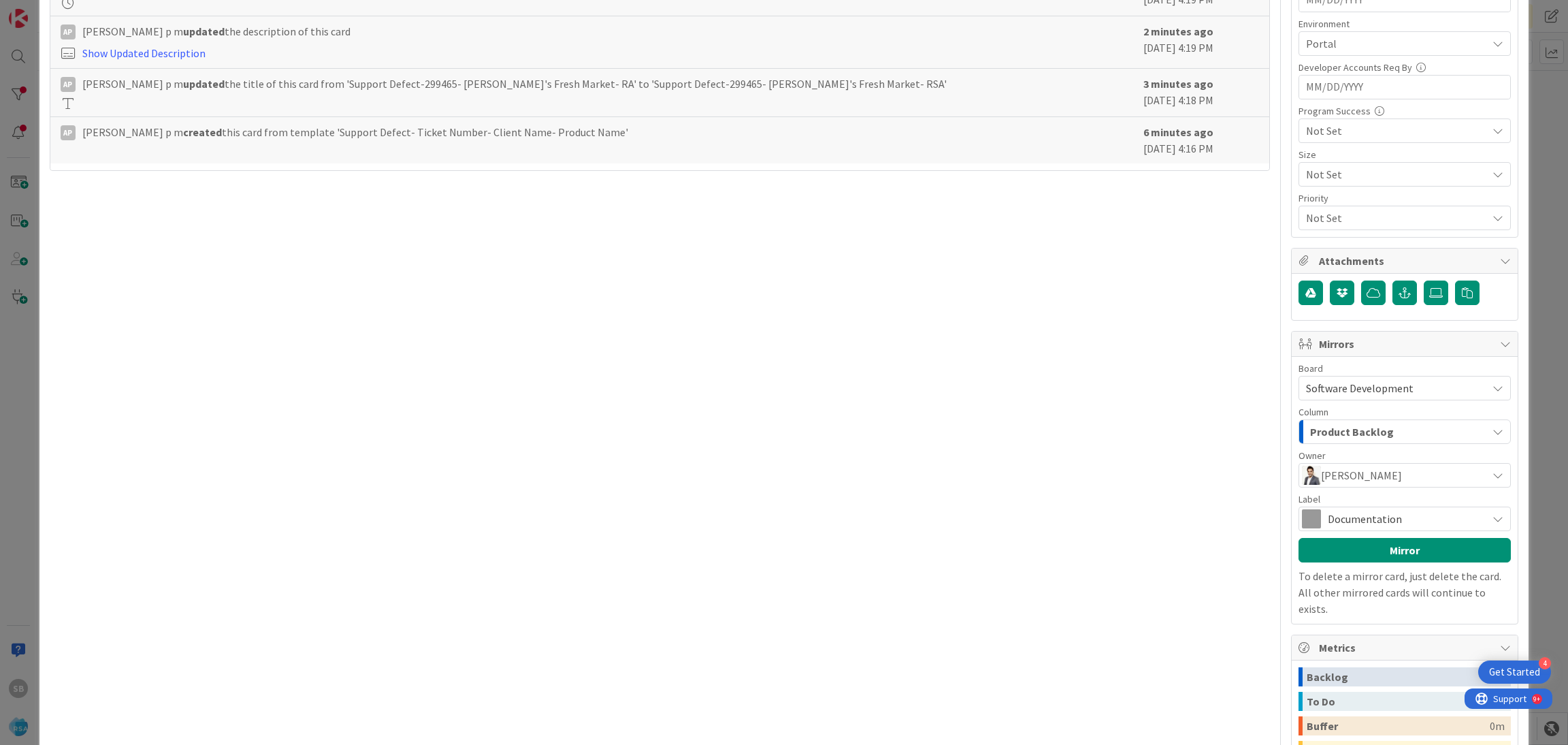
click at [1347, 476] on span "[PERSON_NAME]" at bounding box center [1361, 475] width 81 height 17
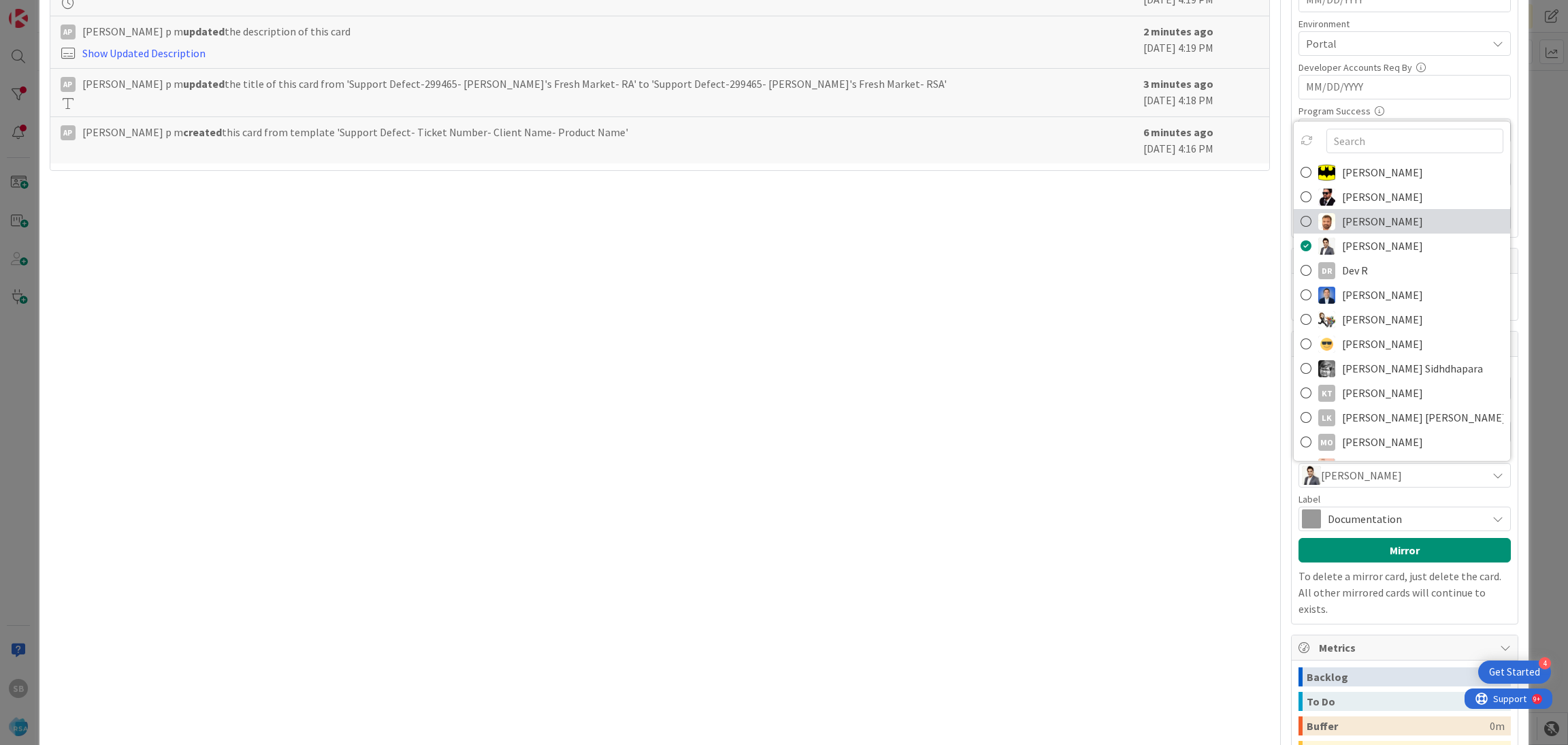
click at [1354, 223] on span "[PERSON_NAME]" at bounding box center [1382, 221] width 81 height 20
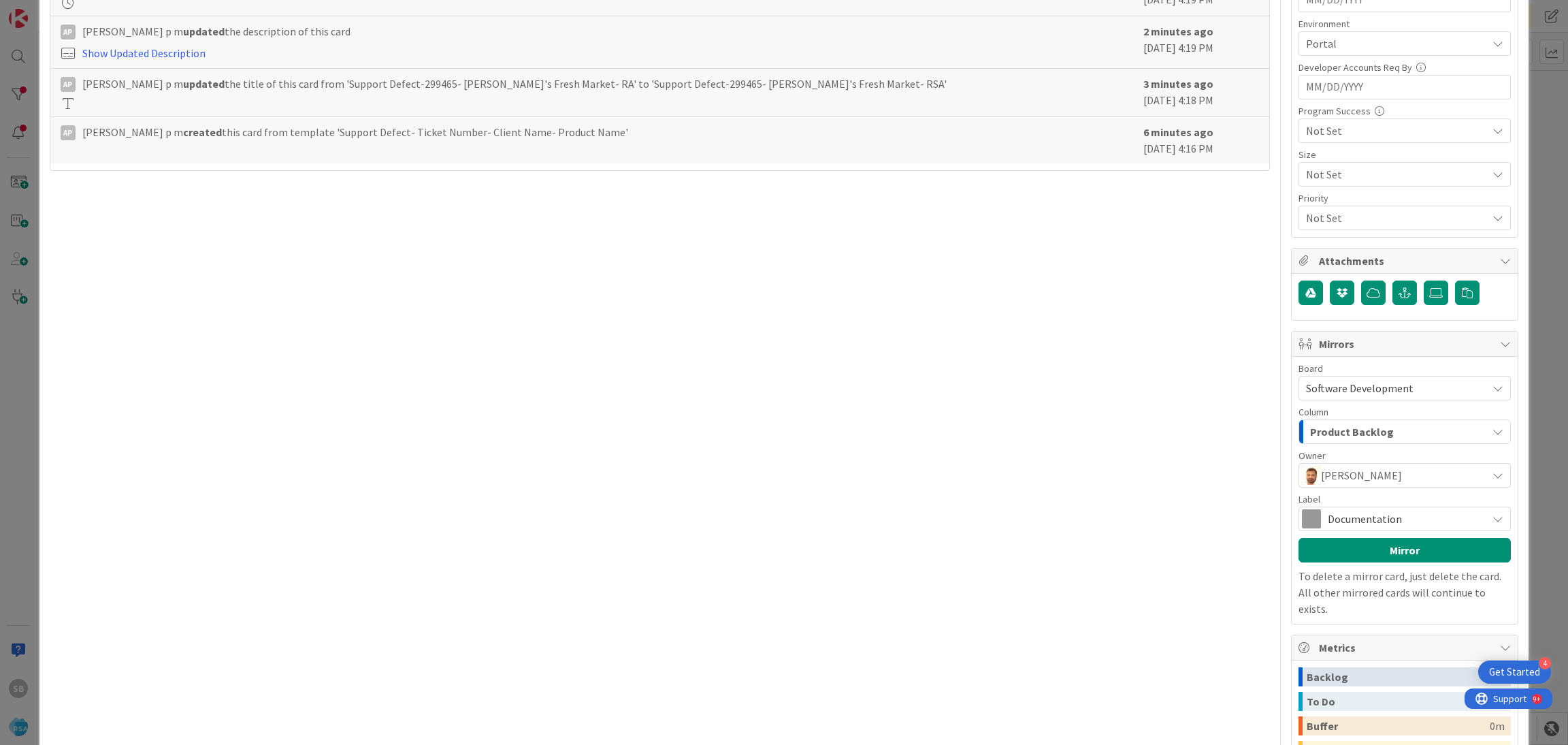
click at [1332, 536] on div "Board Software Development Account Management Software Development Column Produ…" at bounding box center [1405, 490] width 212 height 253
click at [1349, 519] on span "Documentation" at bounding box center [1404, 519] width 153 height 19
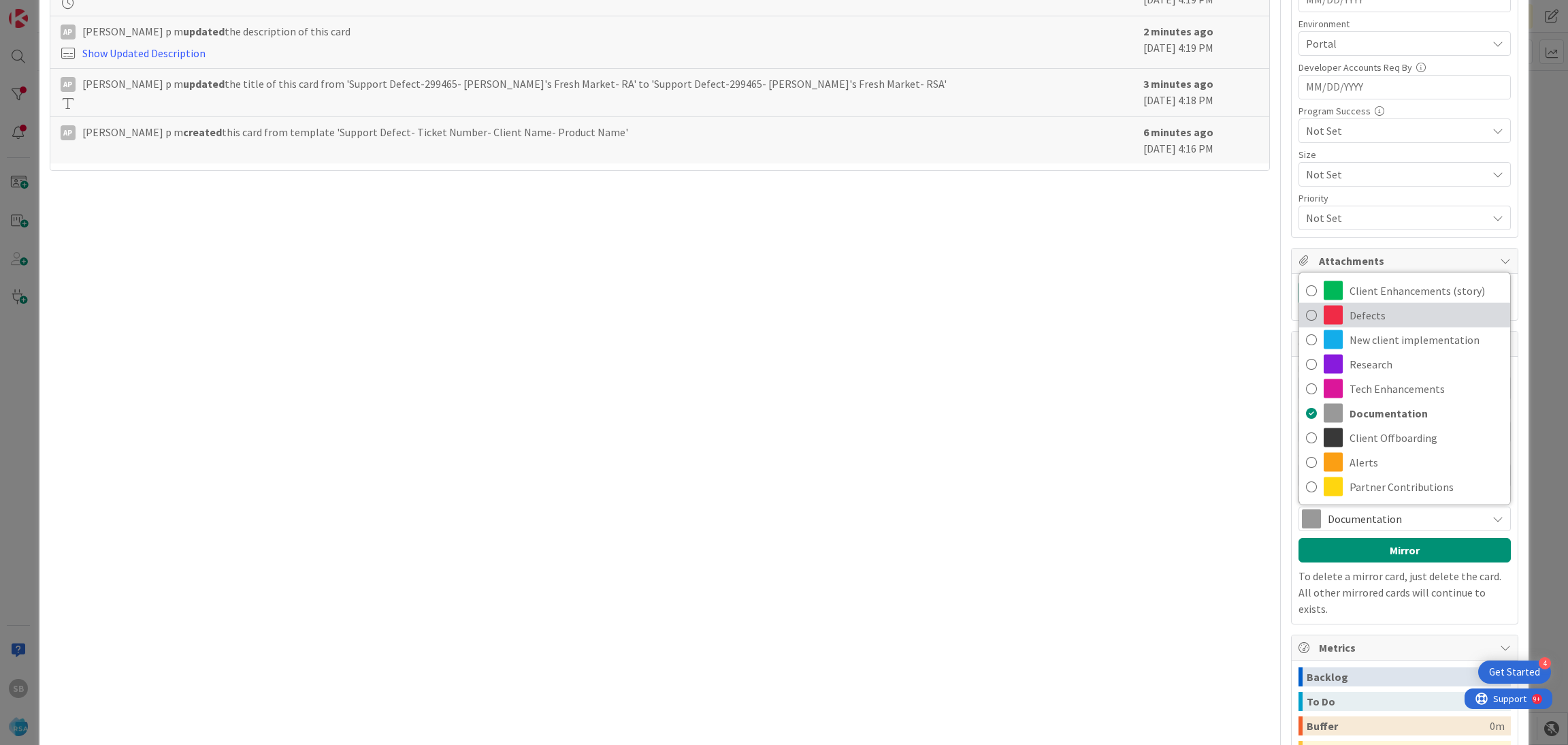
click at [1361, 326] on span "Defects" at bounding box center [1426, 315] width 154 height 20
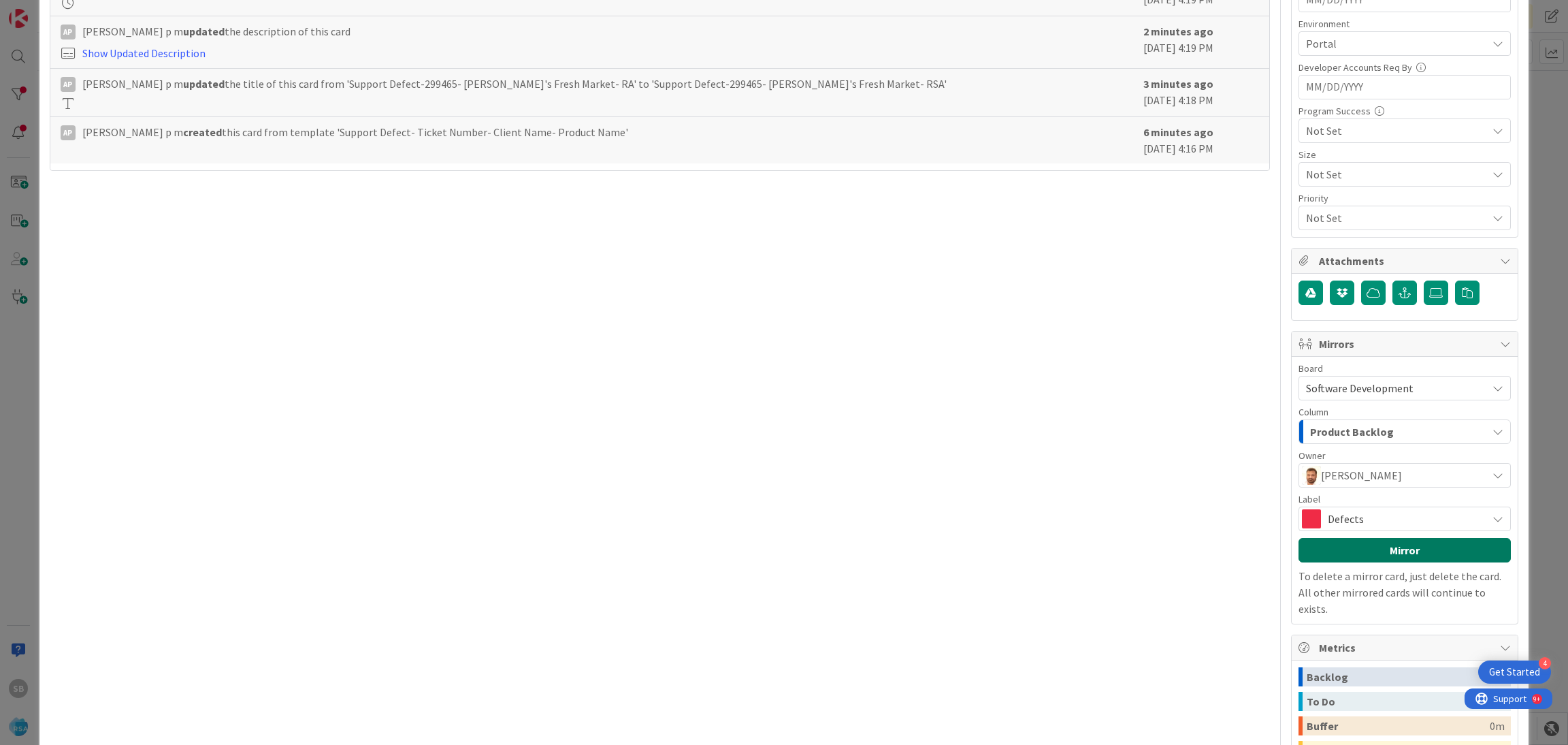
click at [1358, 559] on button "Mirror" at bounding box center [1405, 550] width 212 height 24
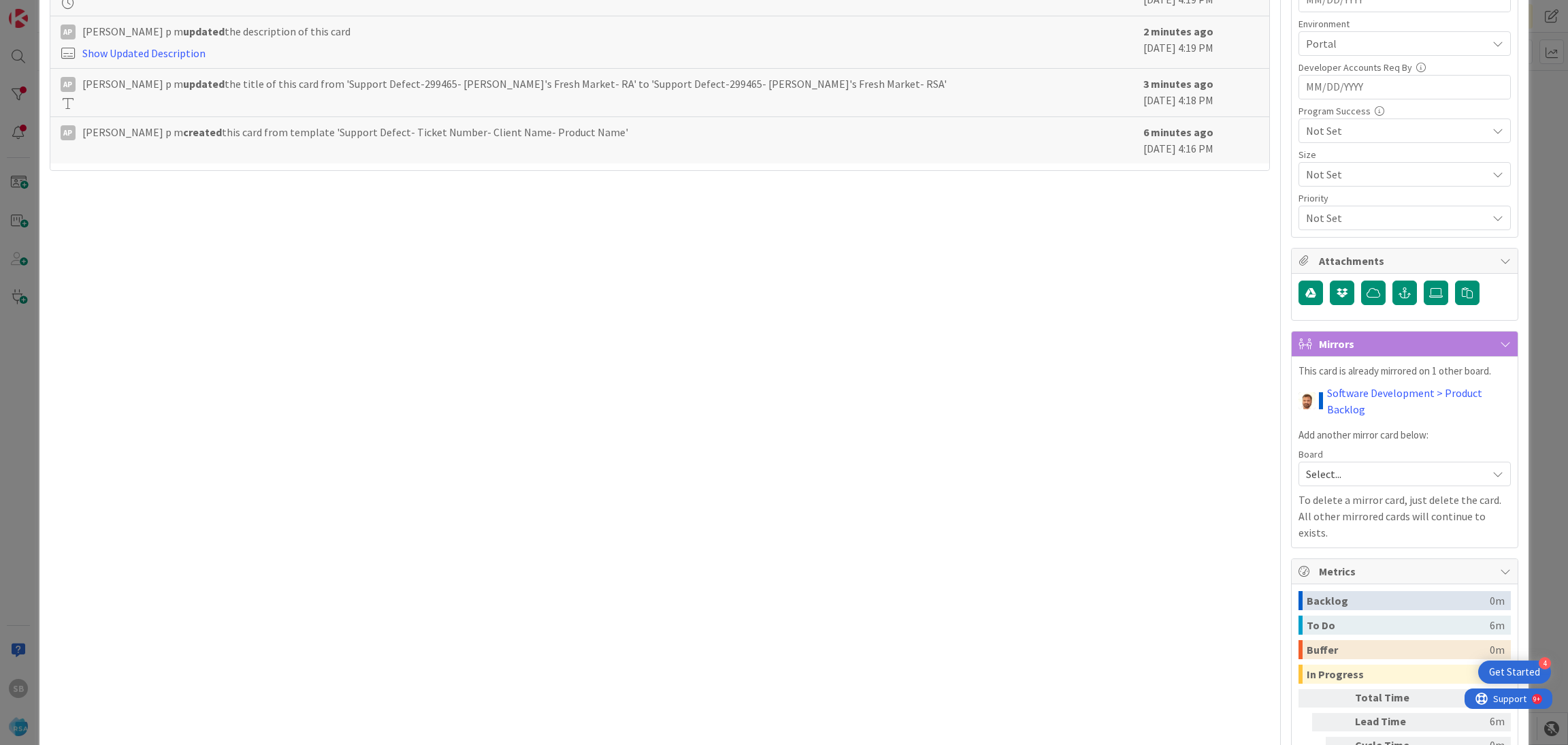
scroll to position [0, 0]
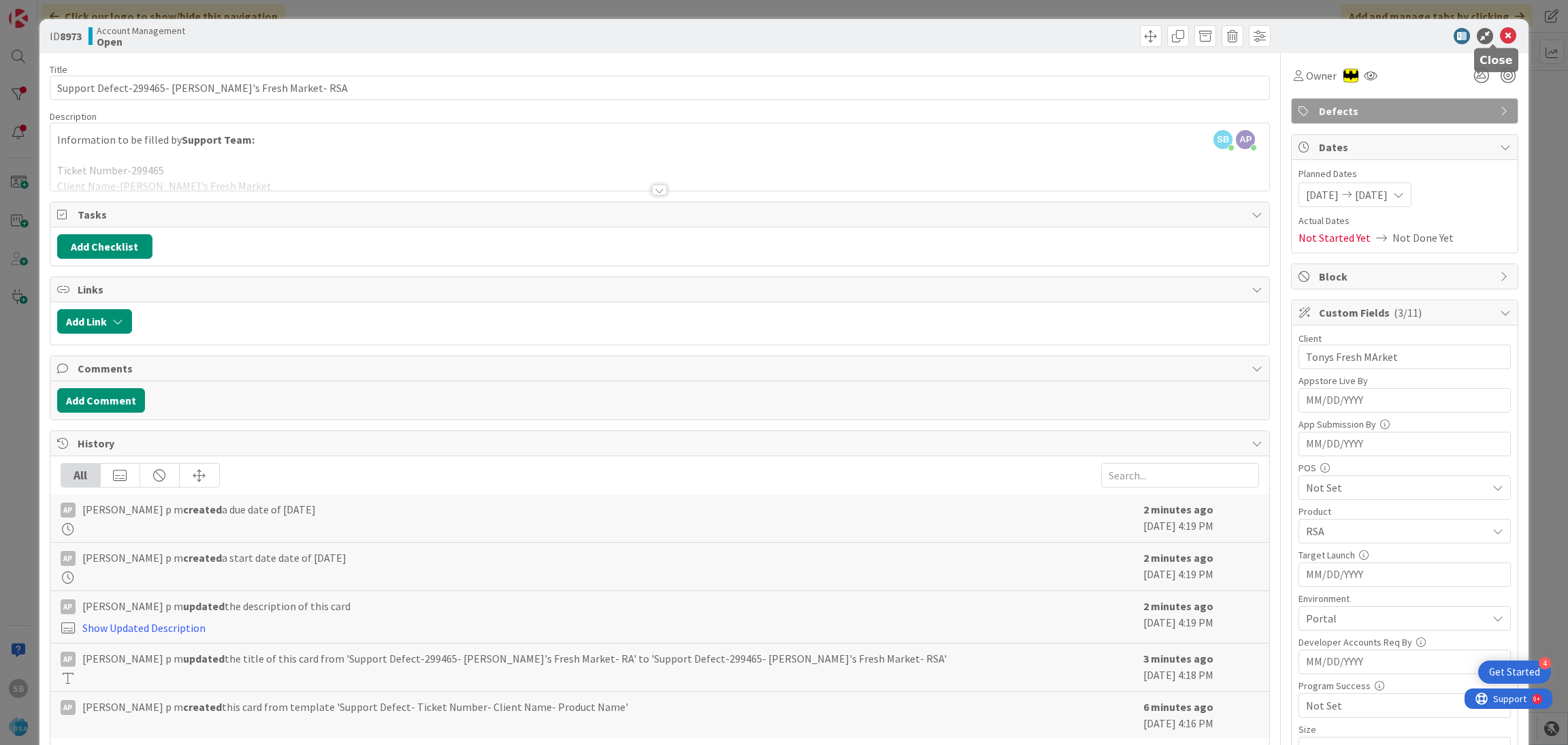
click at [1500, 37] on icon at bounding box center [1508, 36] width 17 height 17
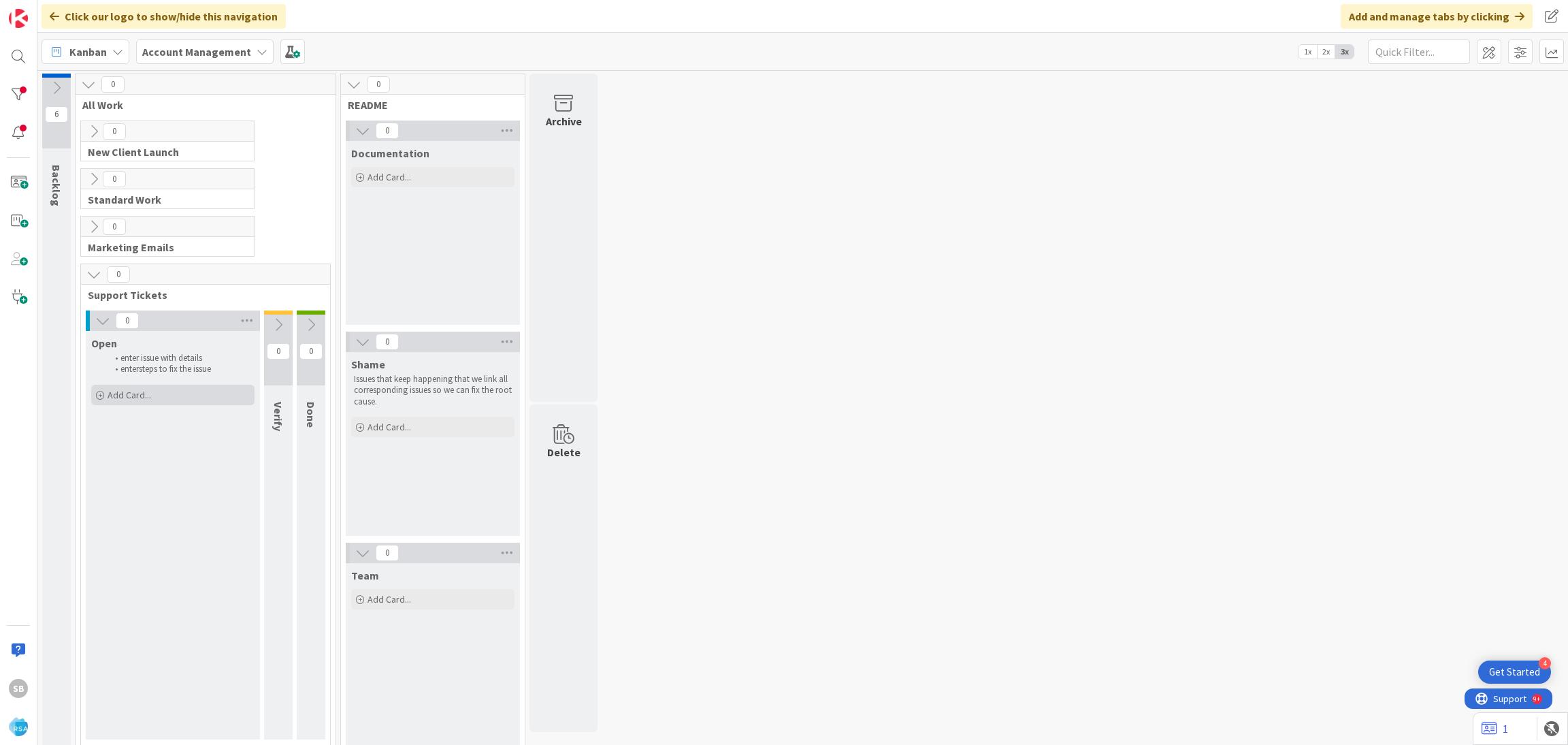
click at [168, 401] on div "Add Card..." at bounding box center [173, 395] width 163 height 20
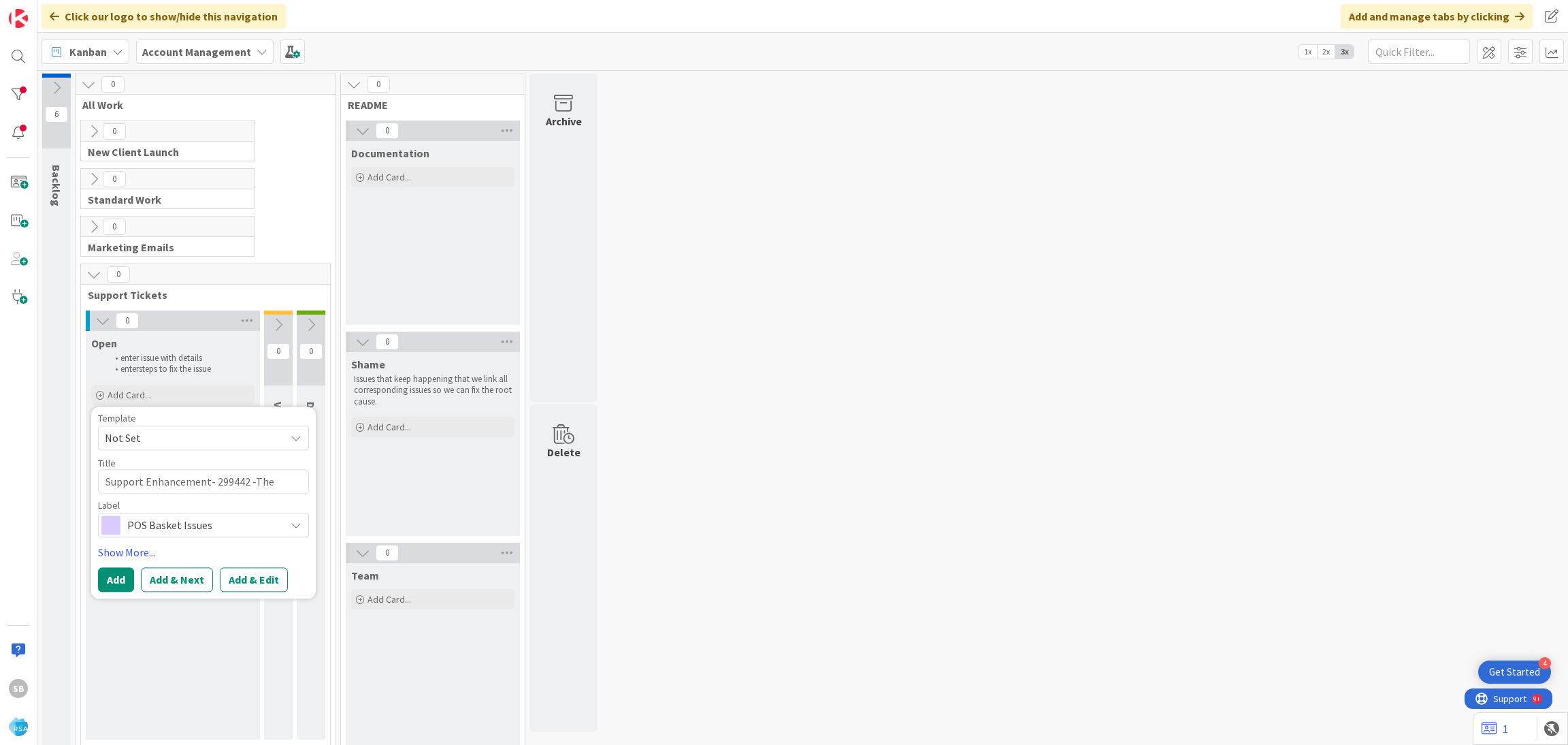
click at [129, 439] on span "Not Set" at bounding box center [190, 438] width 170 height 18
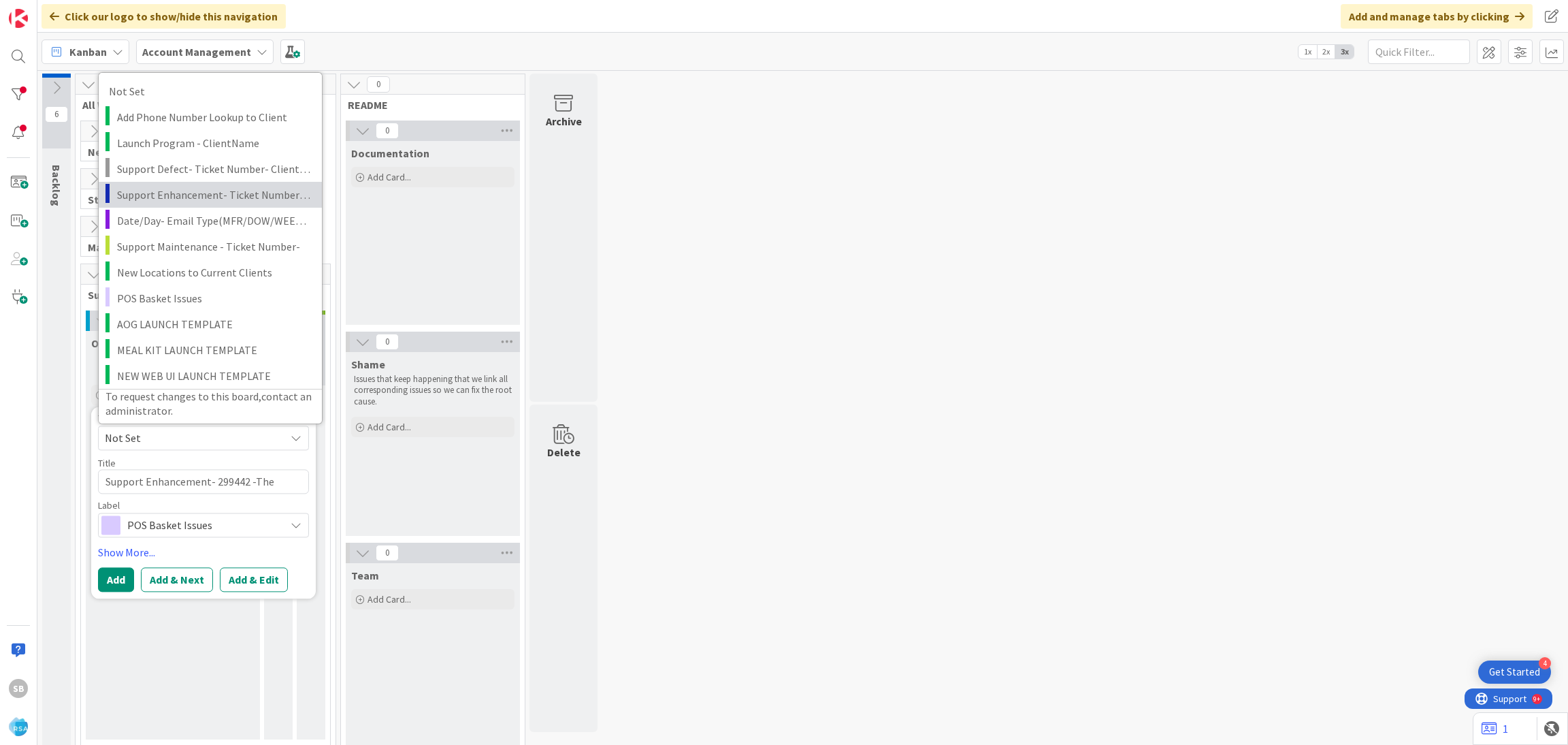
click at [183, 184] on link "Support Enhancement- Ticket Number- Client Name- Product Name" at bounding box center [211, 194] width 224 height 26
type textarea "x"
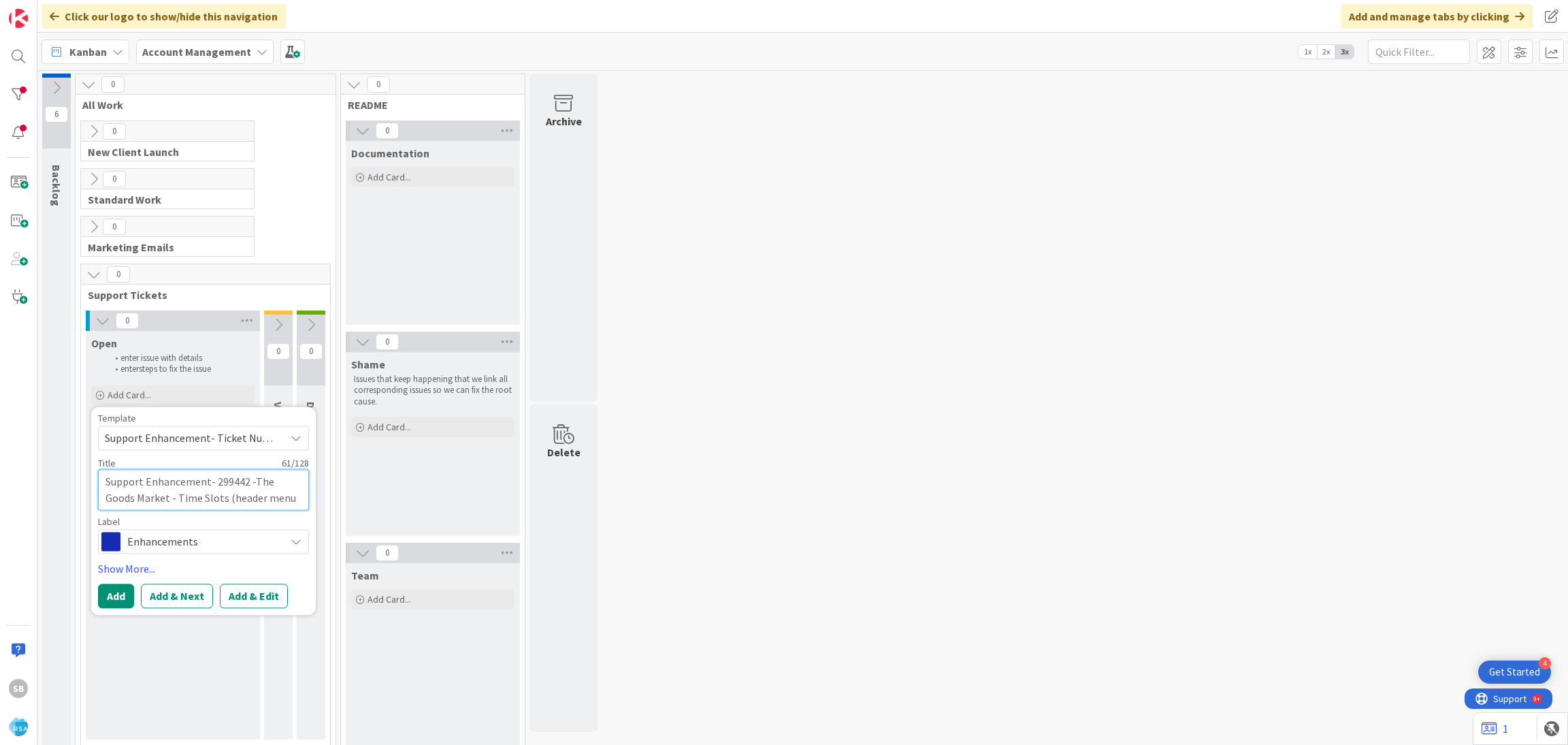
drag, startPoint x: 214, startPoint y: 486, endPoint x: 283, endPoint y: 494, distance: 69.5
click at [283, 494] on textarea "Support Enhancement- Ticket Number- Client Name- Product Name" at bounding box center [203, 489] width 211 height 41
type textarea "Support Enhancement-"
type textarea "x"
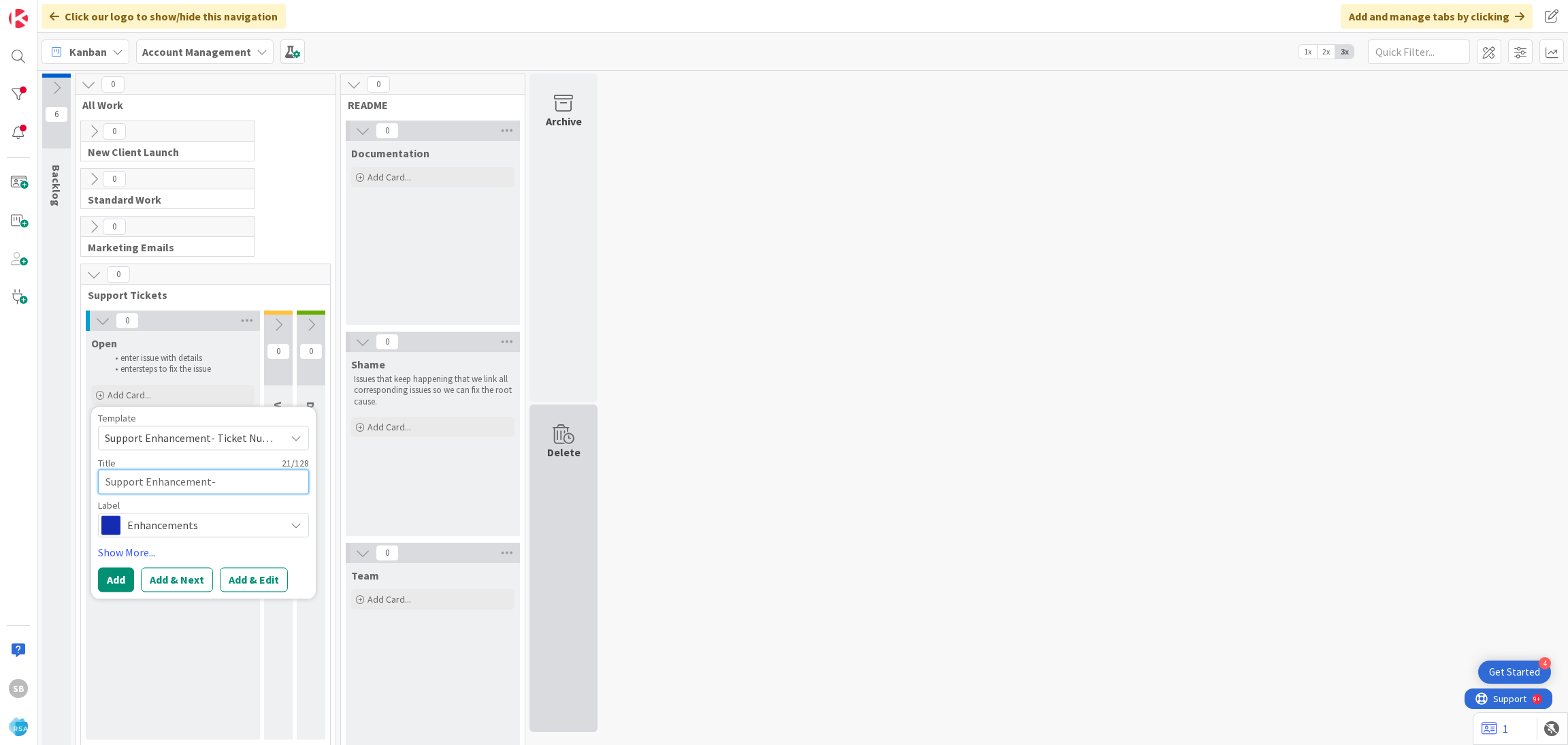
paste textarea "#299448"
type textarea "Support Enhancement- #299448"
type textarea "x"
type textarea "Support Enhancement- #299448"
type textarea "x"
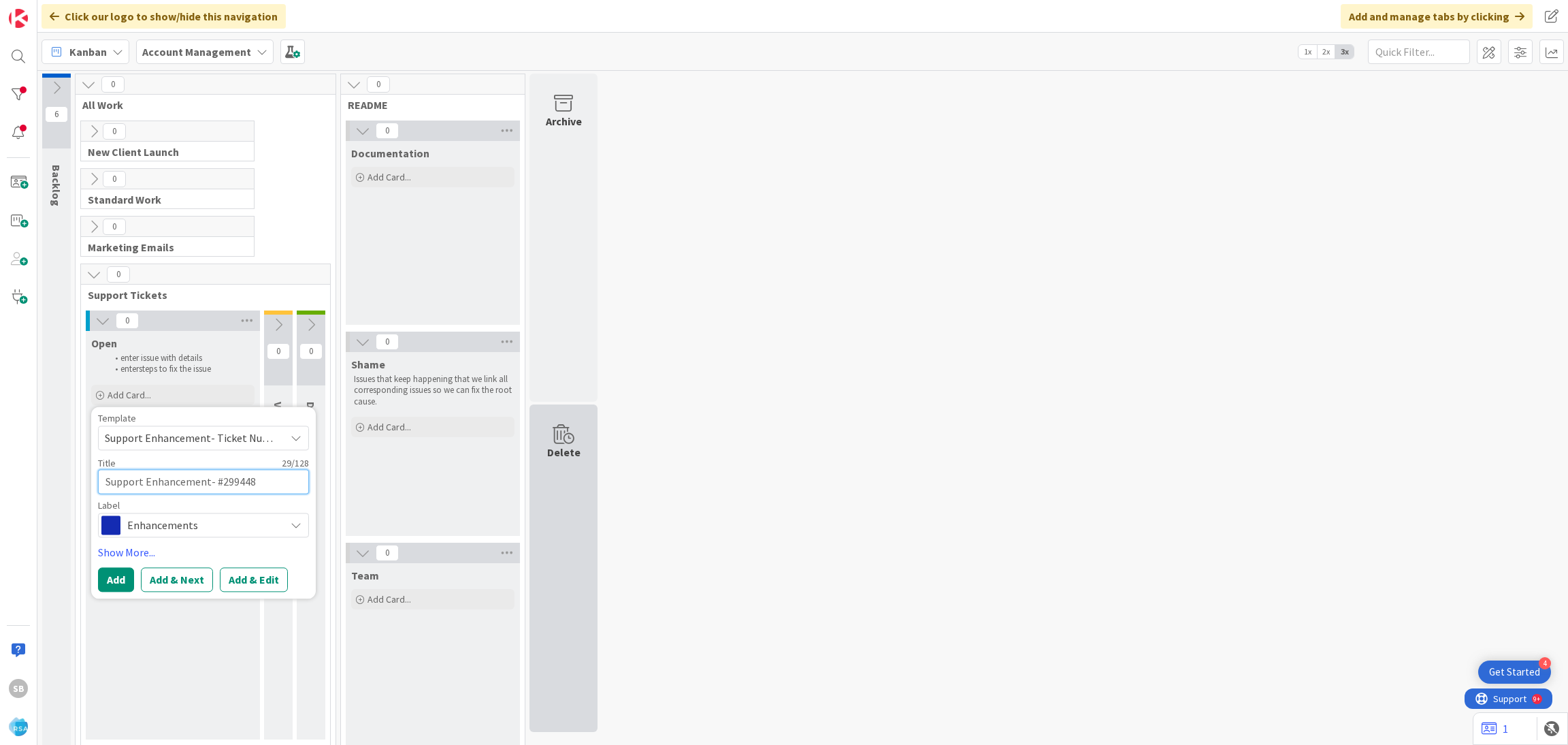
type textarea "Support Enhancement- #299448 -"
type textarea "x"
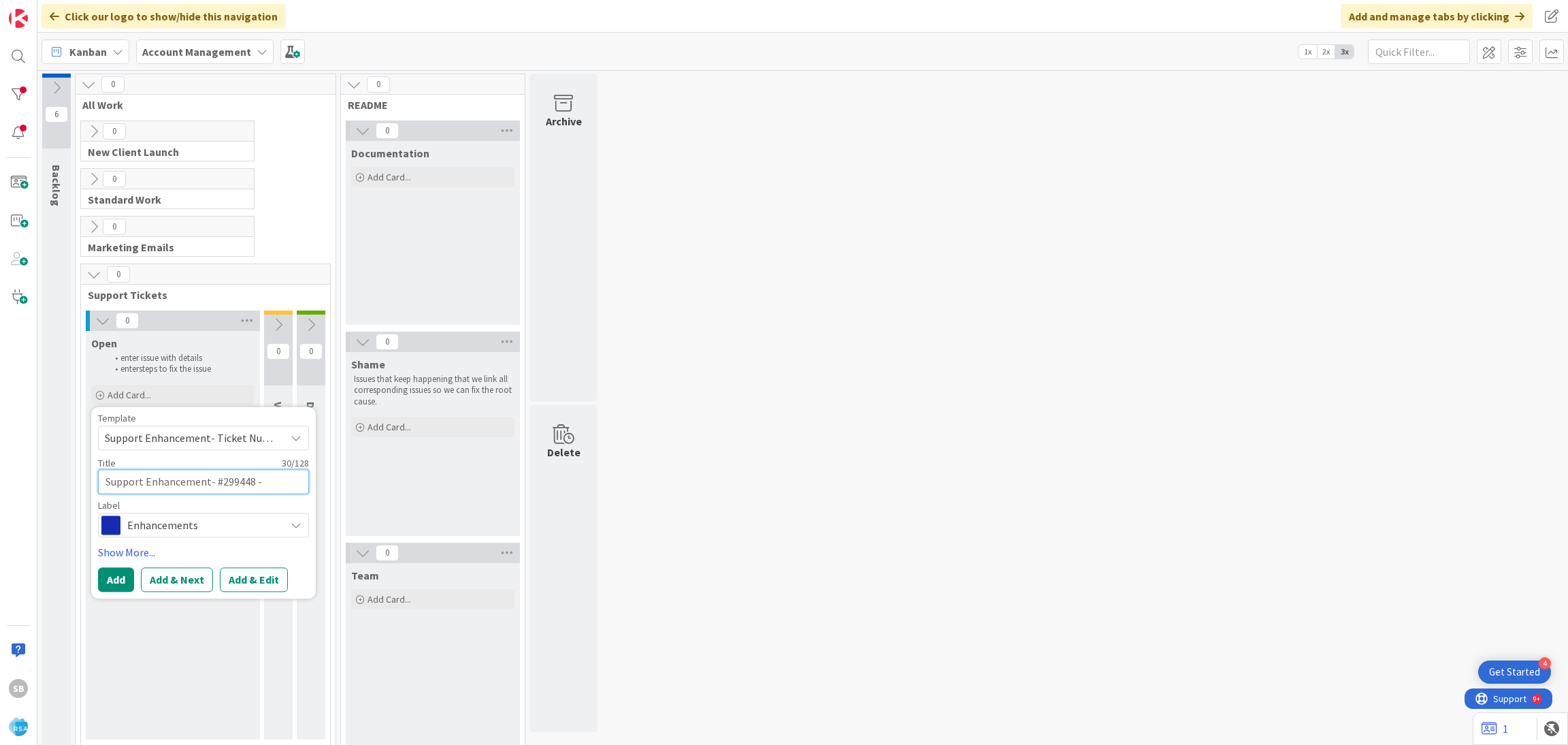
click at [216, 479] on textarea "Support Enhancement- #299448 -" at bounding box center [203, 480] width 211 height 24
type textarea "Support Enhancement- 299448 -"
type textarea "x"
paste textarea "County Fair SD"
type textarea "Support Enhancement- County Fair SD299448 -"
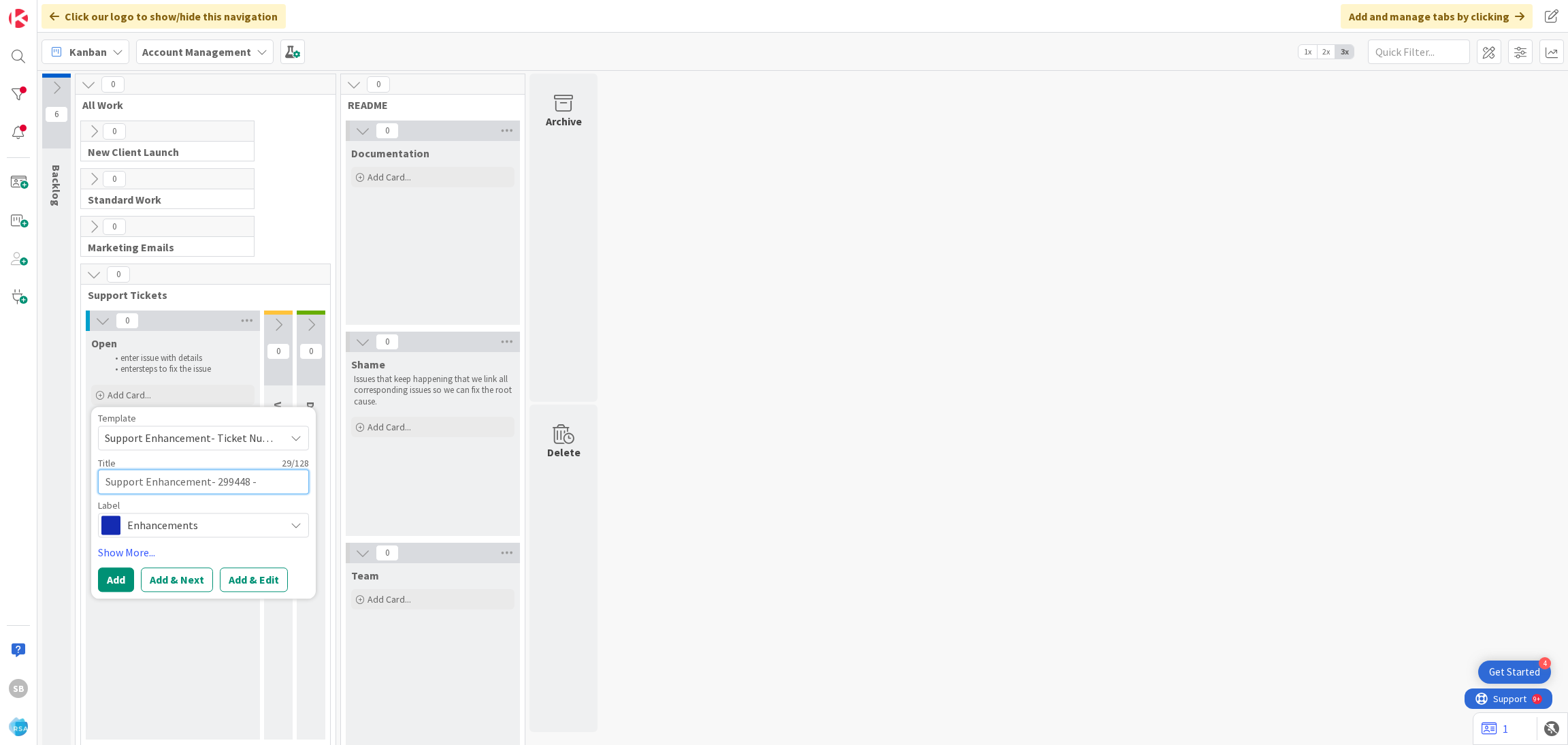
type textarea "x"
type textarea "Support Enhancement- County Fair SD 299448 -"
type textarea "x"
type textarea "Support Enhancement- County Fair SD -299448 -"
type textarea "x"
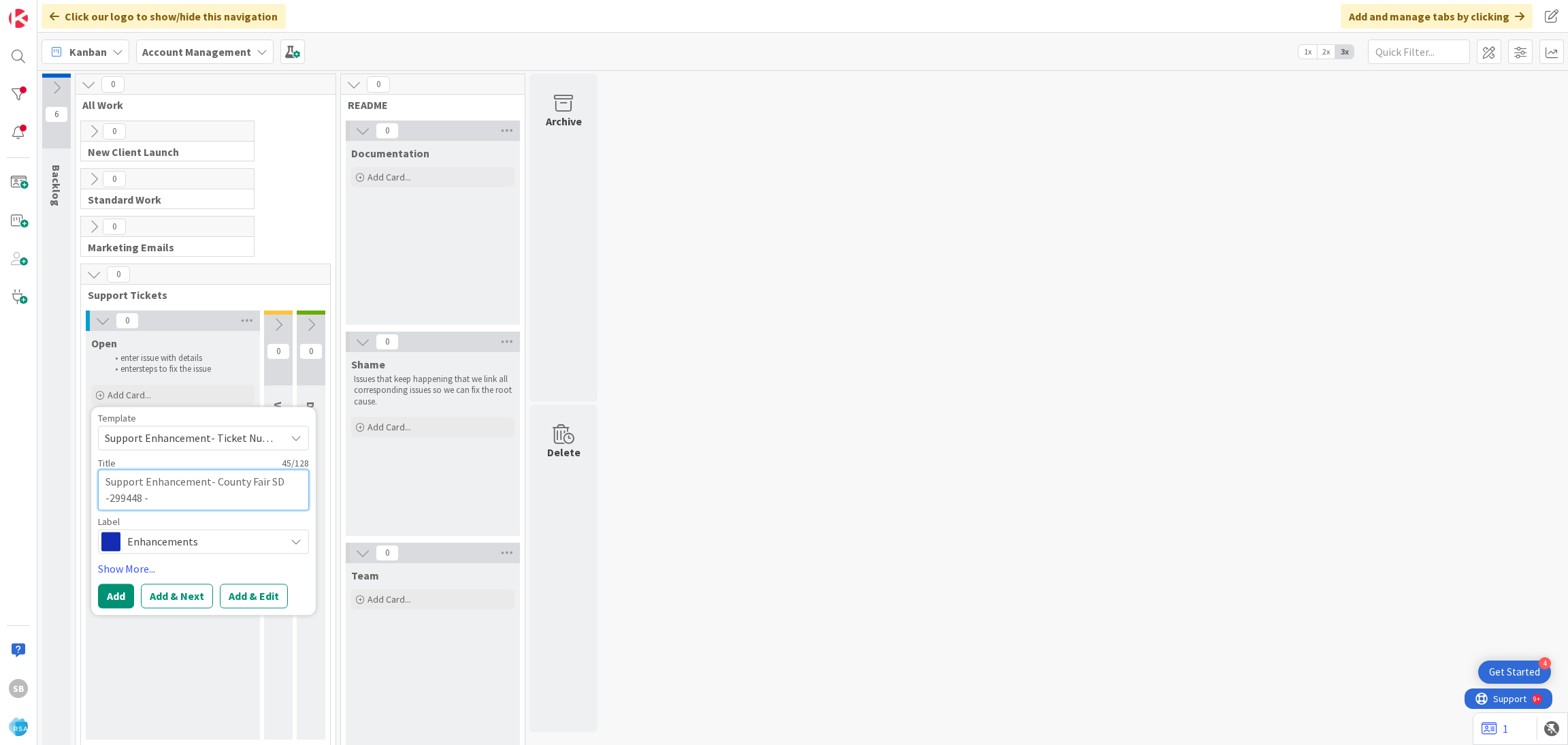
type textarea "Support Enhancement- County Fair SD - 299448 -"
type textarea "x"
type textarea "Support Enhancement- County Fair SD -299448 -"
type textarea "x"
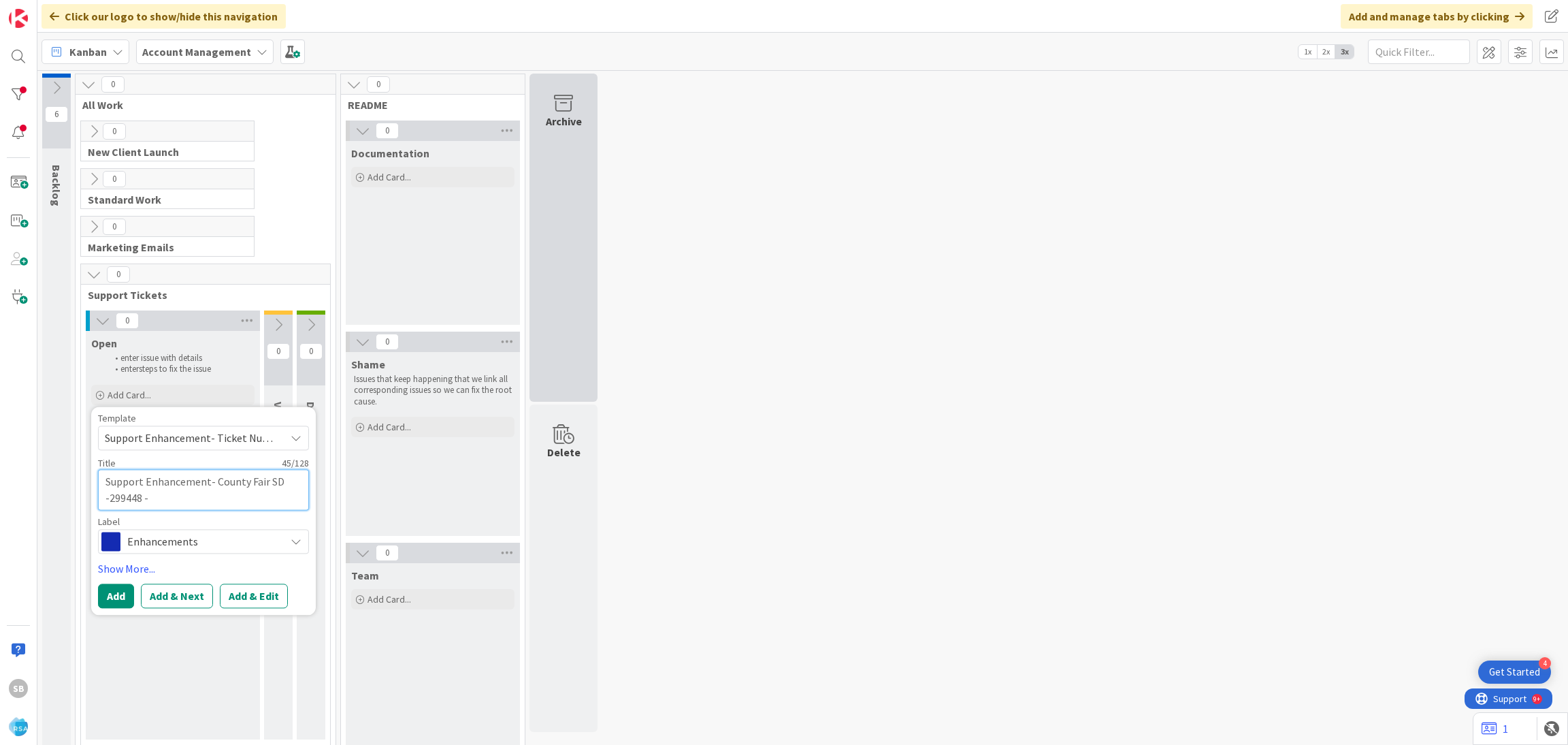
type textarea "Support Enhancement- County Fair SD 299448 -"
type textarea "x"
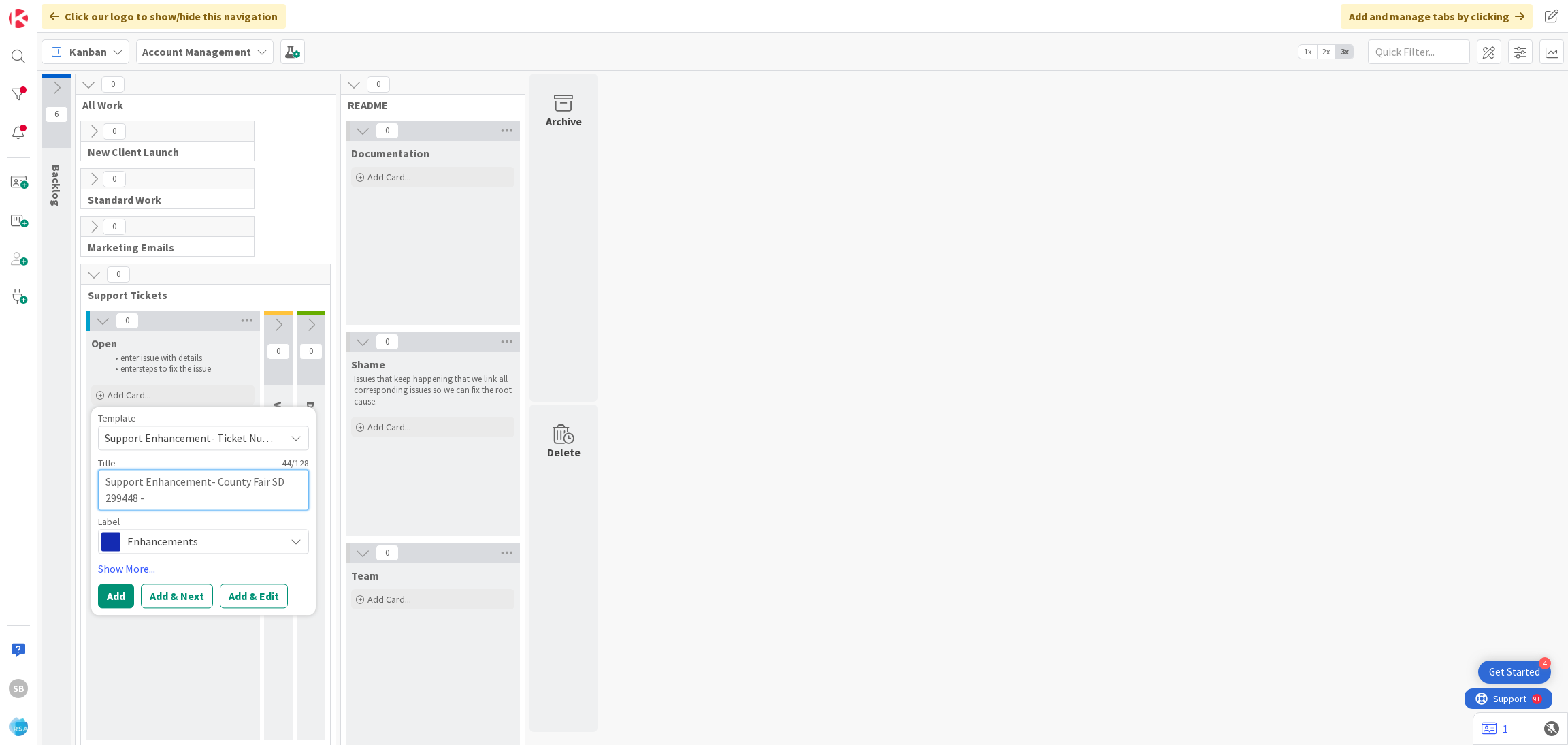
type textarea "Support Enhancement- County Fair SD299448 -"
type textarea "x"
type textarea "Support Enhancement- 299448 -"
type textarea "x"
click at [266, 479] on textarea "Support Enhancement- 299448 -" at bounding box center [203, 480] width 211 height 24
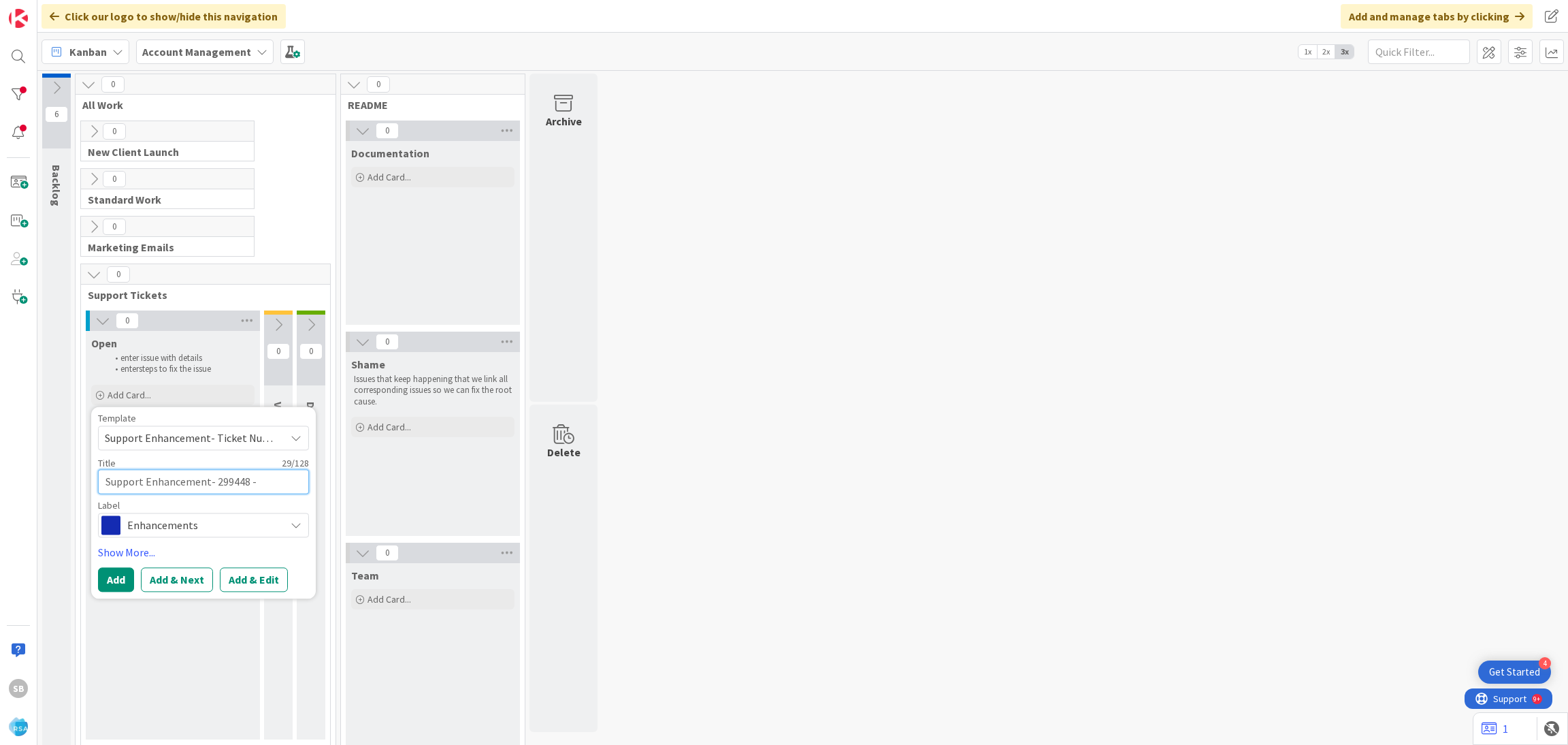
type textarea "Support Enhancement- 299448 -"
type textarea "x"
paste textarea "County Fair SD"
type textarea "Support Enhancement- 299448 - County [GEOGRAPHIC_DATA]"
type textarea "x"
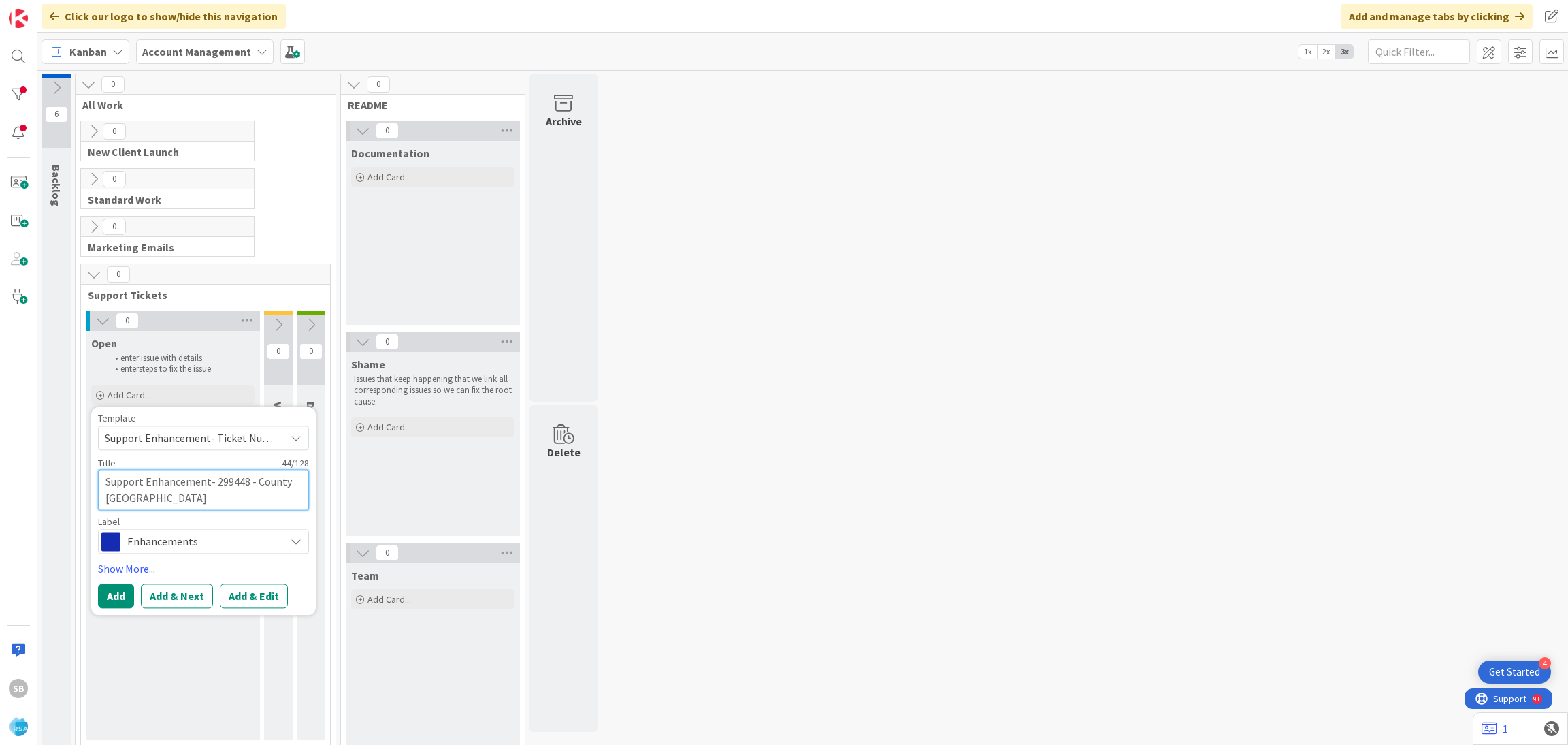
type textarea "Support Enhancement- 299448 - County [GEOGRAPHIC_DATA]"
type textarea "x"
type textarea "Support Enhancement- 299448 - County Fair SD -"
type textarea "x"
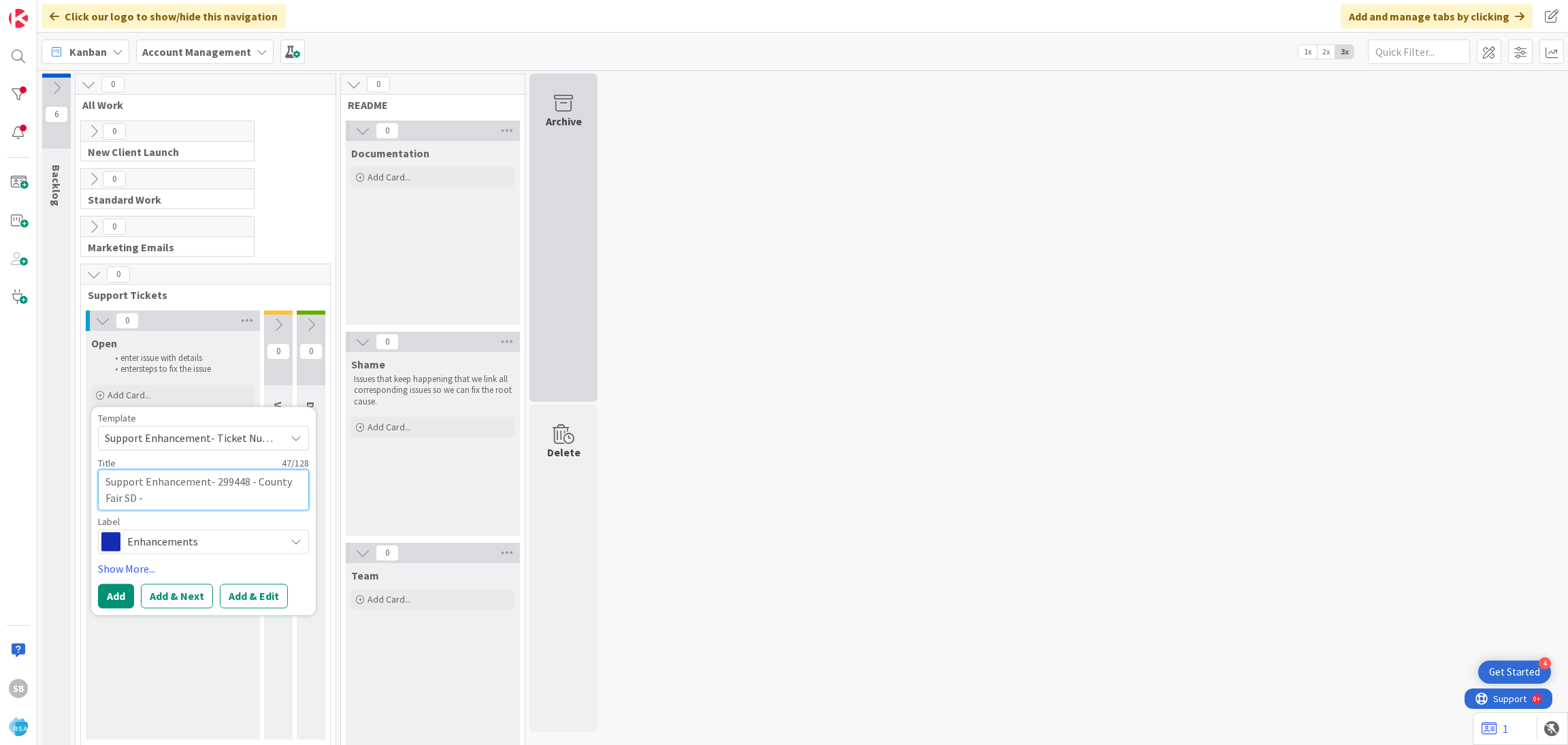
type textarea "Support Enhancement- 299448 - County Fair SD -"
type textarea "x"
paste textarea "Colors for County Fair SD"
type textarea "Support Enhancement- 299448 - County Fair SD - Colors for County Fair SD"
type textarea "x"
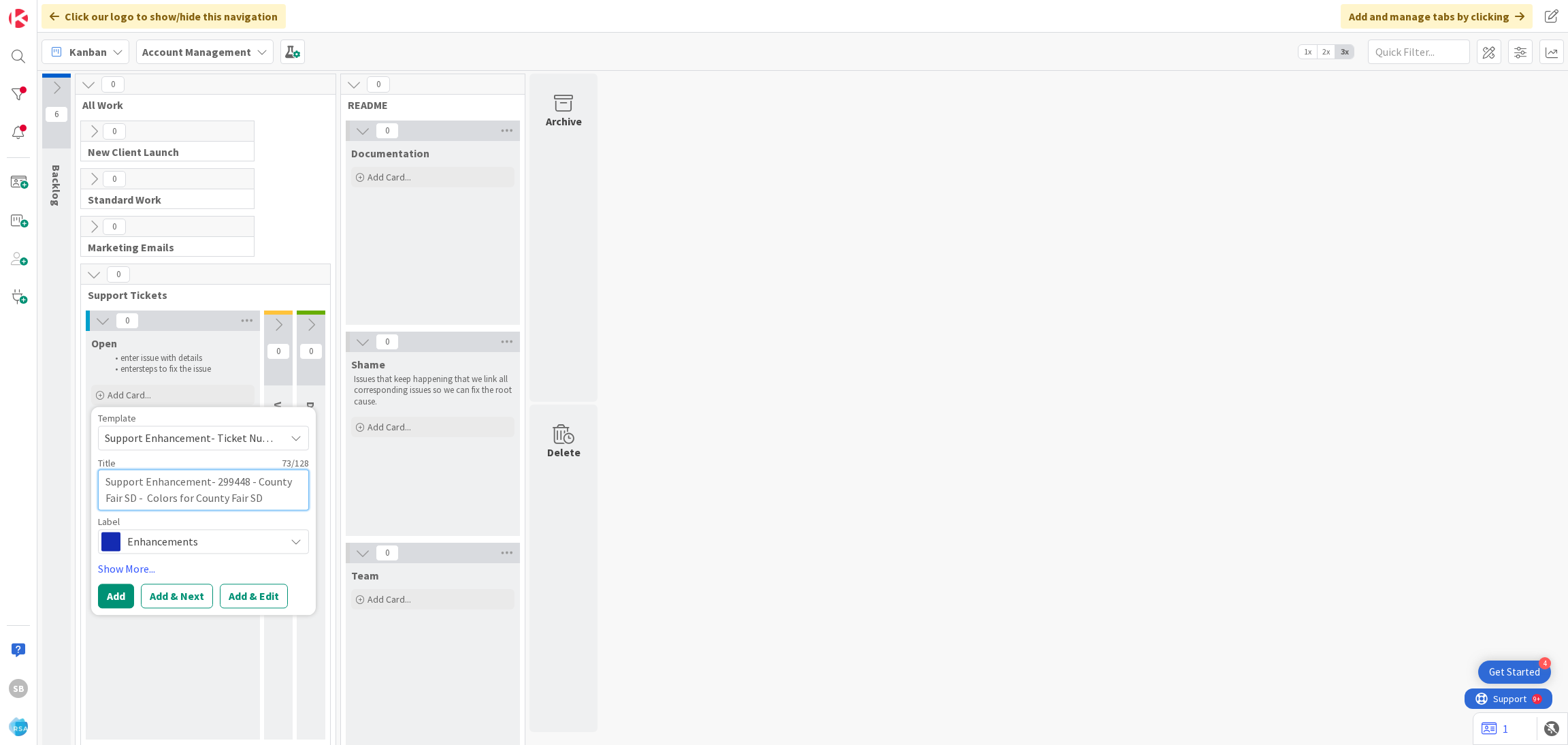
type textarea "Support Enhancement- 299448 - County Fair SD - Colors for County Fair SD"
type textarea "x"
type textarea "Support Enhancement- 299448 - County Fair SD - Colors for County Fair SD -"
type textarea "x"
type textarea "Support Enhancement- 299448 - County Fair SD - Colors for County Fair SD -"
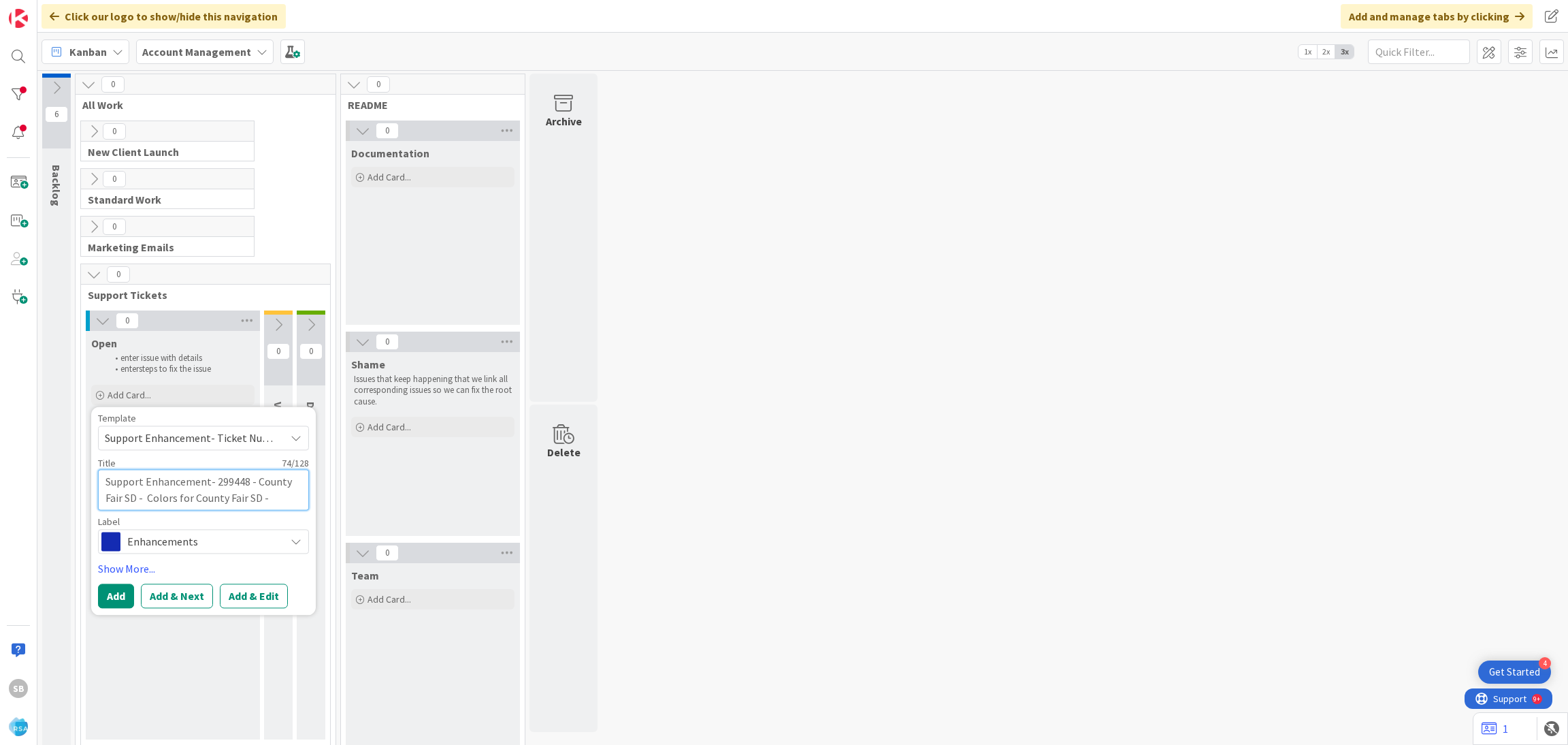
type textarea "x"
type textarea "Support Enhancement- 299448 - County Fair SD - Colors for County Fair SD - R"
type textarea "x"
type textarea "Support Enhancement- 299448 - County Fair SD - Colors for County Fair SD - [GEO…"
type textarea "x"
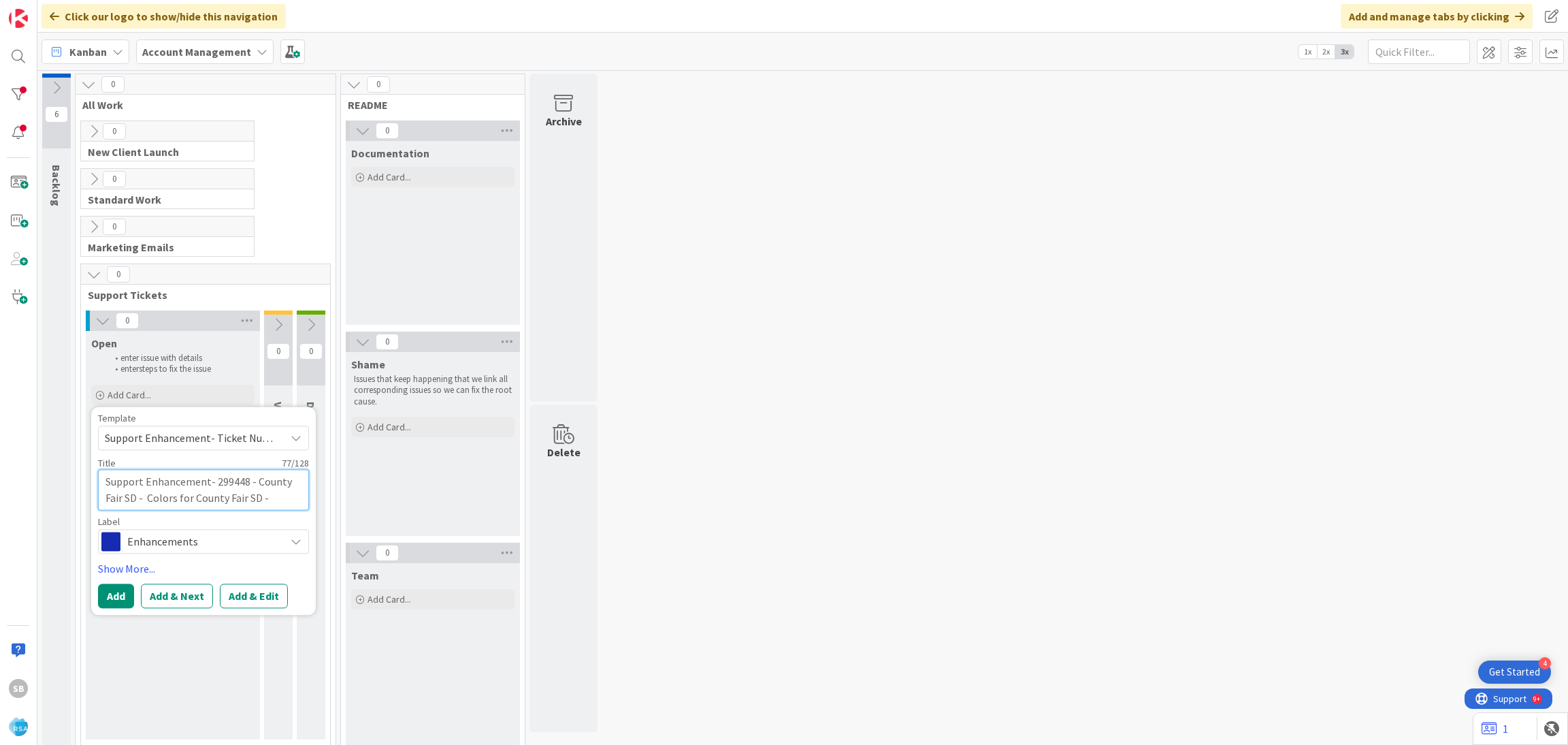
type textarea "Support Enhancement- 299448 - County Fair SD - Colors for County Fair SD - [GEO…"
type textarea "x"
type textarea "Support Enhancement- 299448 - County Fair SD - Colors for County Fair SD - [GEO…"
click at [264, 602] on button "Add & Edit" at bounding box center [254, 595] width 68 height 24
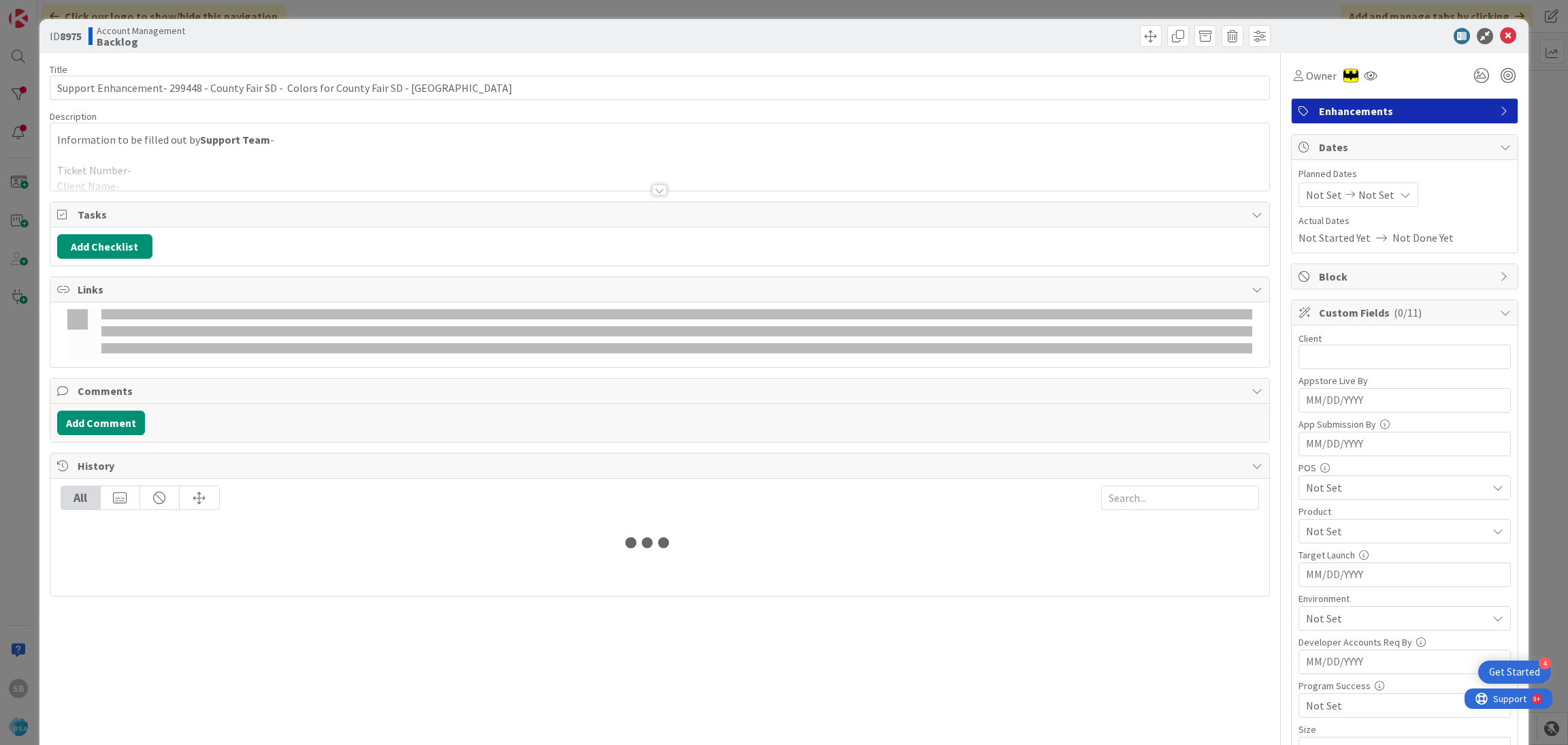
click at [226, 174] on div at bounding box center [660, 173] width 1220 height 35
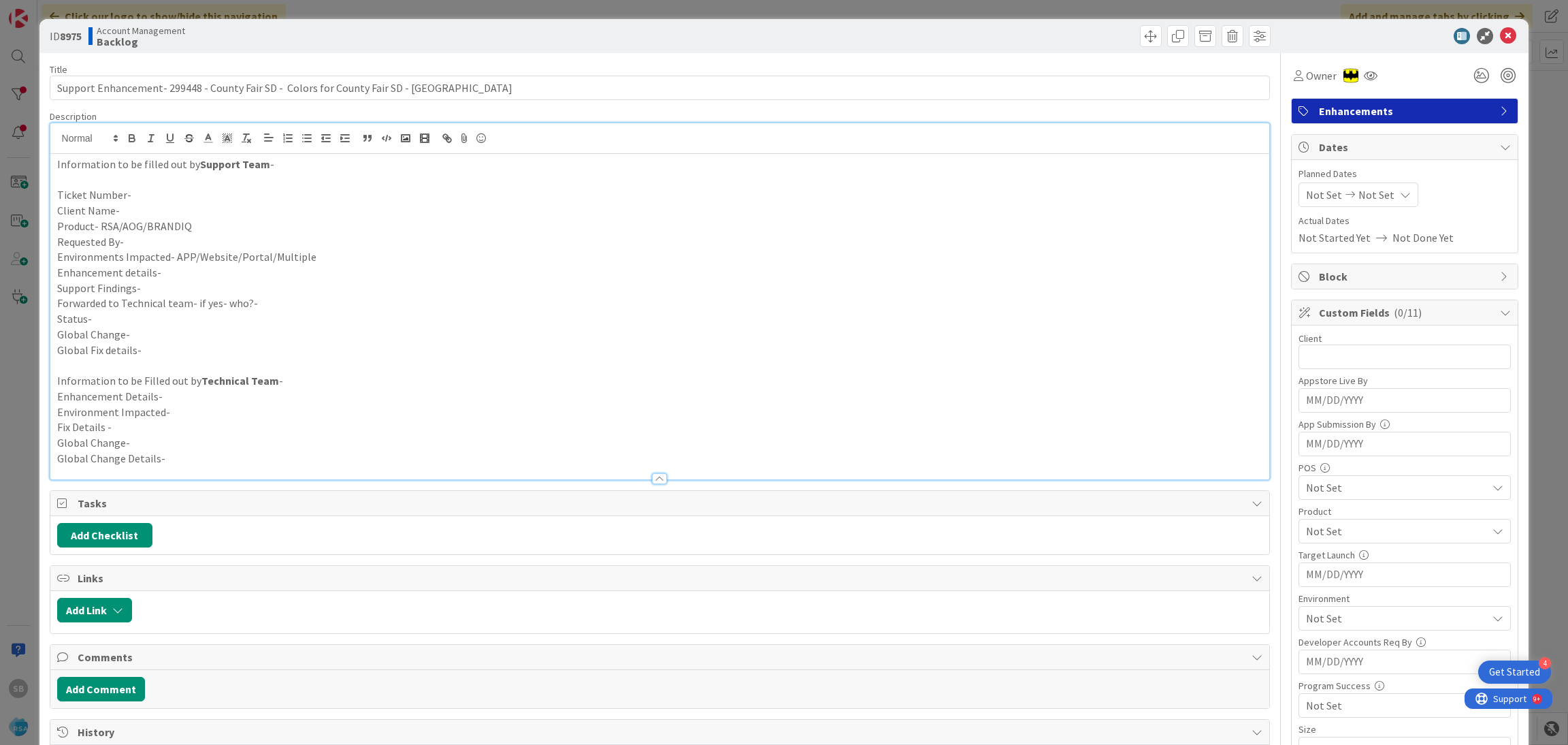
click at [137, 199] on p "Ticket Number-" at bounding box center [660, 195] width 1206 height 16
click at [137, 201] on p "Ticket Number- 299448" at bounding box center [660, 195] width 1206 height 16
click at [125, 214] on p "Client Name-" at bounding box center [660, 211] width 1206 height 16
click at [215, 231] on p "Product- RSA/AOG/BRANDIQ" at bounding box center [660, 227] width 1206 height 16
click at [205, 240] on p "Requested By-" at bounding box center [660, 242] width 1206 height 16
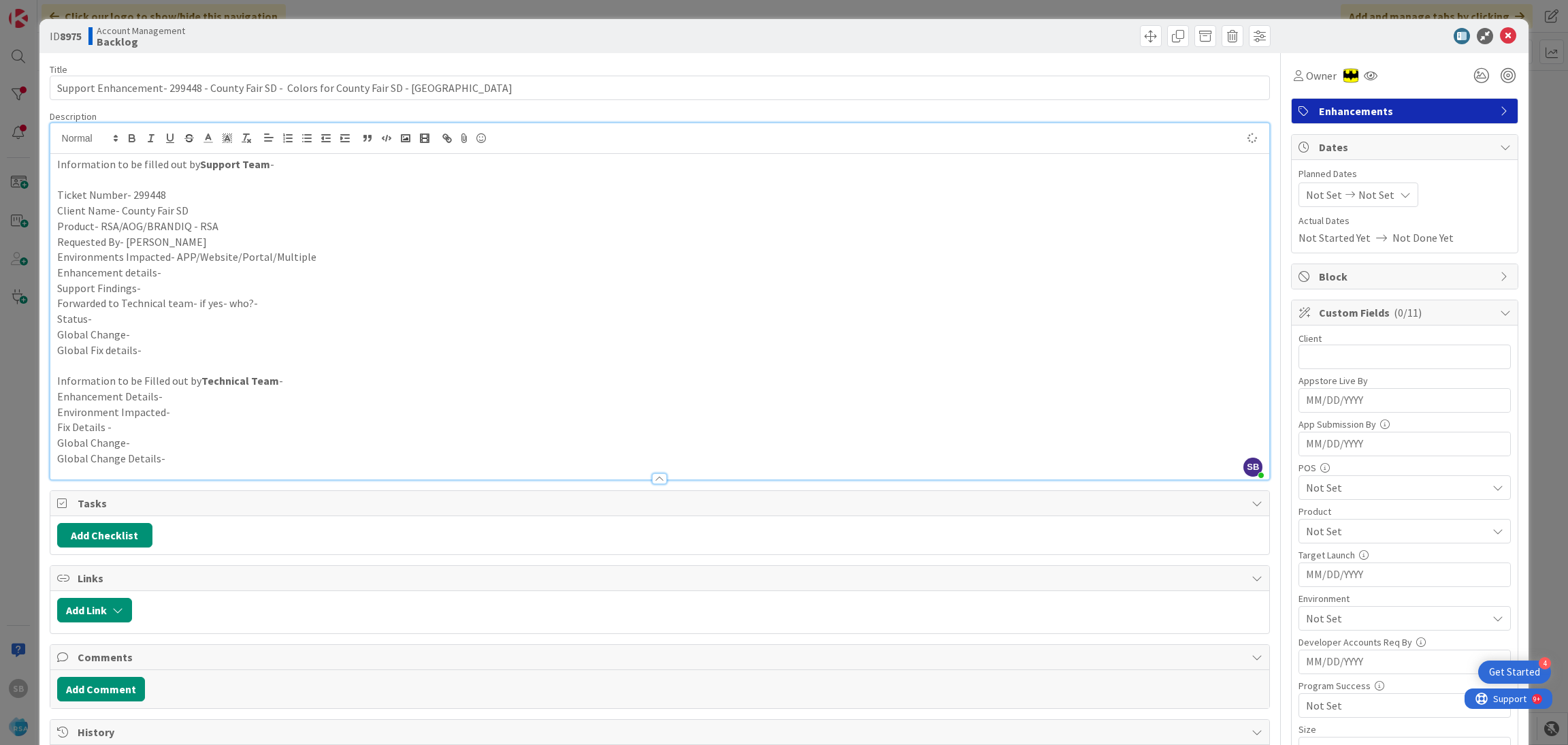
click at [324, 260] on p "Environments Impacted- APP/Website/Portal/Multiple" at bounding box center [660, 257] width 1206 height 16
click at [236, 282] on p "Support Findings-" at bounding box center [660, 288] width 1206 height 16
click at [194, 270] on p "Enhancement details-" at bounding box center [660, 272] width 1206 height 16
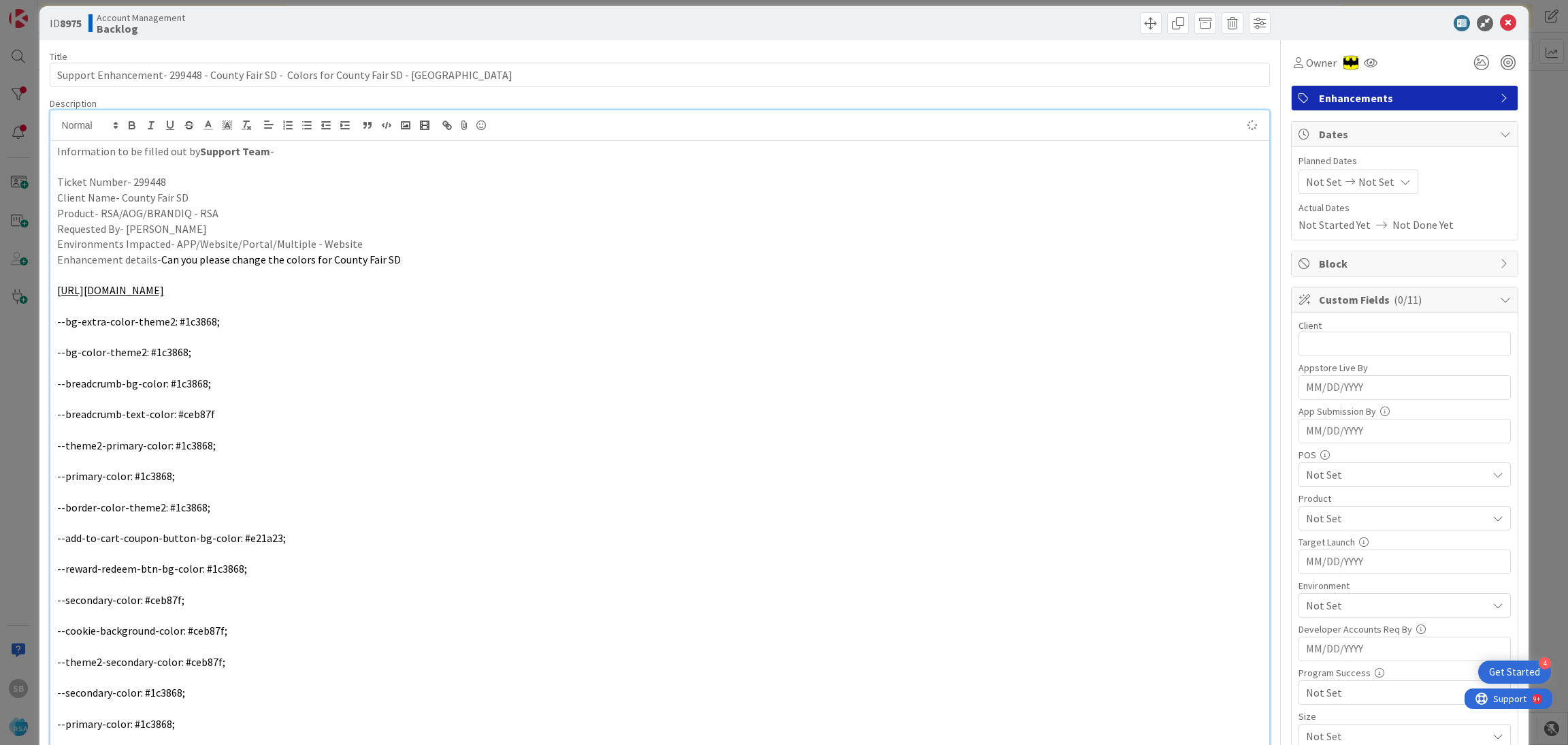
scroll to position [603, 0]
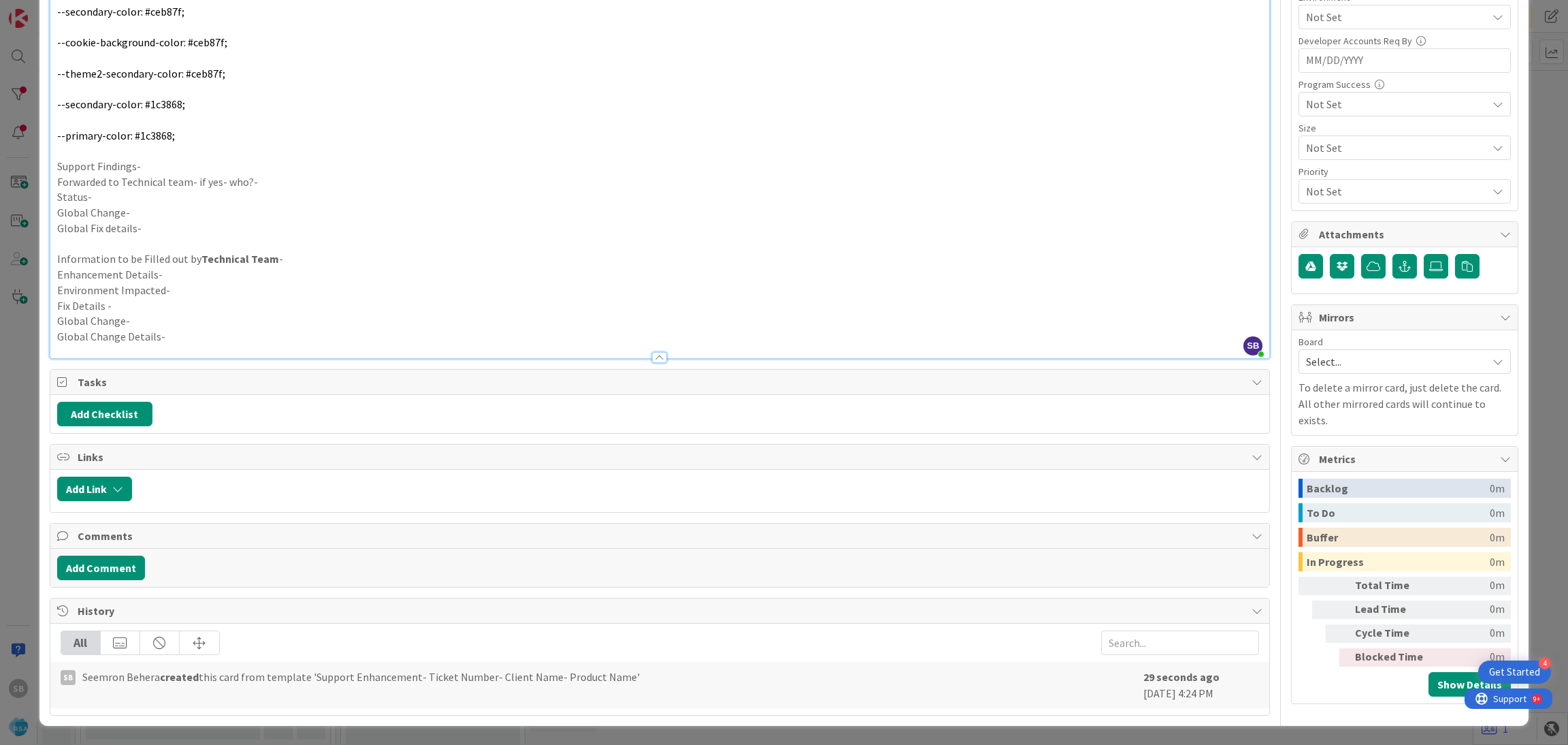
click at [153, 169] on p "Support Findings-" at bounding box center [660, 166] width 1206 height 16
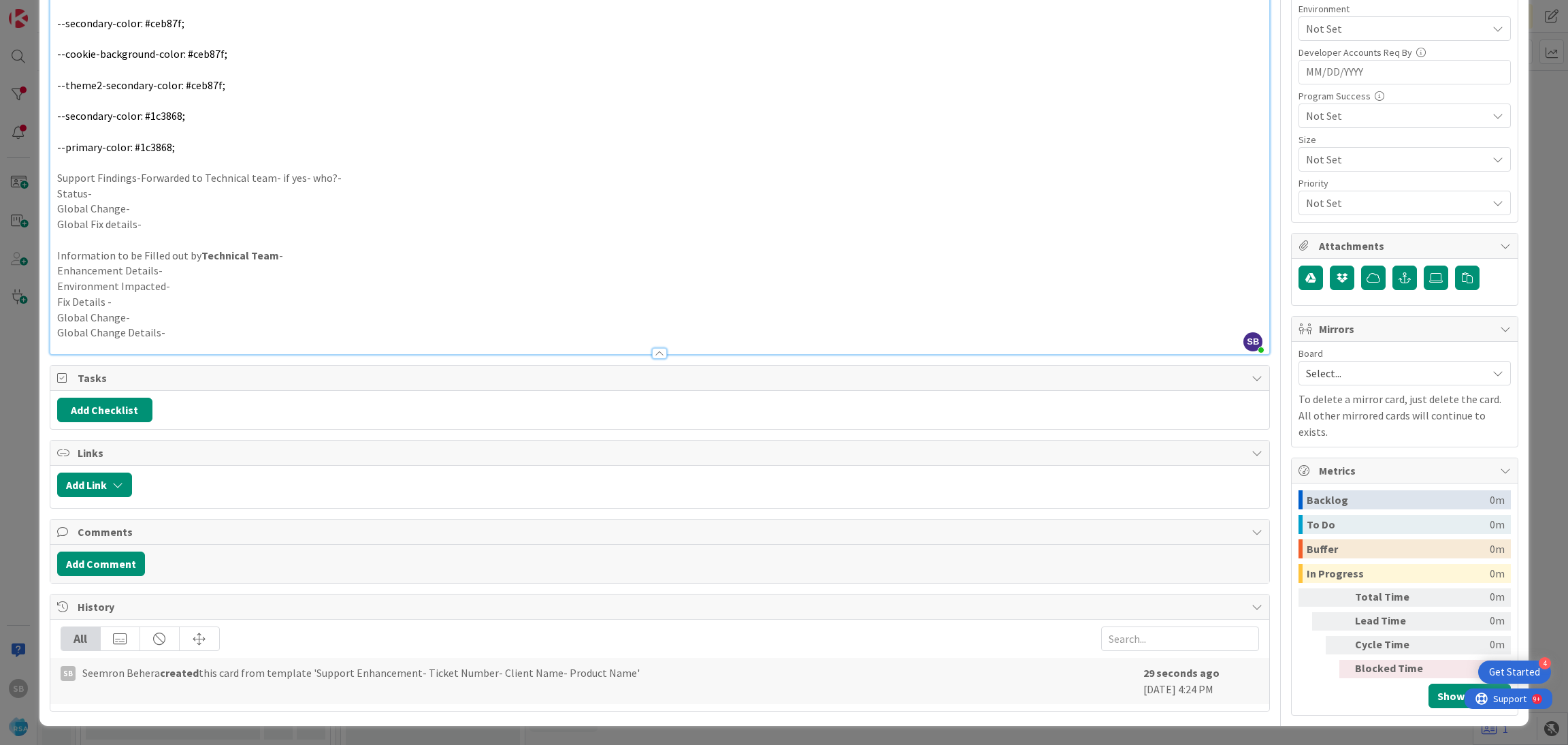
scroll to position [587, 0]
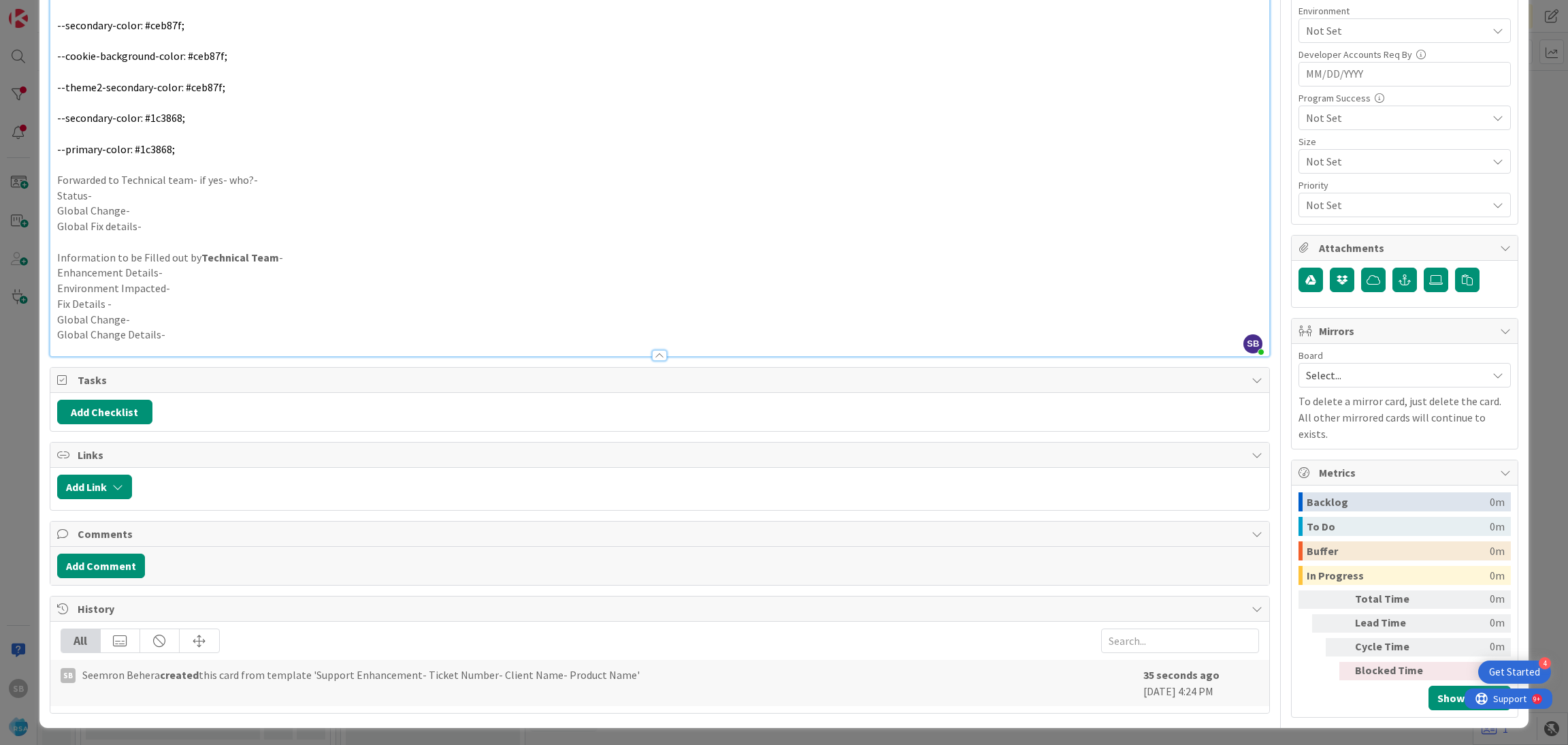
click at [276, 181] on p "Forwarded to Technical team- if yes- who?-" at bounding box center [660, 180] width 1206 height 16
click at [260, 186] on p "Forwarded to Technical team- if yes- who?- [PERSON_NAME] and [PERSON_NAME]" at bounding box center [660, 180] width 1206 height 16
click at [242, 196] on p "Status-" at bounding box center [660, 195] width 1206 height 16
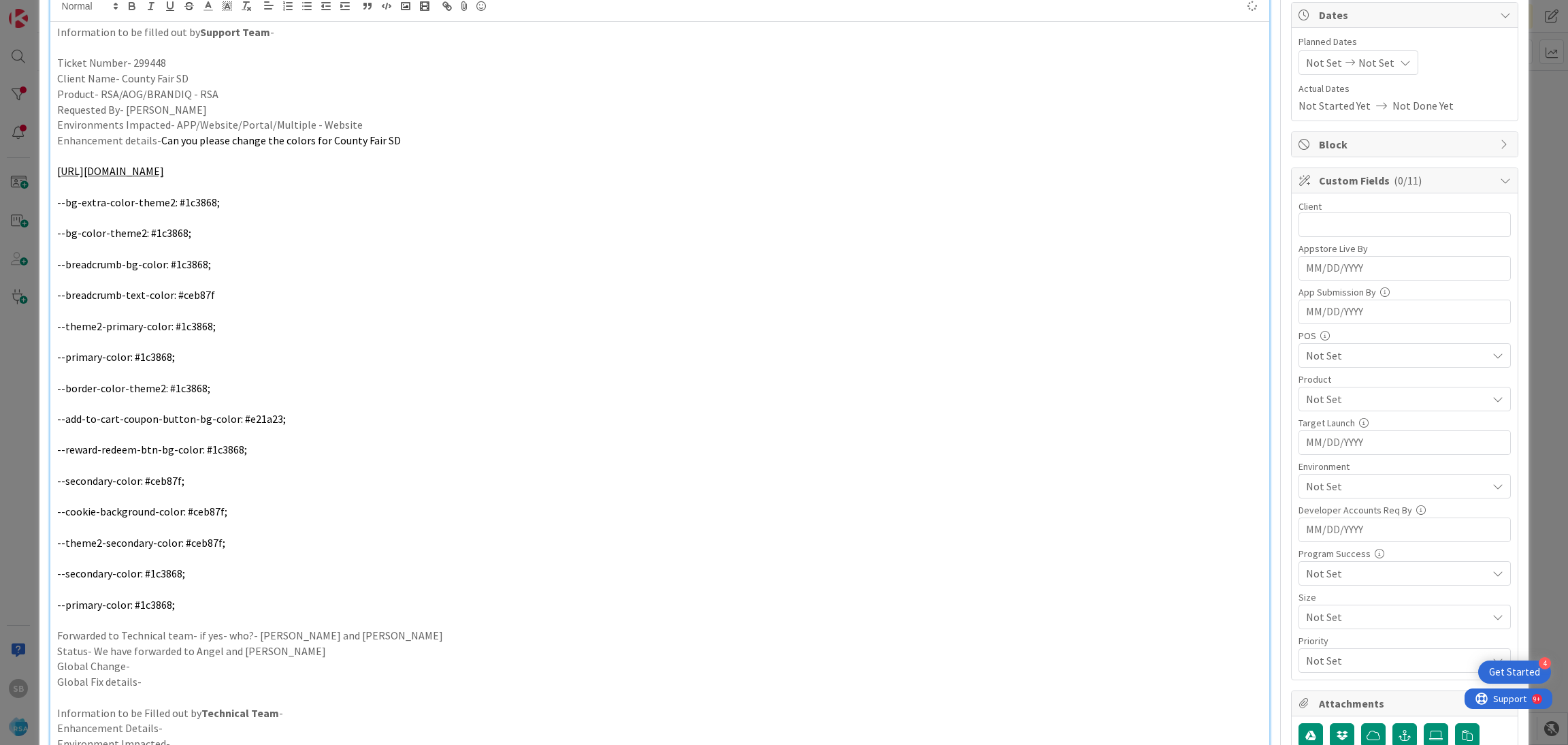
scroll to position [104, 0]
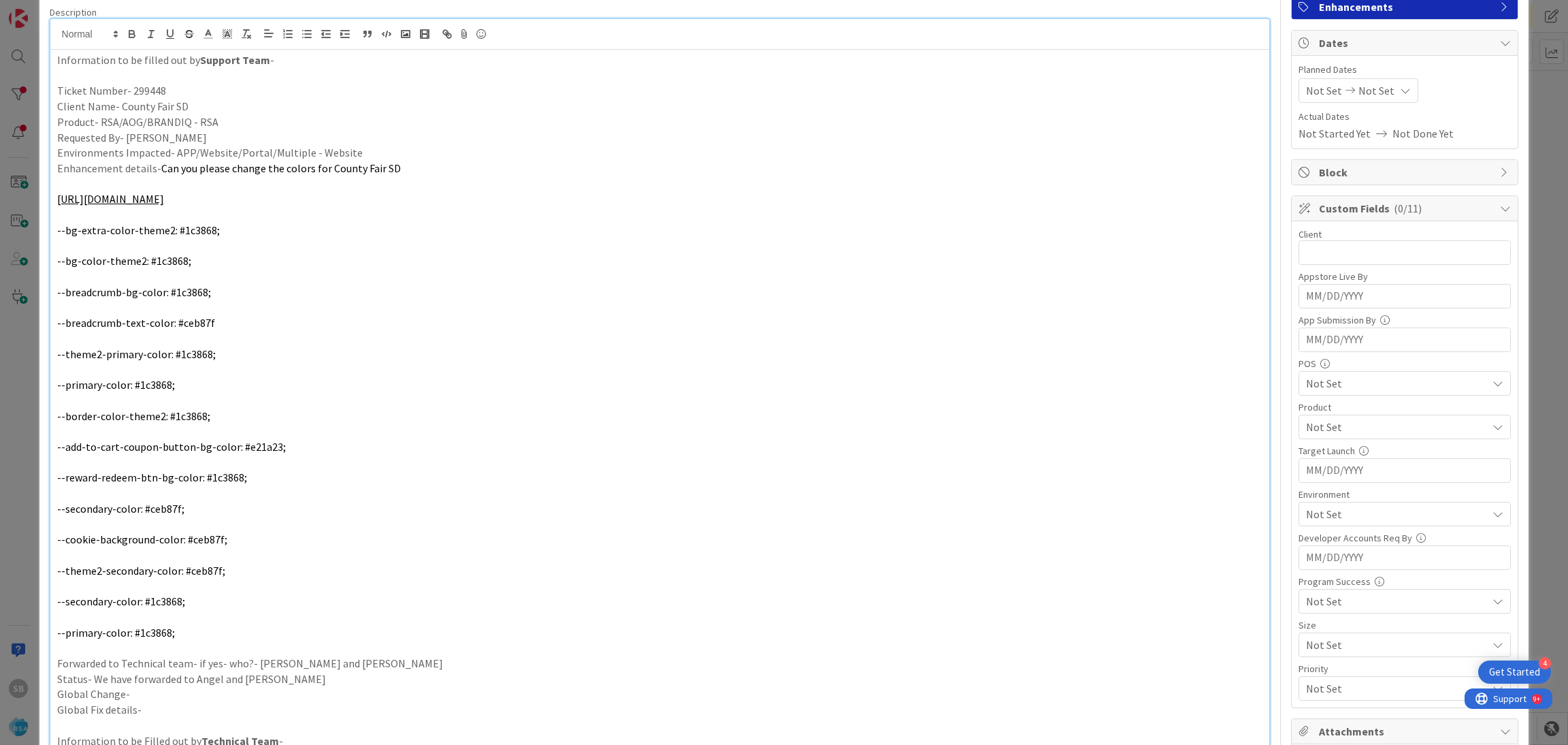
click at [1322, 94] on span "Not Set" at bounding box center [1324, 90] width 36 height 17
click at [1341, 217] on td "4" at bounding box center [1353, 209] width 26 height 26
type input "[DATE]"
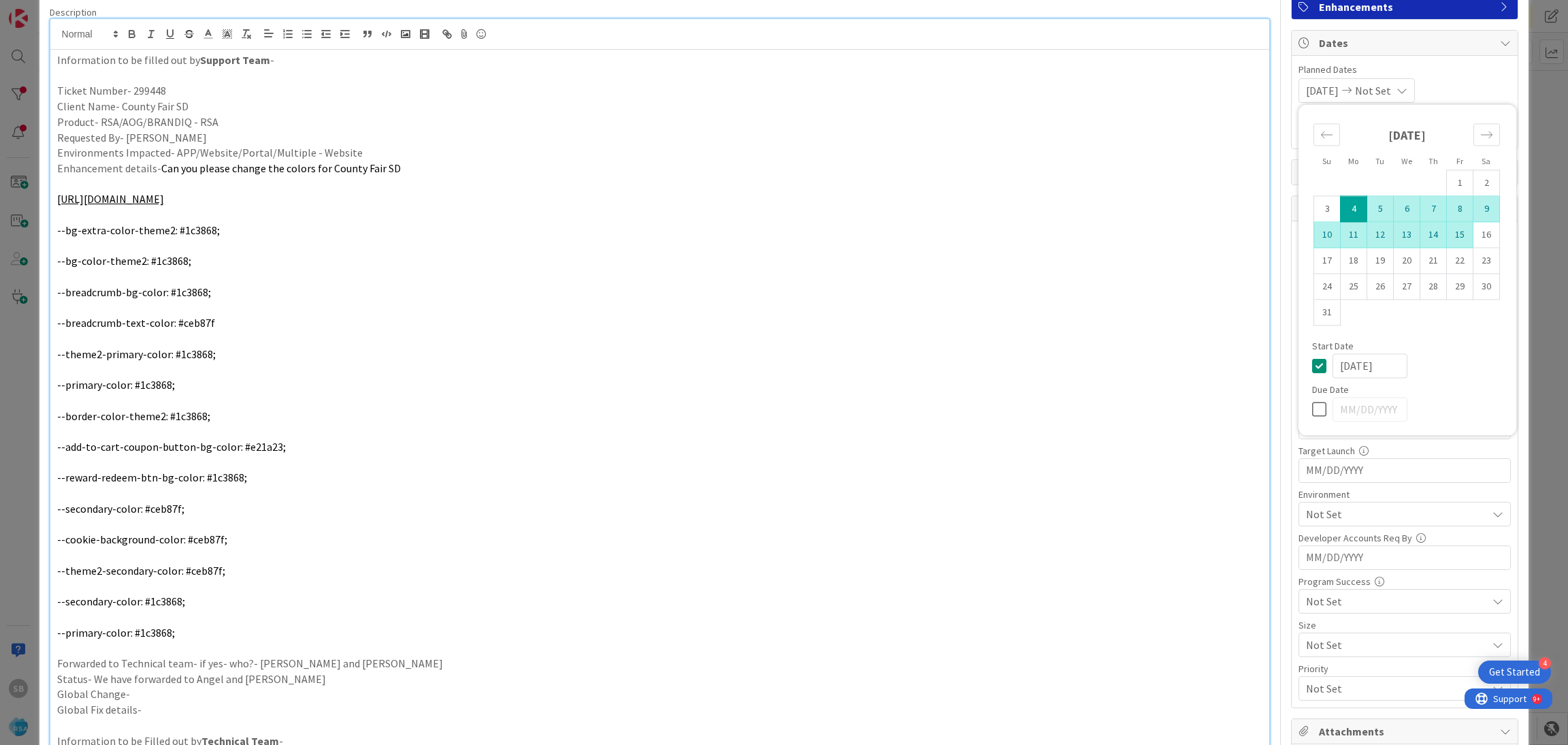
click at [1447, 237] on td "15" at bounding box center [1460, 234] width 26 height 26
type input "[DATE]"
click at [1456, 90] on div "[DATE] [DATE] Su Mo Tu We Th Fr Sa [DATE] 1 2 3 4 5 6 7 8 9 10 11 12 13 14 15 1…" at bounding box center [1405, 90] width 212 height 24
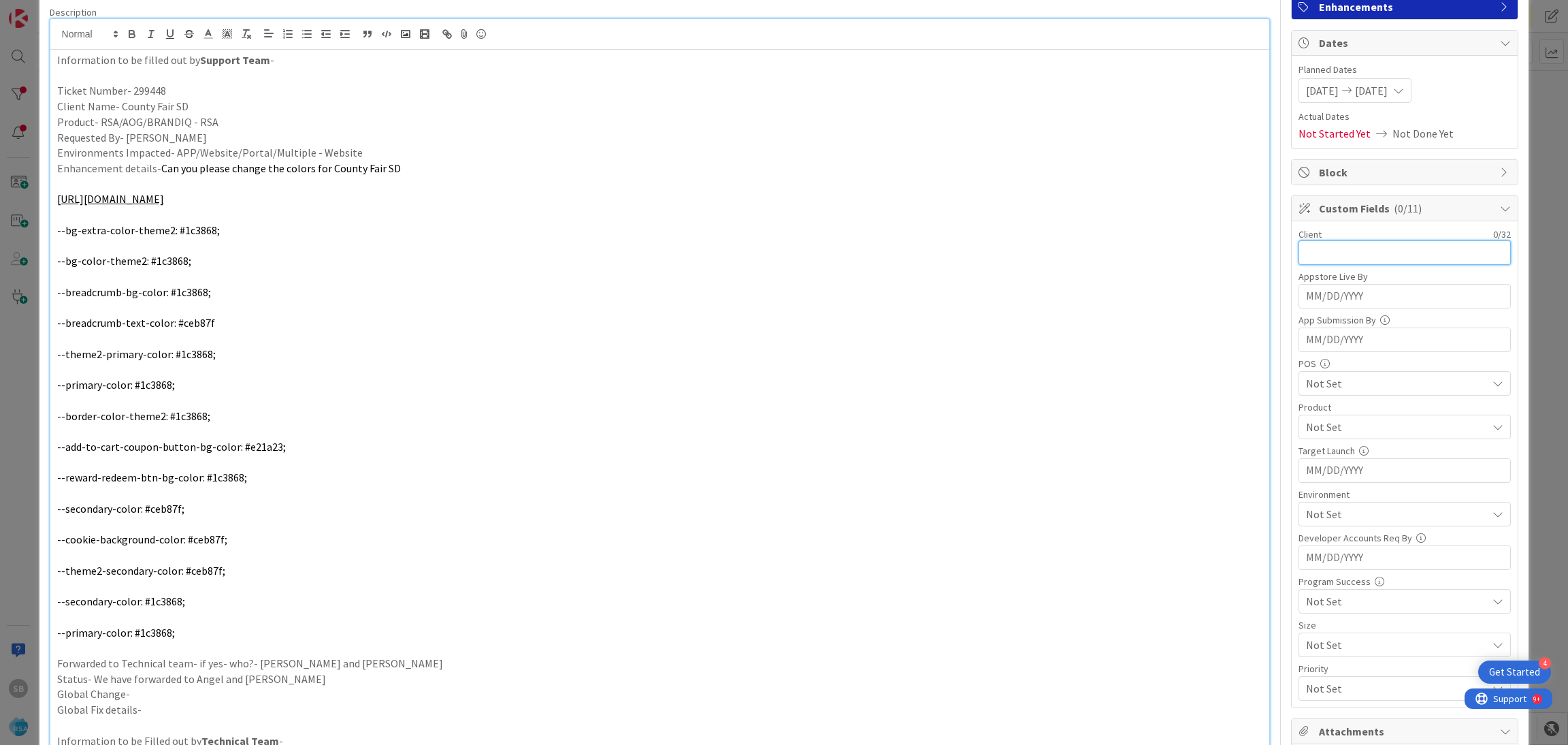
click at [1324, 258] on input "text" at bounding box center [1405, 252] width 212 height 24
type input "County Fair SD"
click at [1336, 428] on span "Not Set" at bounding box center [1397, 427] width 181 height 17
click at [1333, 457] on link "RSA" at bounding box center [1402, 458] width 217 height 24
click at [1387, 426] on span "RSA" at bounding box center [1397, 427] width 181 height 17
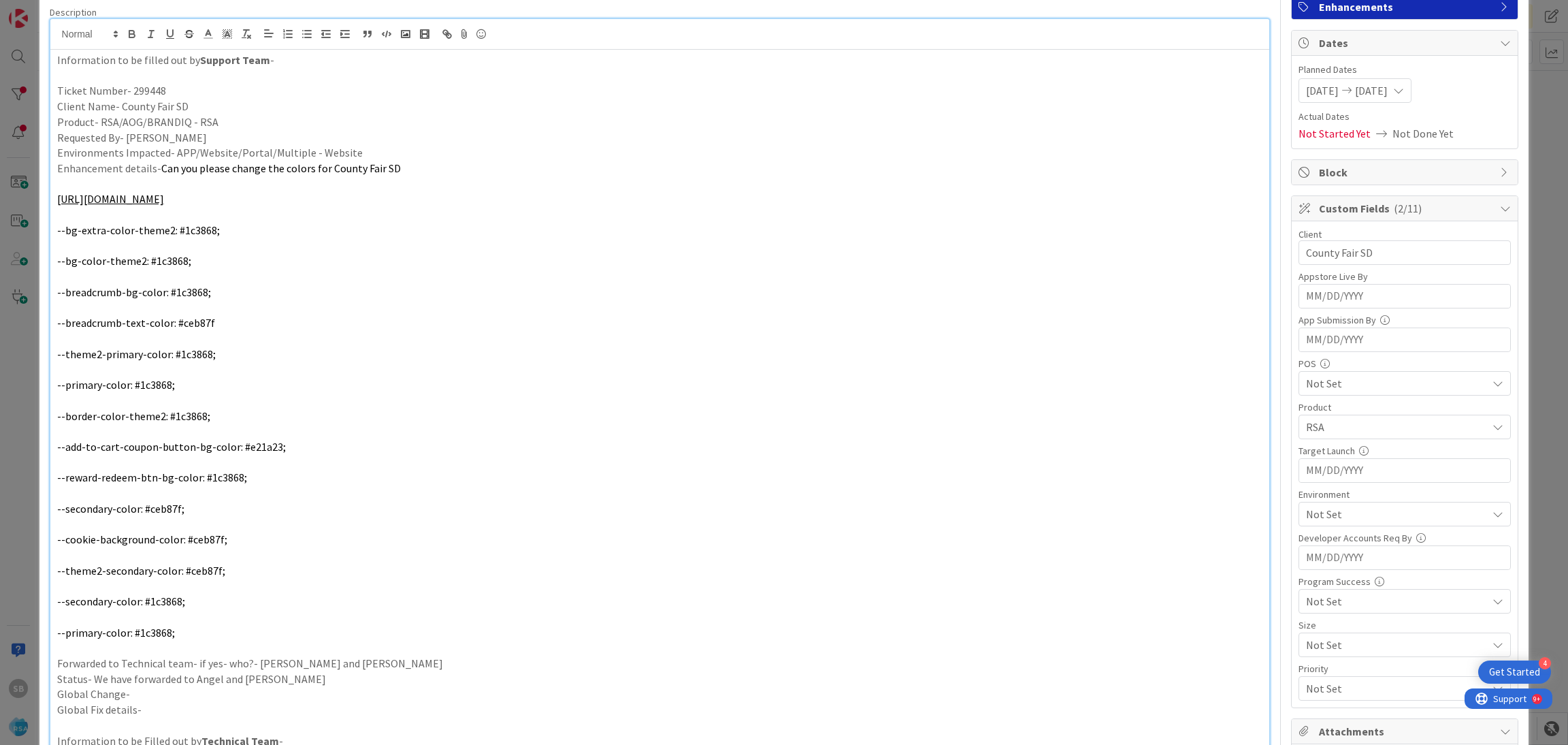
click at [1334, 513] on span "Not Set" at bounding box center [1397, 514] width 181 height 17
click at [1339, 355] on link "Web" at bounding box center [1402, 359] width 217 height 24
click at [1431, 247] on input "County Fair SD" at bounding box center [1405, 252] width 212 height 24
click at [1352, 422] on span "RSA" at bounding box center [1397, 427] width 181 height 17
click at [1327, 527] on span "Meal Kit" at bounding box center [1338, 532] width 39 height 20
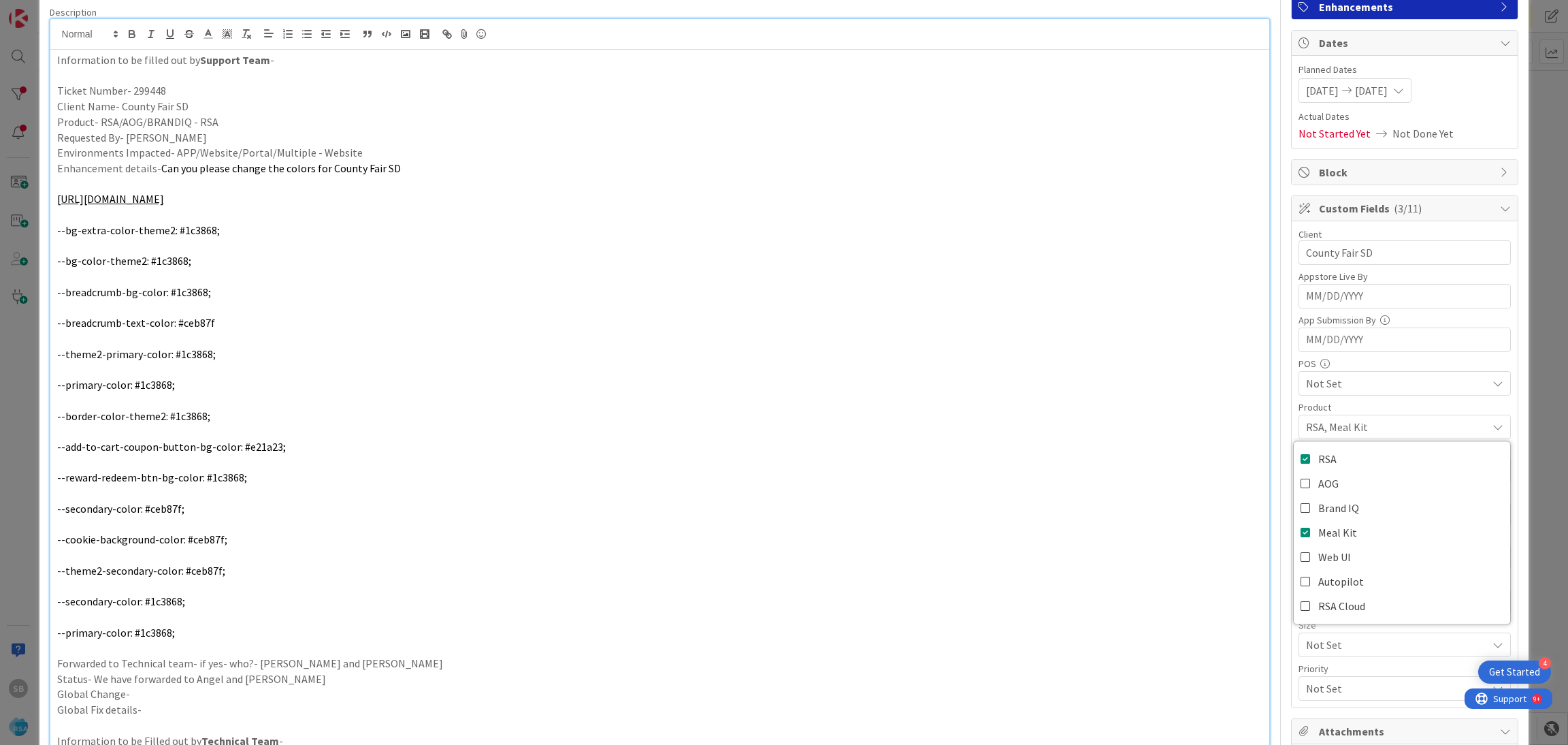
click at [1348, 455] on link "RSA" at bounding box center [1402, 458] width 217 height 24
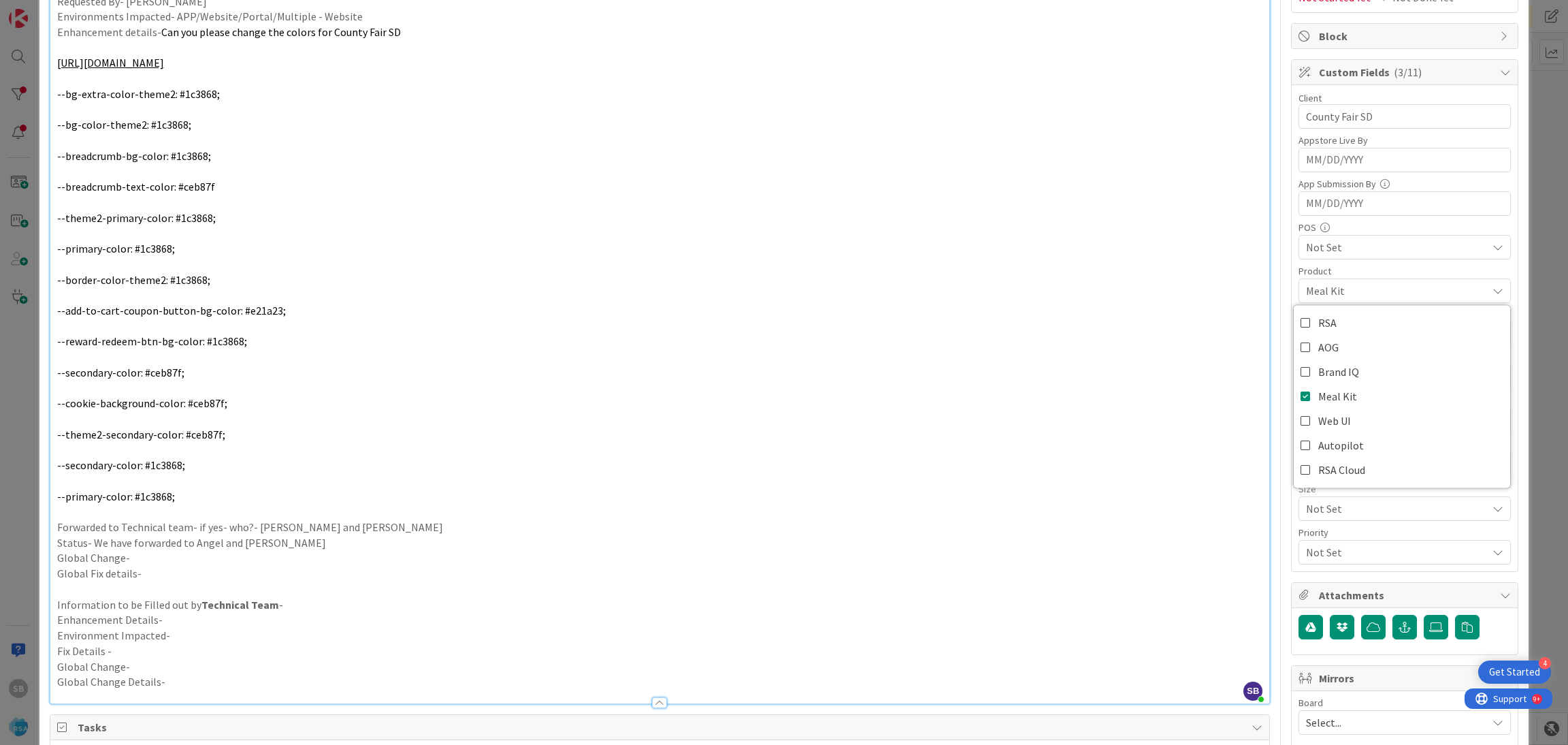
scroll to position [239, 0]
click at [1366, 409] on link "Meal Kit" at bounding box center [1402, 397] width 217 height 24
click at [1342, 424] on link "Web UI" at bounding box center [1402, 422] width 217 height 24
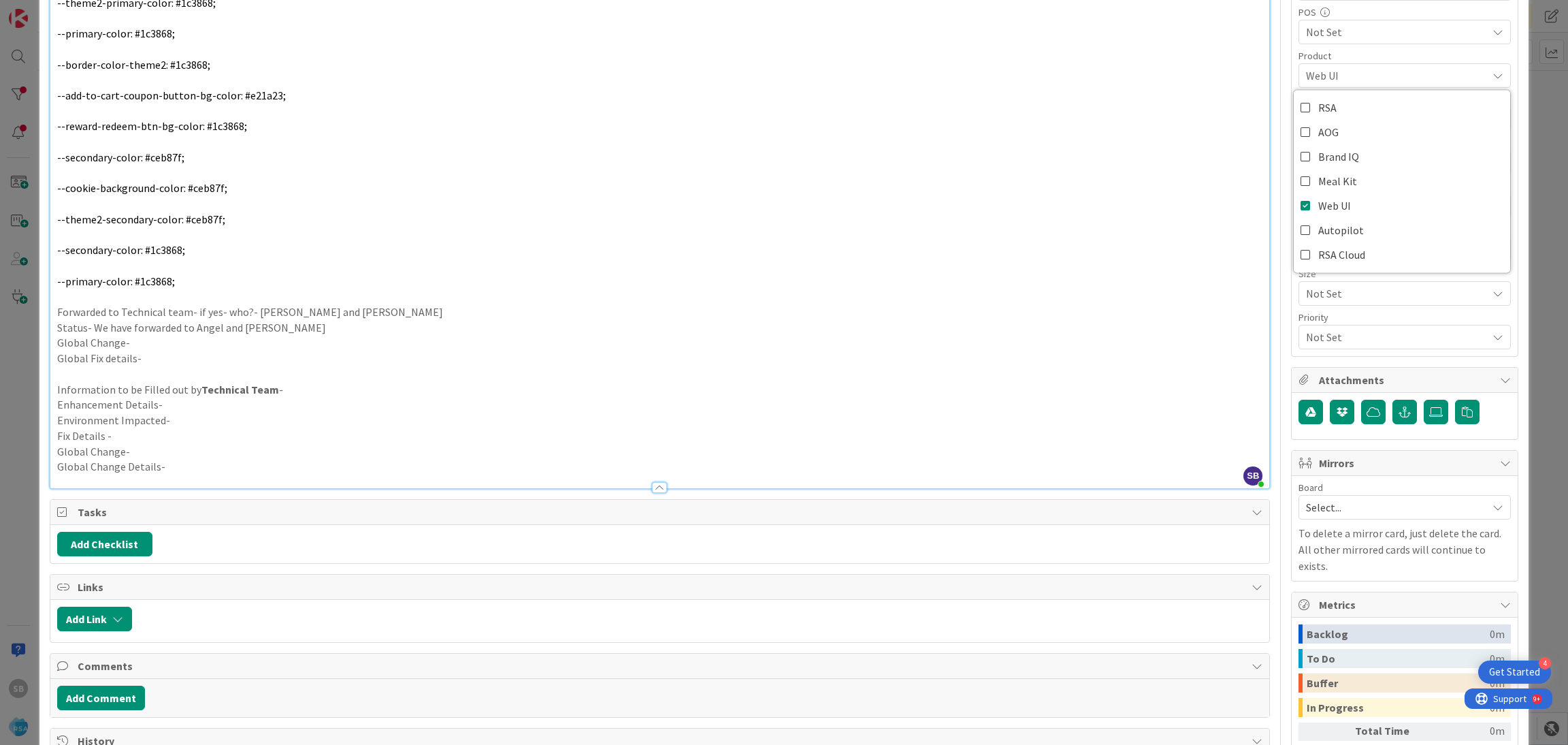
scroll to position [467, 0]
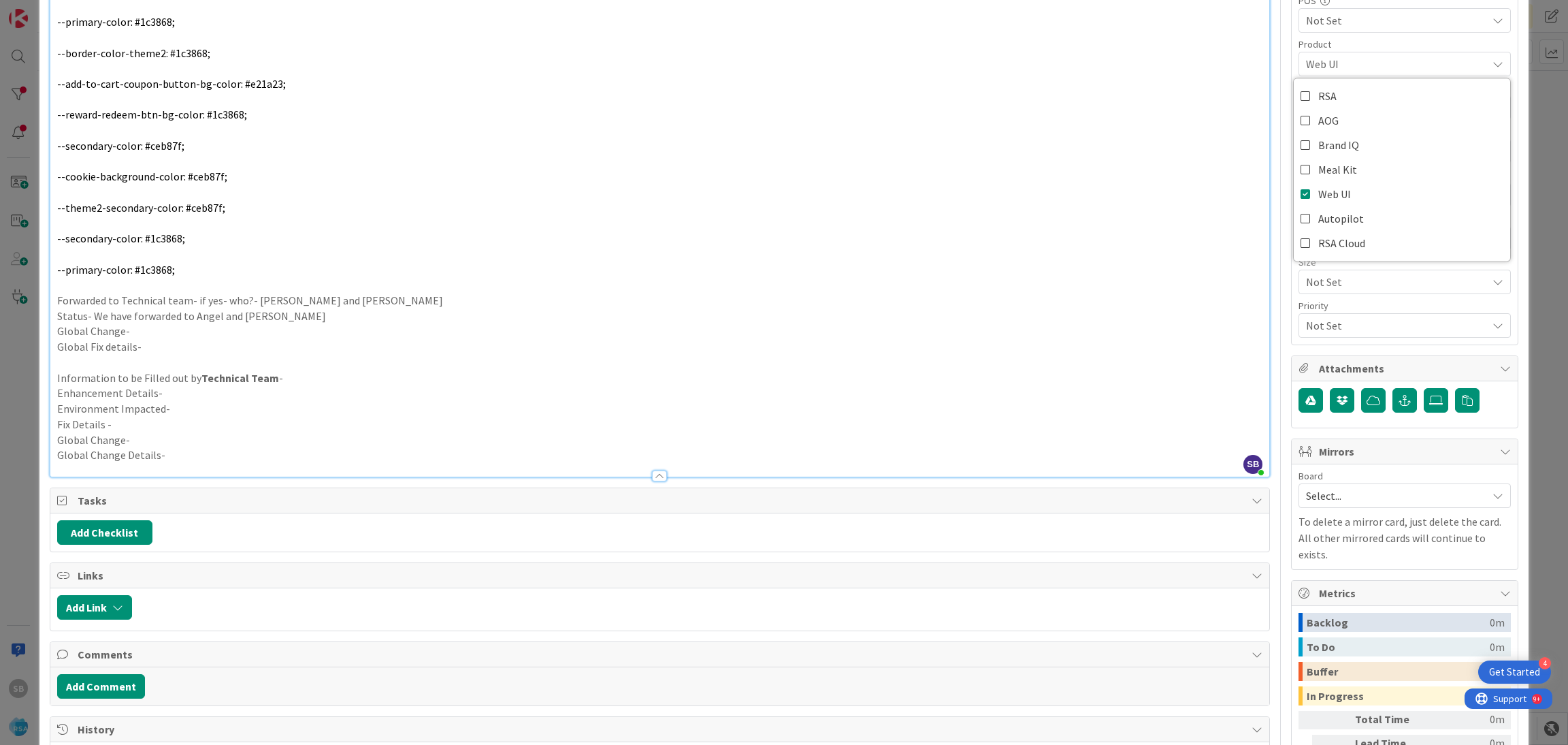
click at [1351, 488] on span "Select..." at bounding box center [1393, 496] width 174 height 19
click at [1339, 591] on span "Software Development" at bounding box center [1413, 584] width 180 height 20
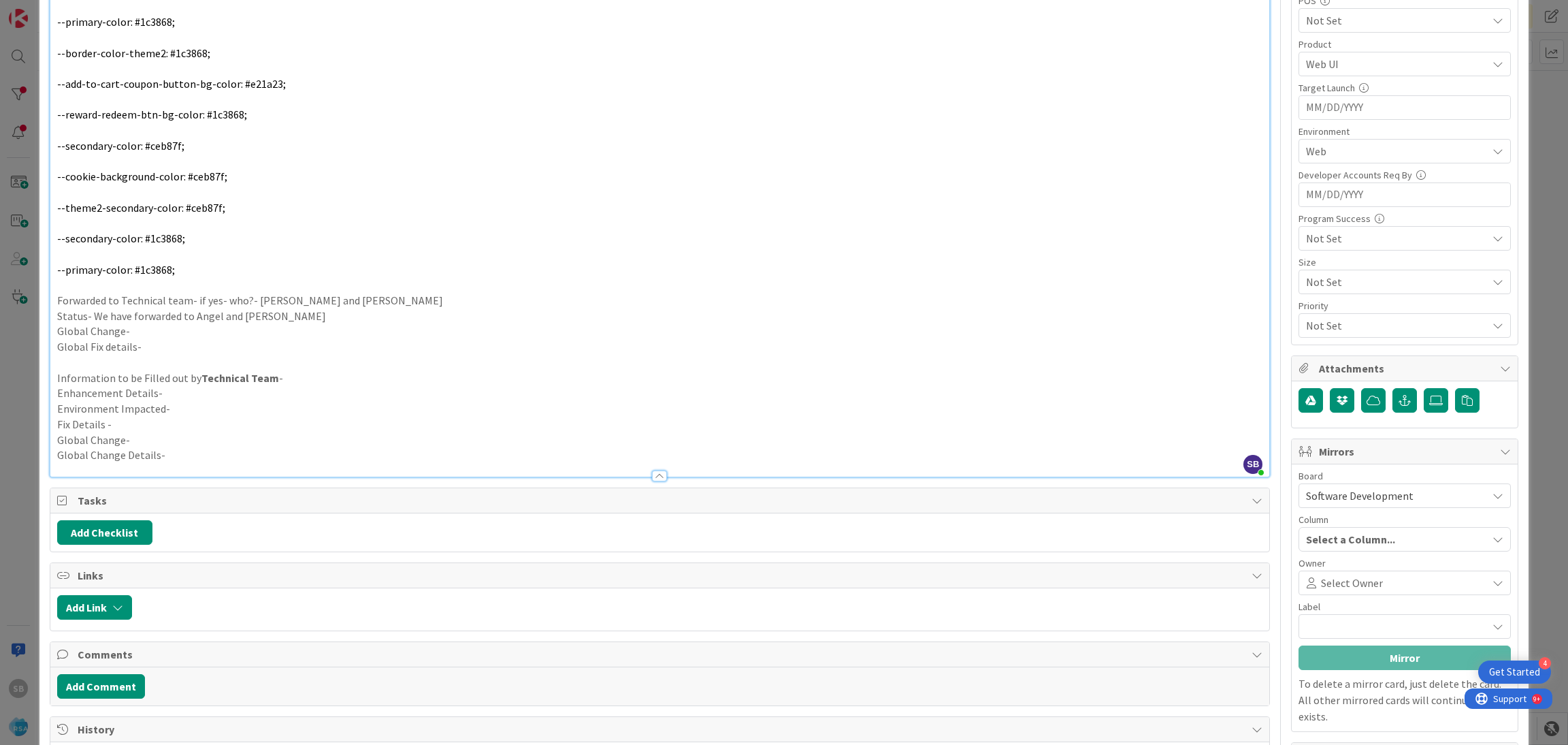
click at [1339, 591] on span "Select Owner" at bounding box center [1352, 583] width 62 height 17
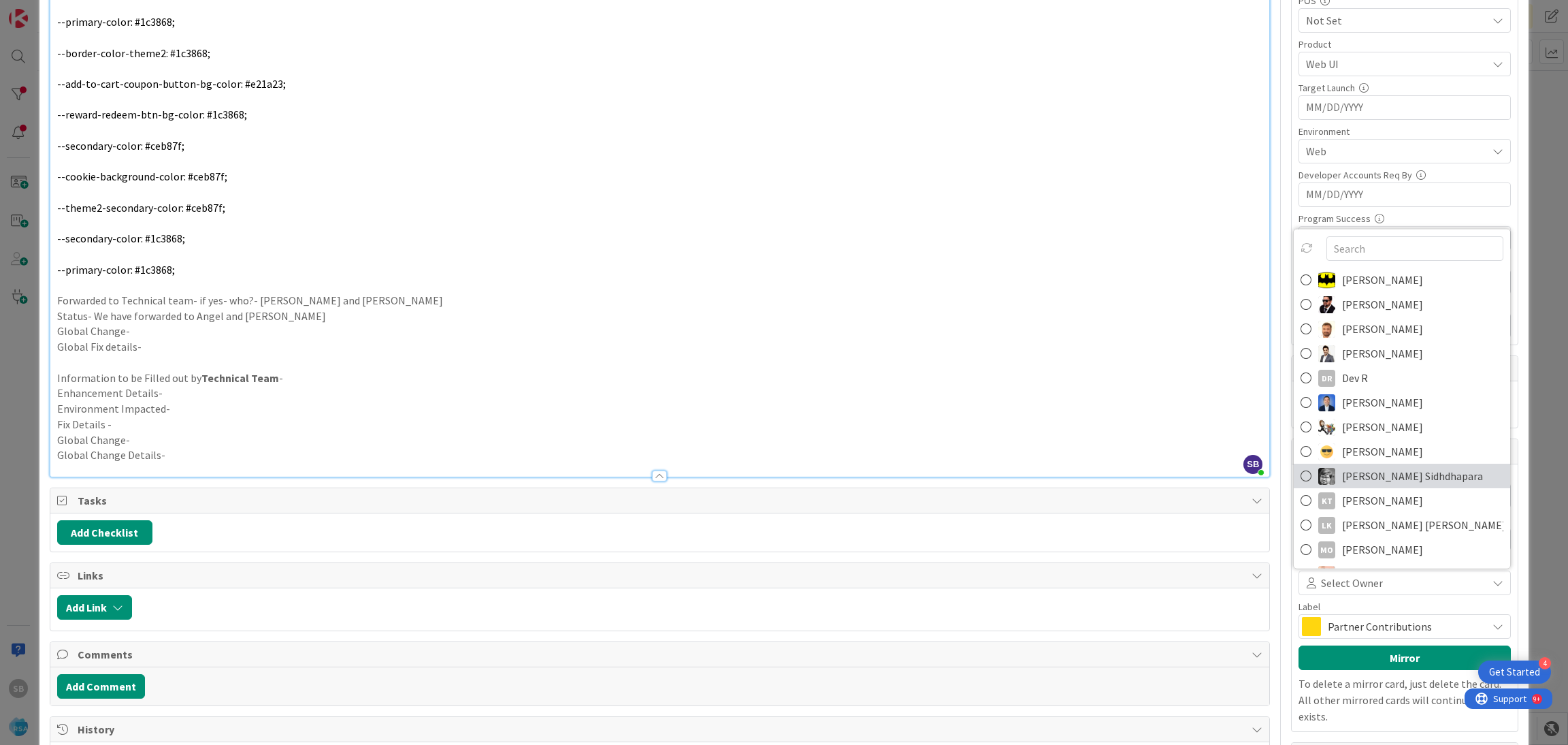
click at [1366, 472] on span "[PERSON_NAME] Sidhdhapara" at bounding box center [1412, 476] width 141 height 20
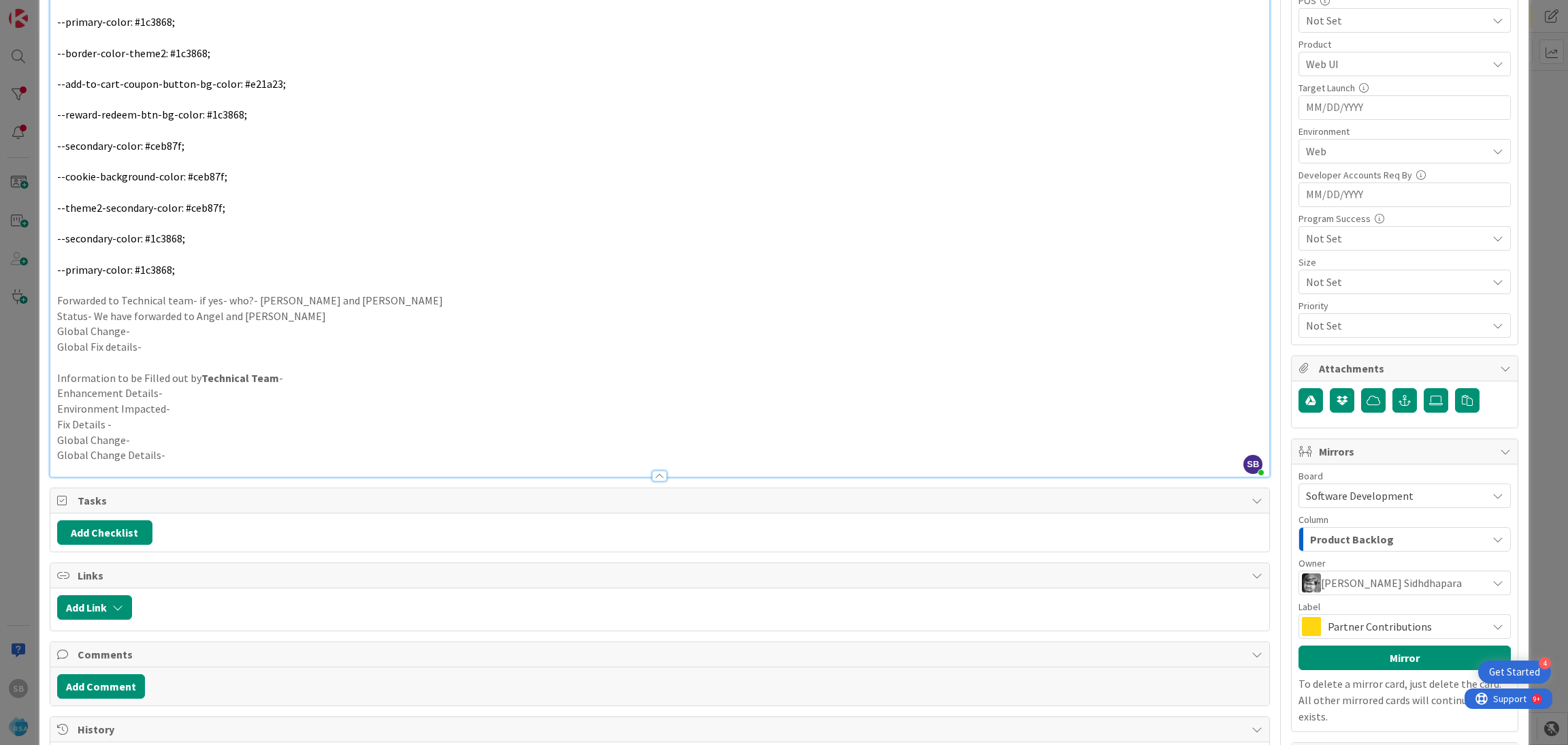
click at [1353, 632] on span "Partner Contributions" at bounding box center [1404, 626] width 153 height 19
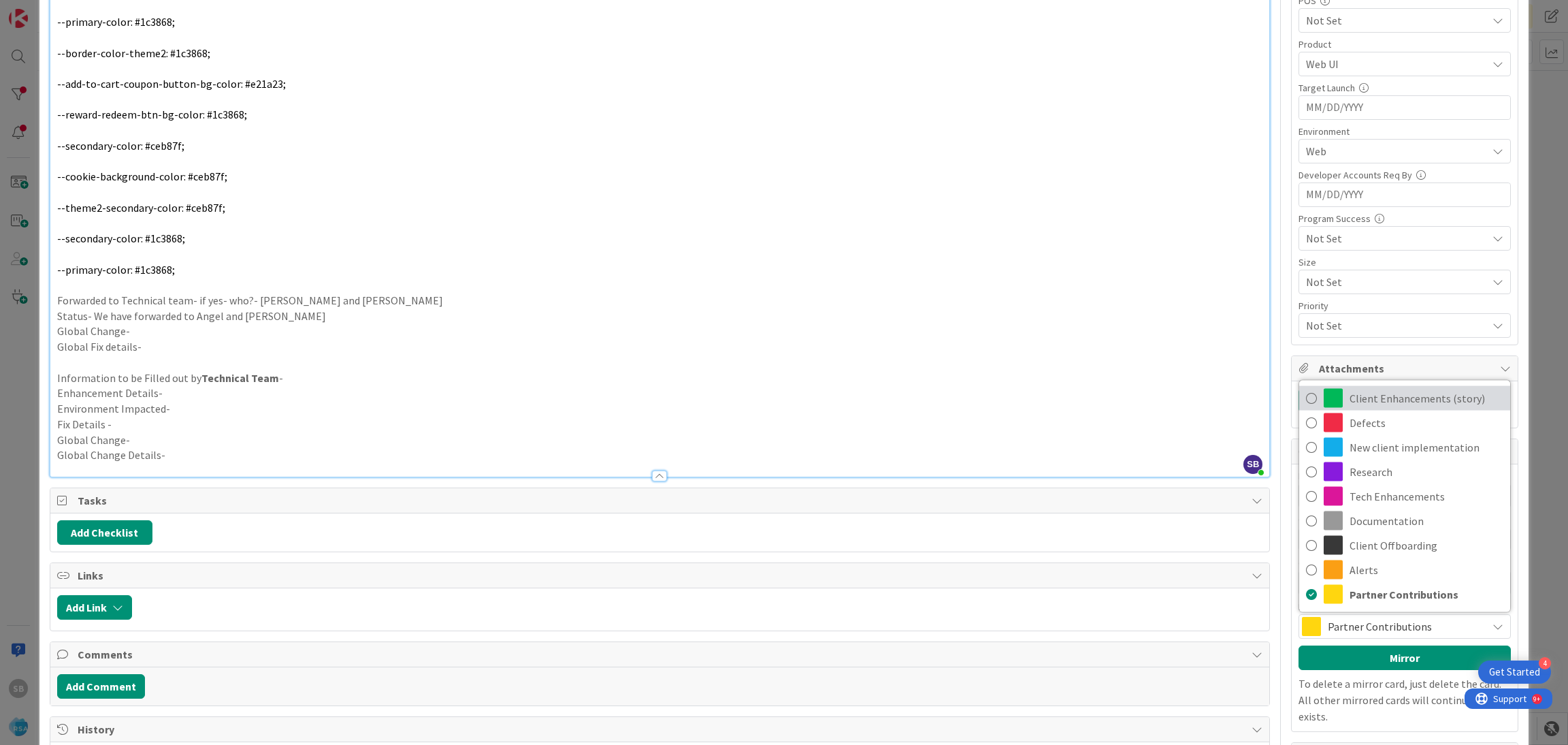
click at [1389, 406] on span "Client Enhancements (story)" at bounding box center [1426, 398] width 154 height 20
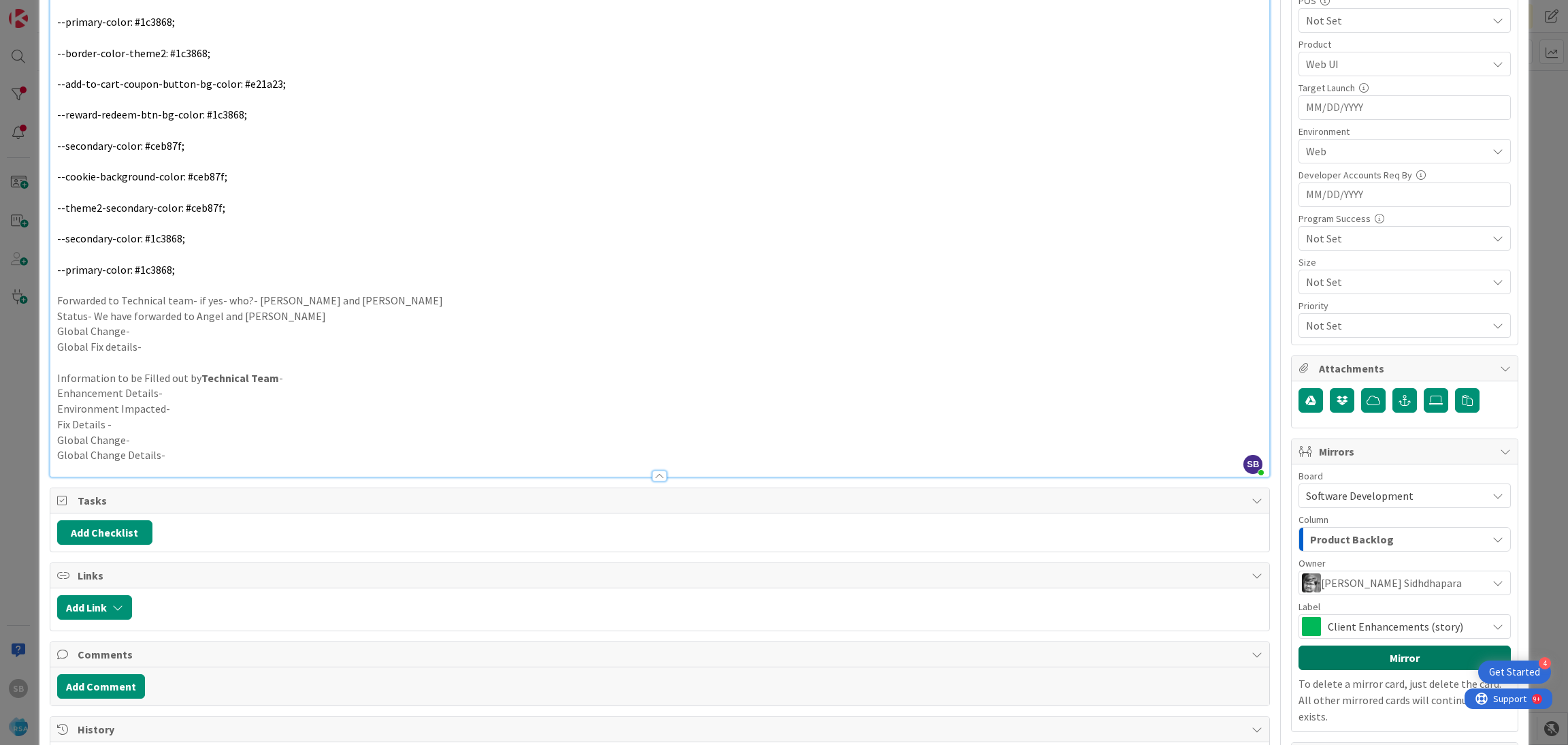
click at [1386, 665] on button "Mirror" at bounding box center [1405, 657] width 212 height 24
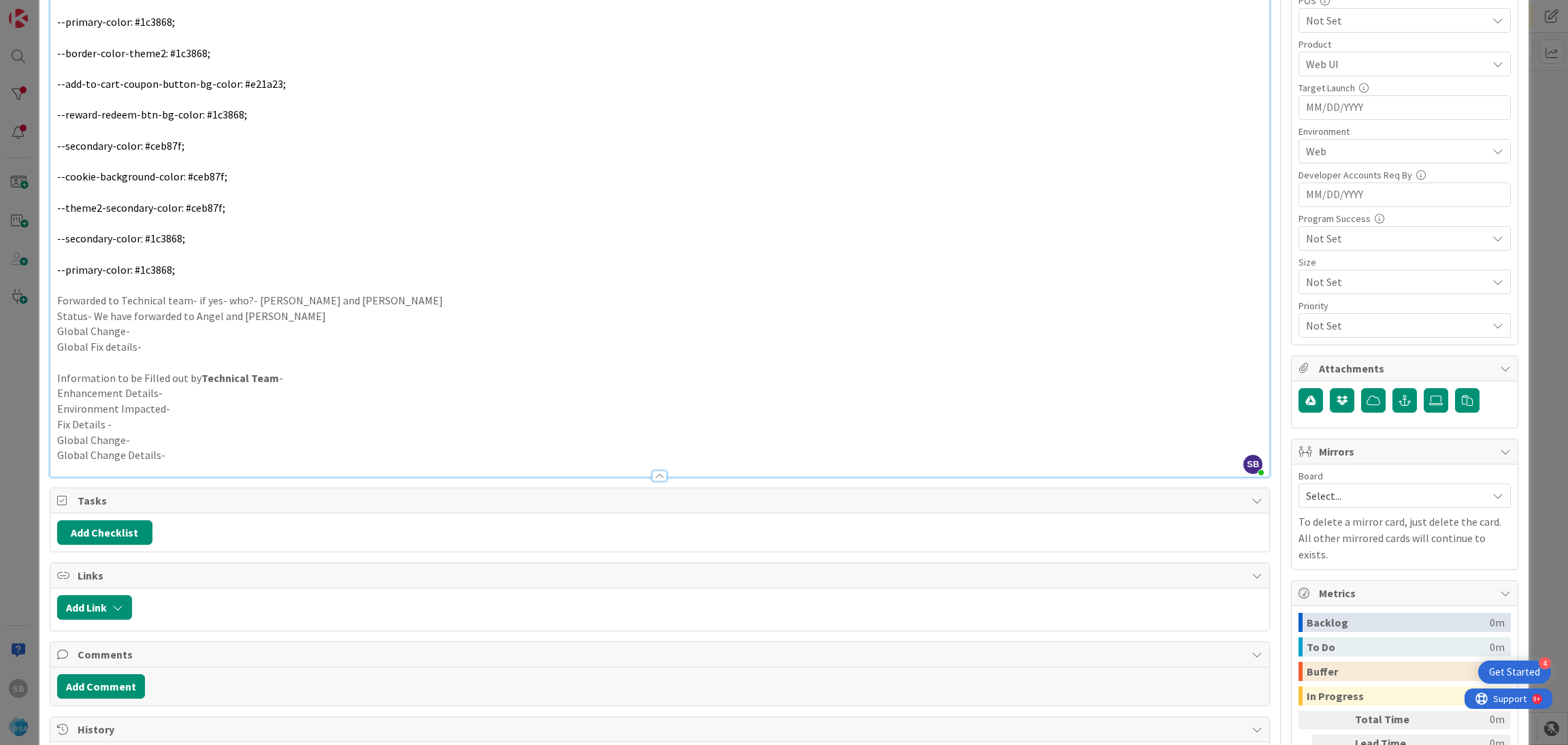
scroll to position [0, 0]
